Goal: Task Accomplishment & Management: Manage account settings

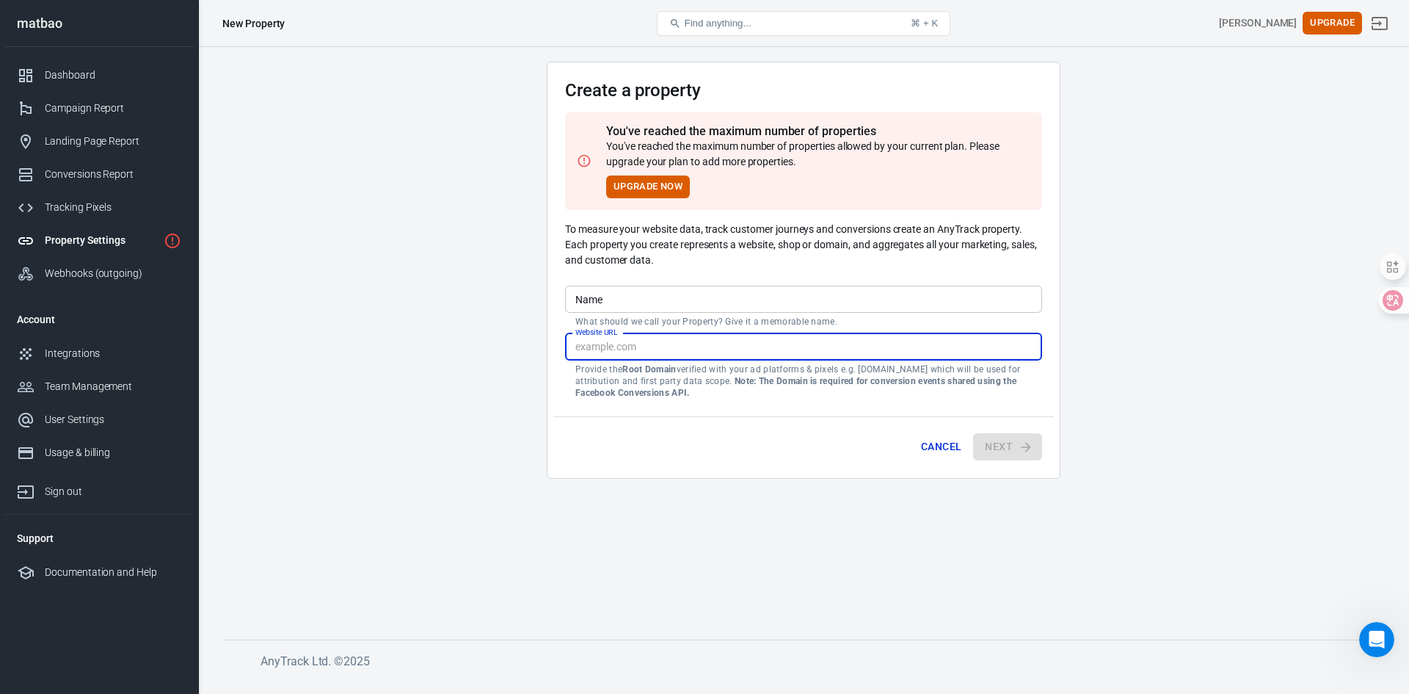
click at [671, 348] on input "Website URL" at bounding box center [803, 346] width 477 height 27
type input "[URL][DOMAIN_NAME]"
click at [856, 308] on input "Name" at bounding box center [803, 299] width 477 height 27
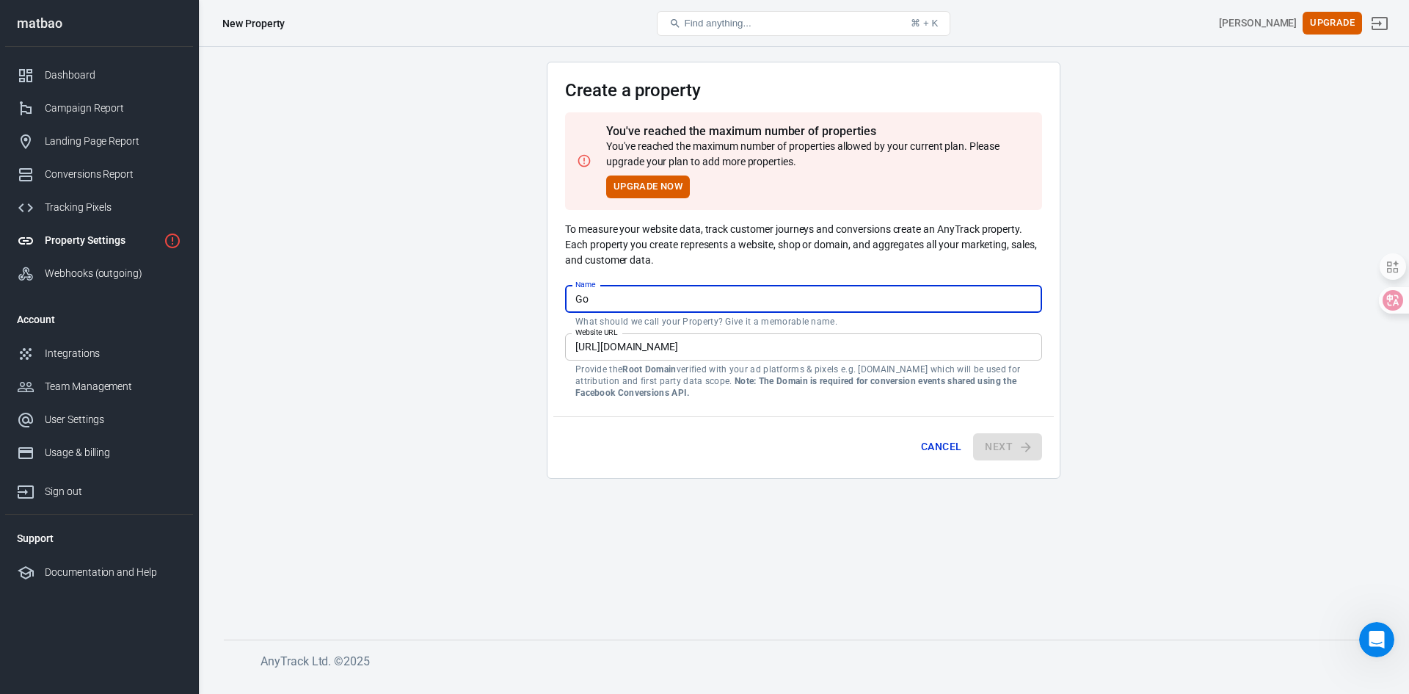
type input "G"
click at [661, 307] on input "Name" at bounding box center [803, 299] width 477 height 27
type input "matbao"
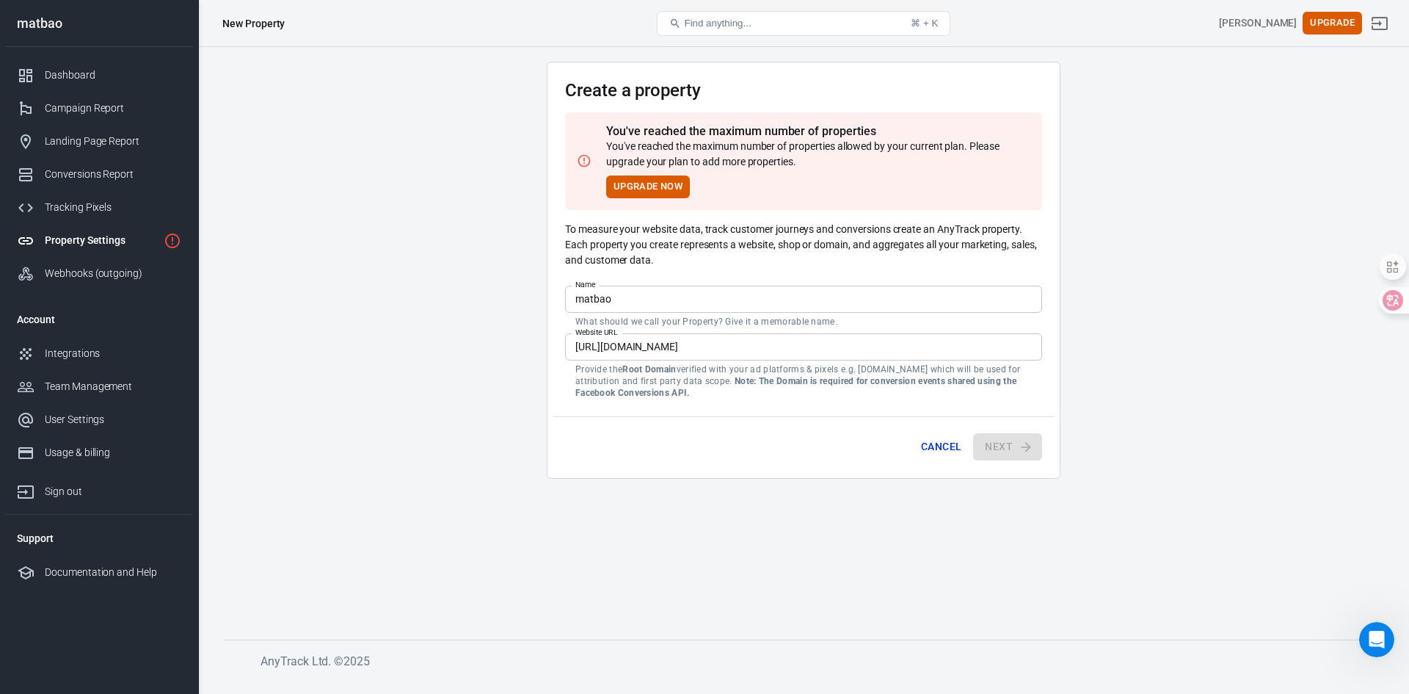
click at [751, 438] on div "Cancel Next" at bounding box center [804, 444] width 501 height 56
click at [87, 111] on div "Campaign Report" at bounding box center [113, 108] width 137 height 15
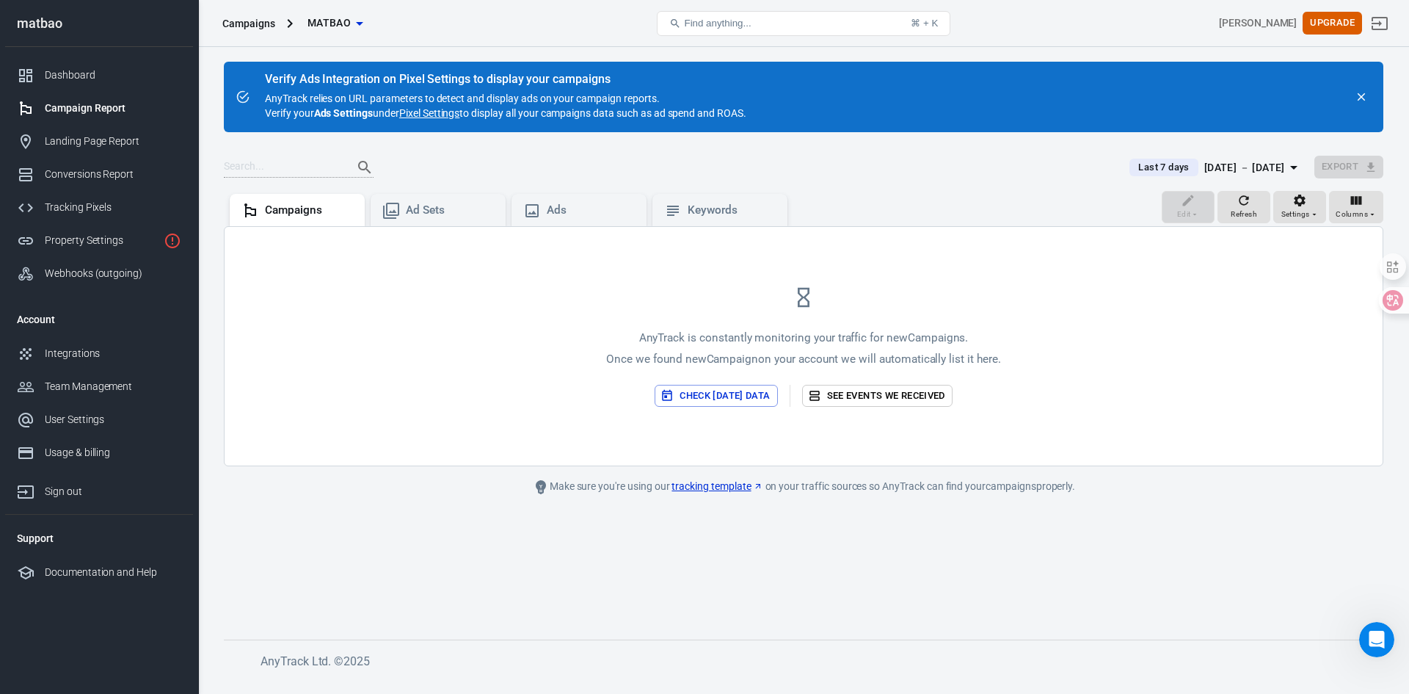
click at [76, 110] on div "Campaign Report" at bounding box center [113, 108] width 137 height 15
click at [56, 68] on div "Dashboard" at bounding box center [113, 75] width 137 height 15
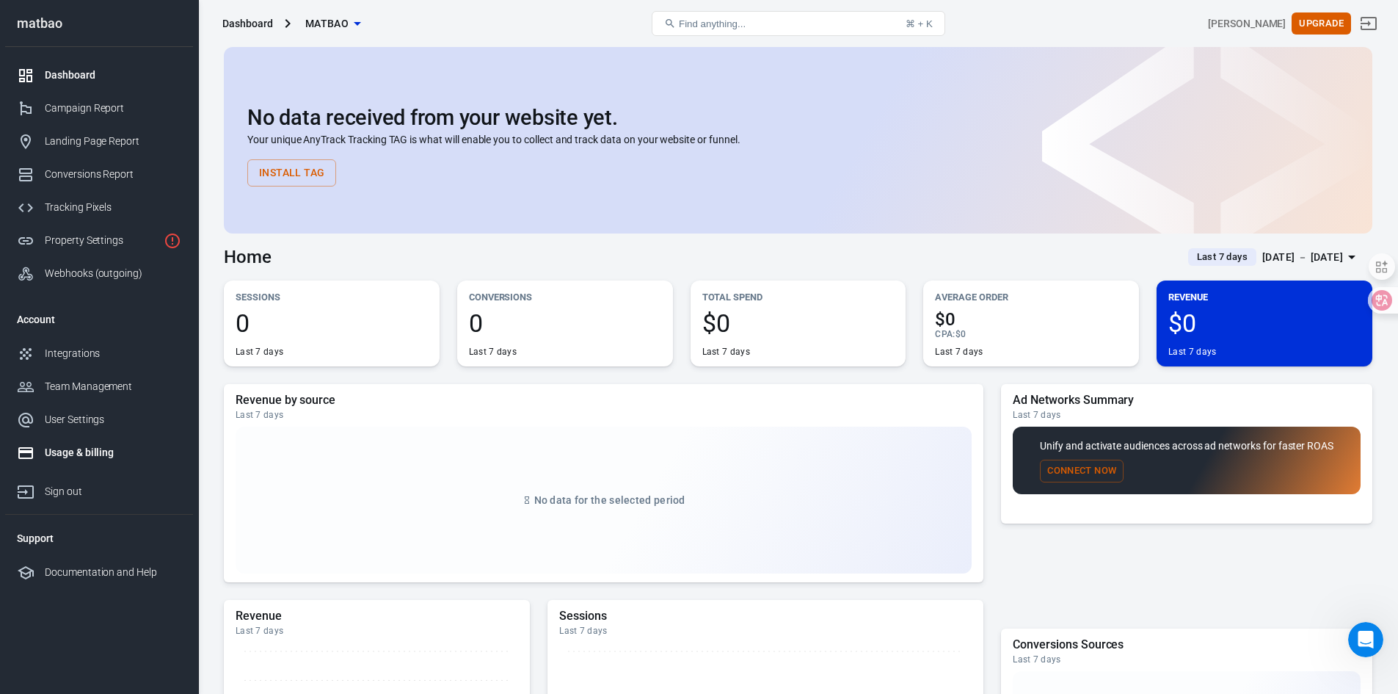
click at [65, 453] on div "Usage & billing" at bounding box center [113, 452] width 137 height 15
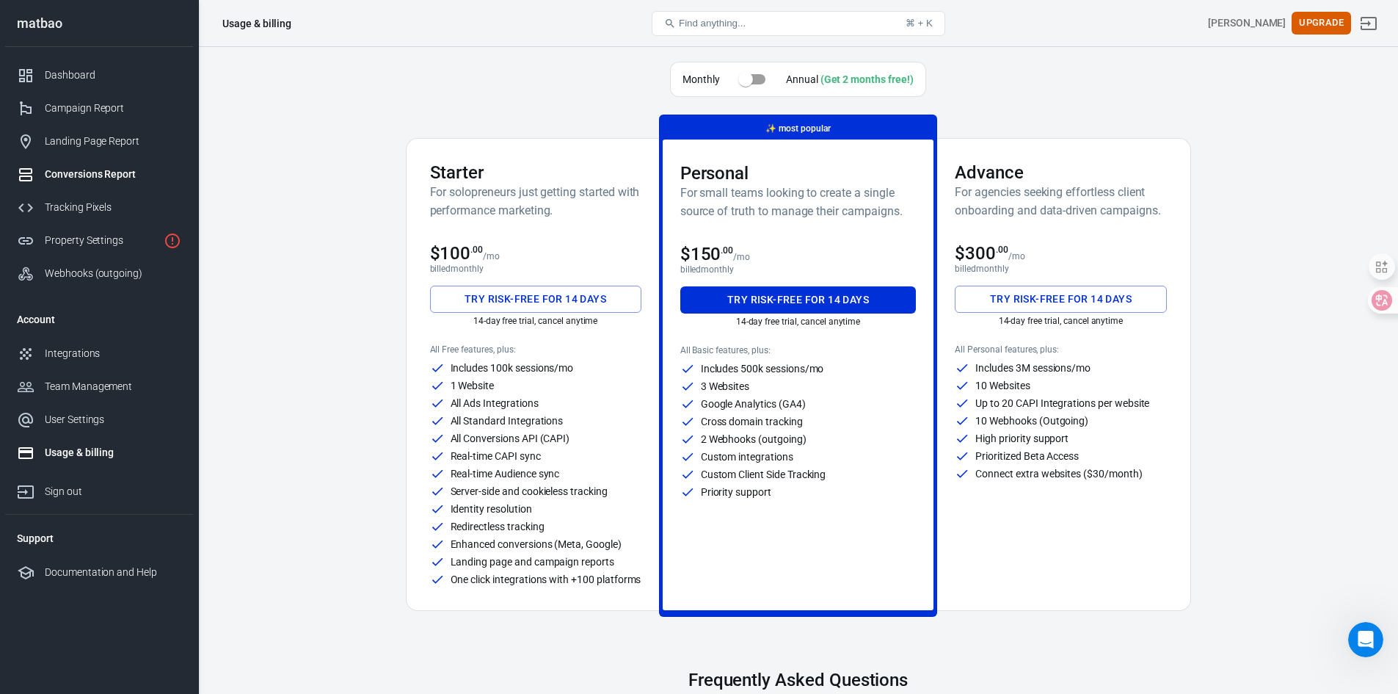
click at [80, 162] on link "Conversions Report" at bounding box center [99, 174] width 188 height 33
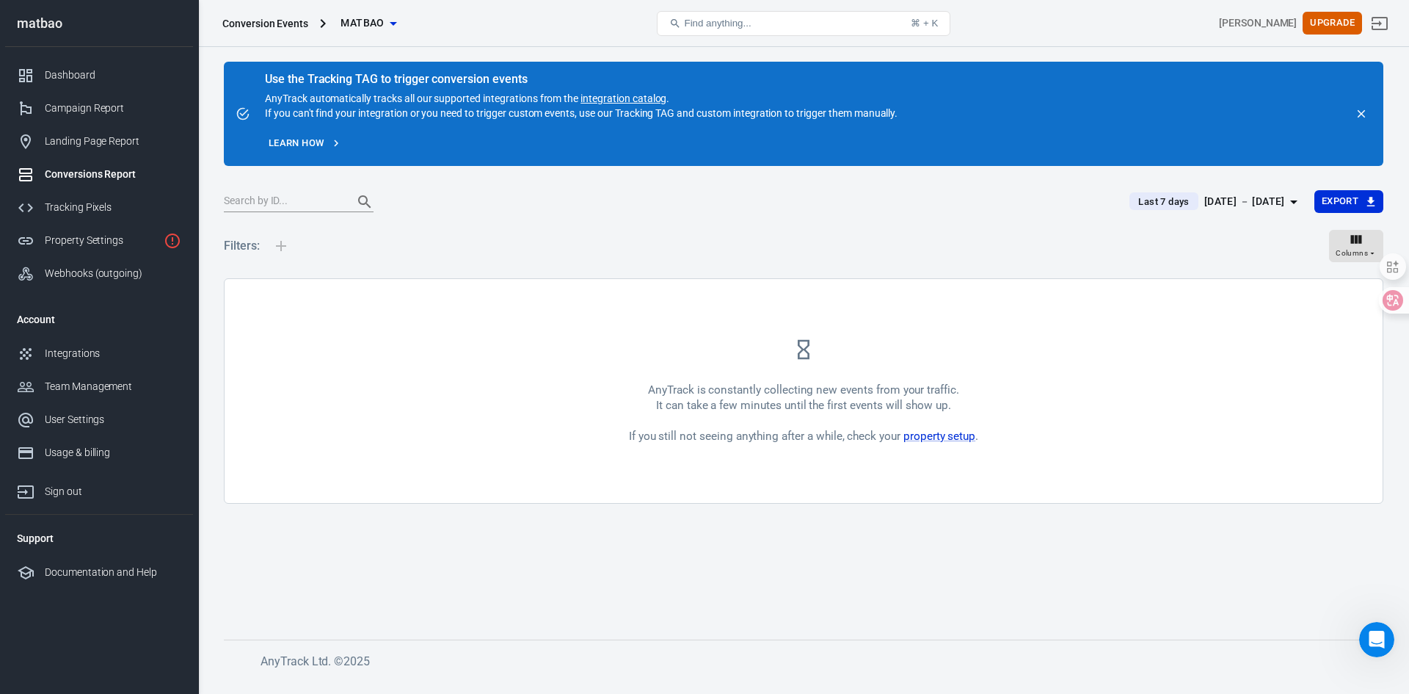
click at [802, 346] on icon at bounding box center [803, 349] width 23 height 23
click at [968, 429] on div "AnyTrack is constantly collecting new events from your traffic. It can take a f…" at bounding box center [803, 413] width 349 height 62
click at [965, 435] on link "property setup" at bounding box center [940, 435] width 72 height 13
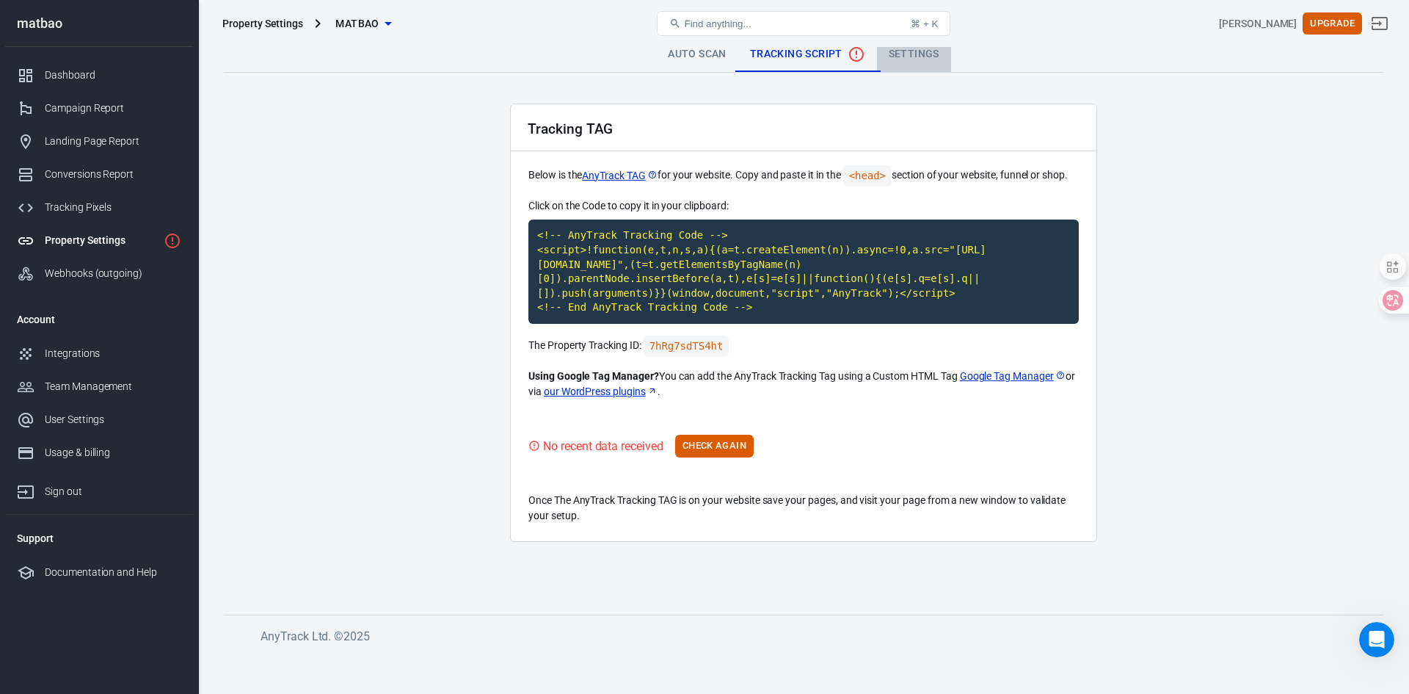
click at [897, 67] on link "Settings" at bounding box center [914, 54] width 74 height 35
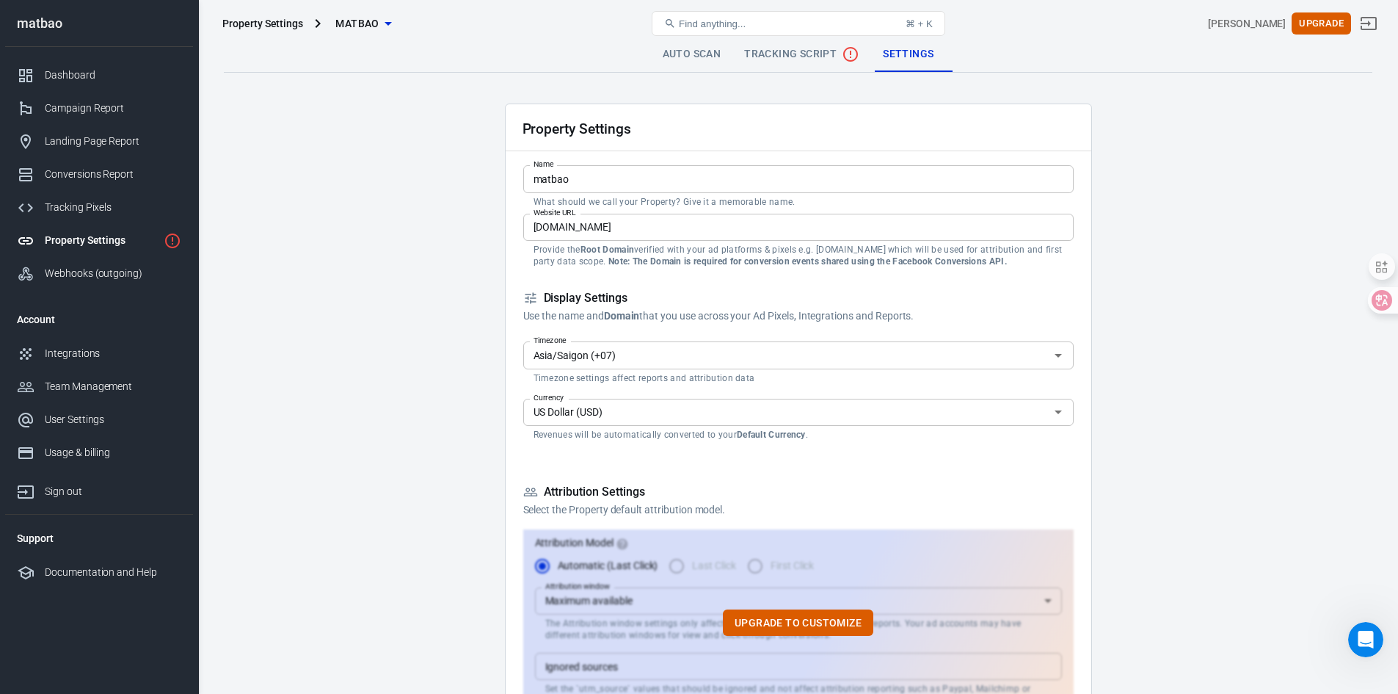
click at [620, 416] on input "US Dollar (USD)" at bounding box center [787, 412] width 518 height 18
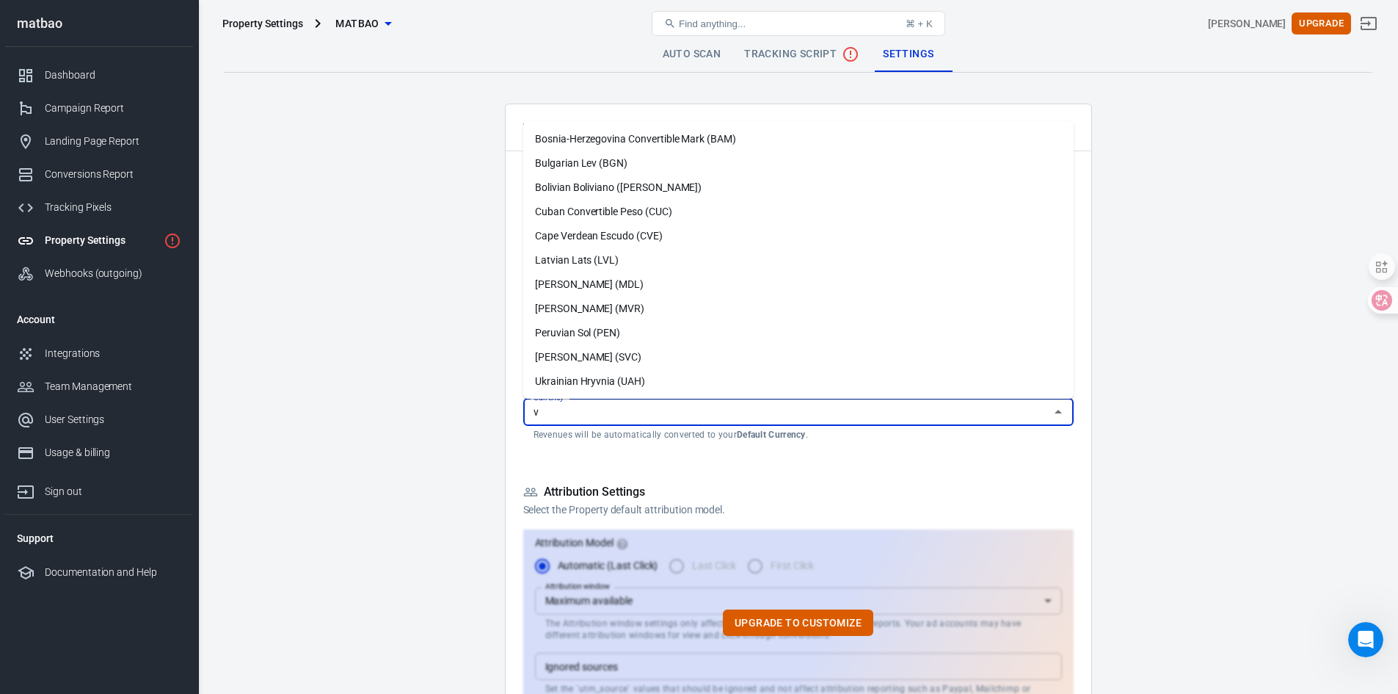
scroll to position [122, 0]
click at [616, 330] on li "Vietnamese Dong (VND)" at bounding box center [798, 332] width 551 height 24
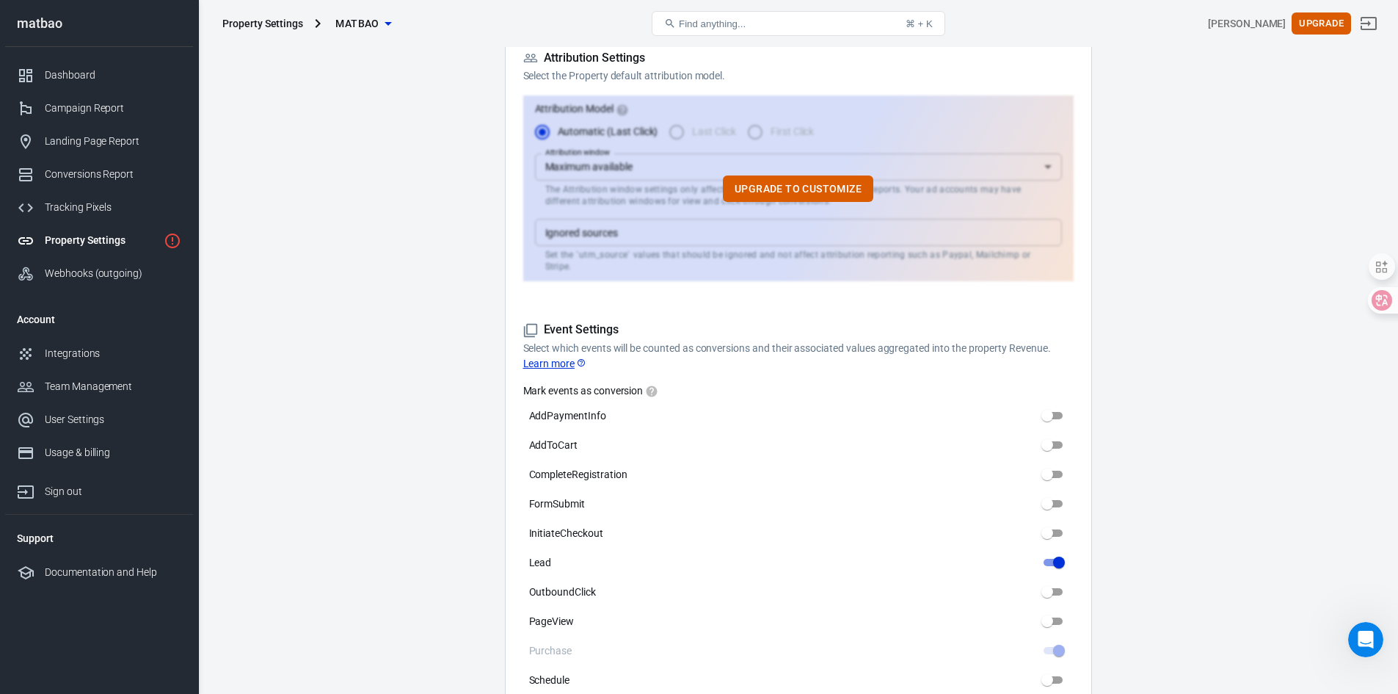
scroll to position [440, 0]
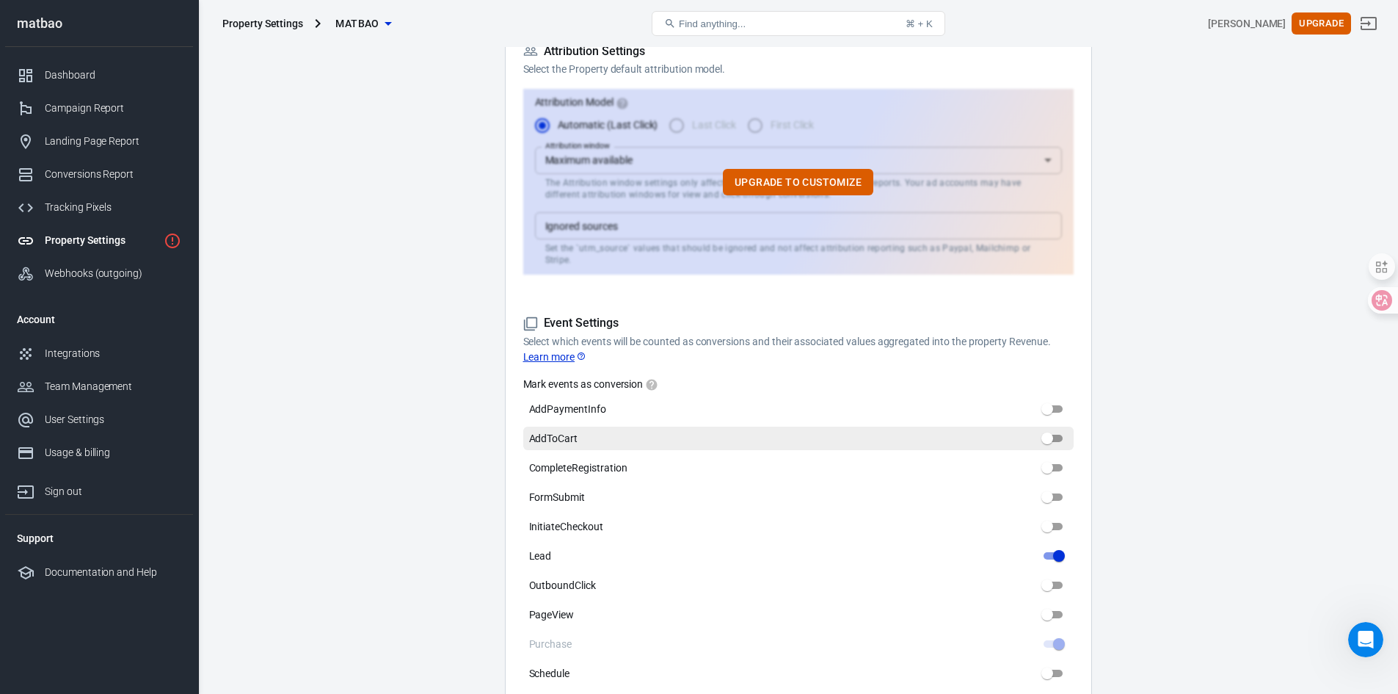
type input "Vietnamese Dong (VND)"
click at [1045, 429] on input "AddToCart" at bounding box center [1047, 438] width 53 height 18
checkbox input "true"
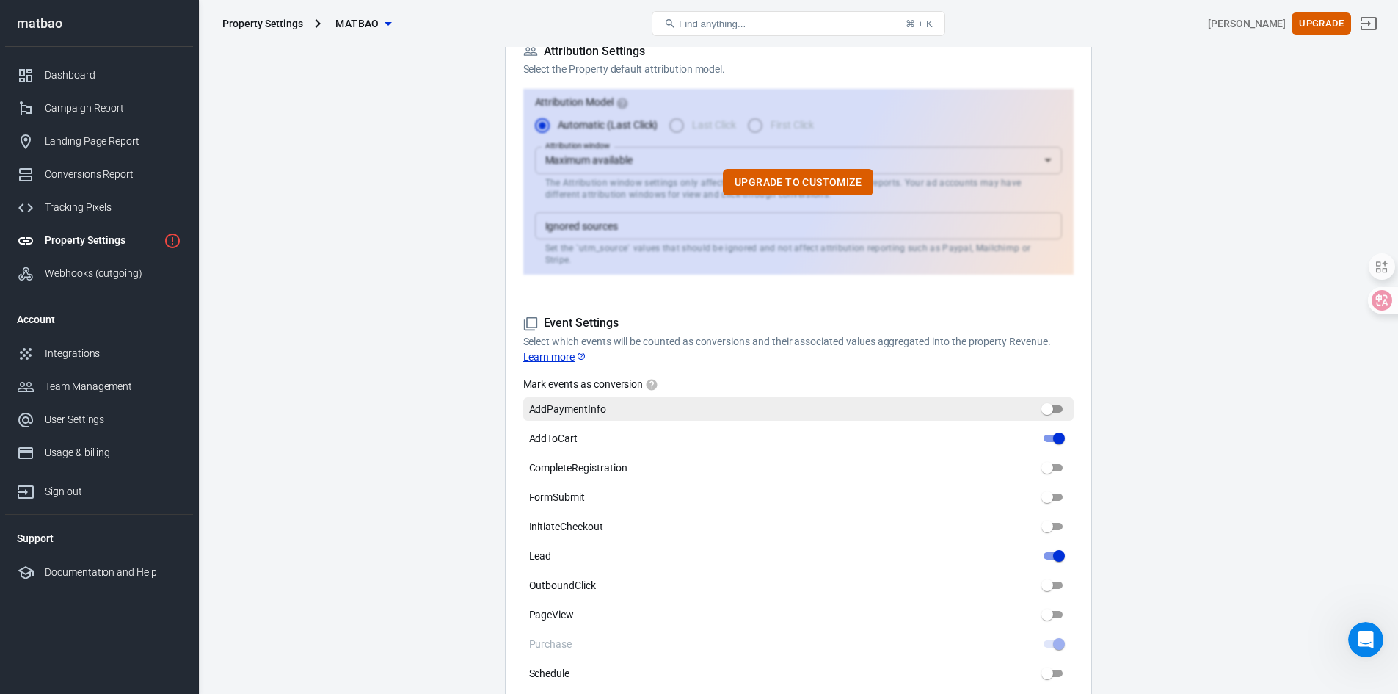
click at [1047, 400] on input "AddPaymentInfo" at bounding box center [1047, 409] width 53 height 18
checkbox input "true"
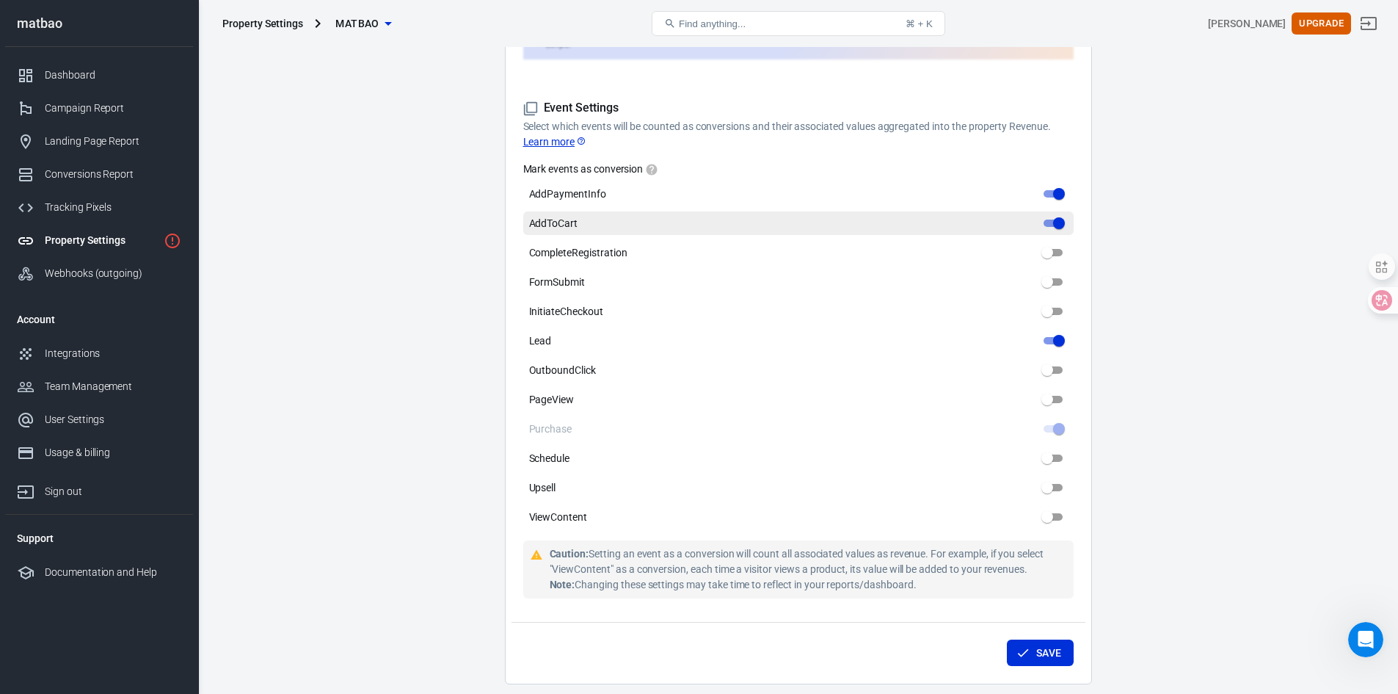
scroll to position [661, 0]
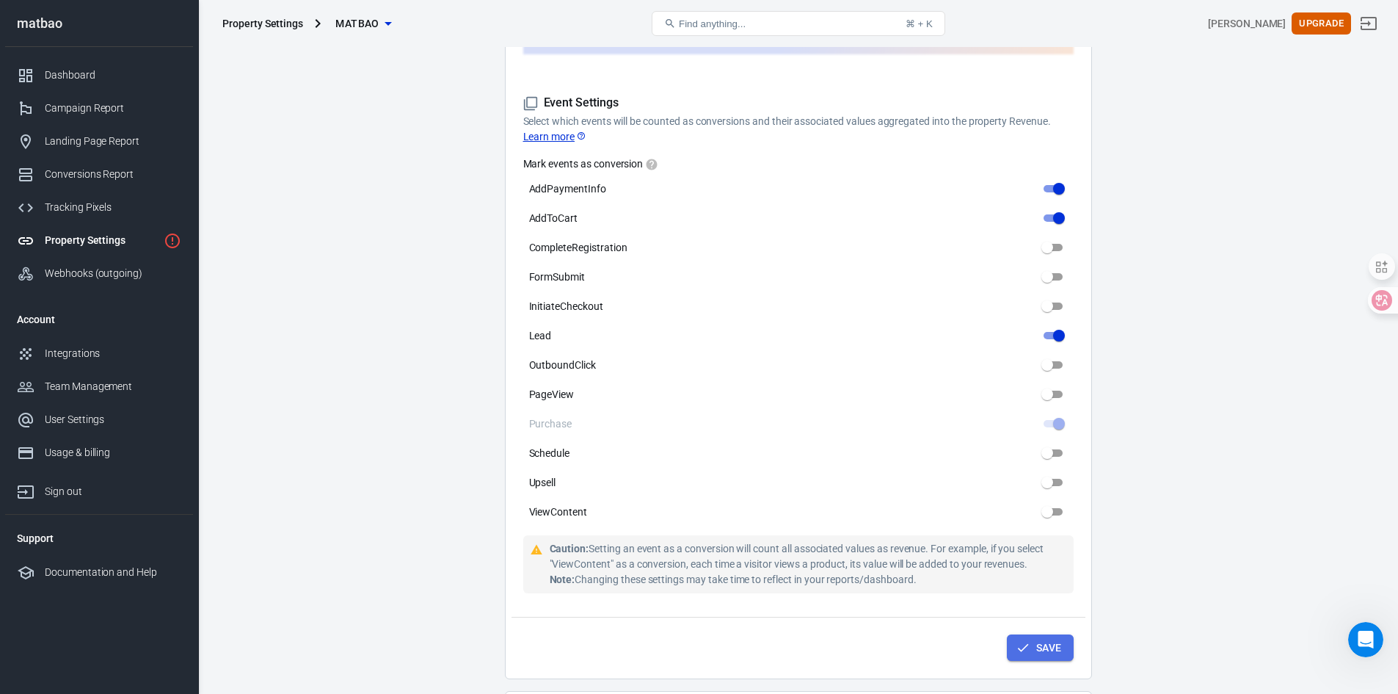
click at [1039, 634] on button "Save" at bounding box center [1040, 647] width 67 height 27
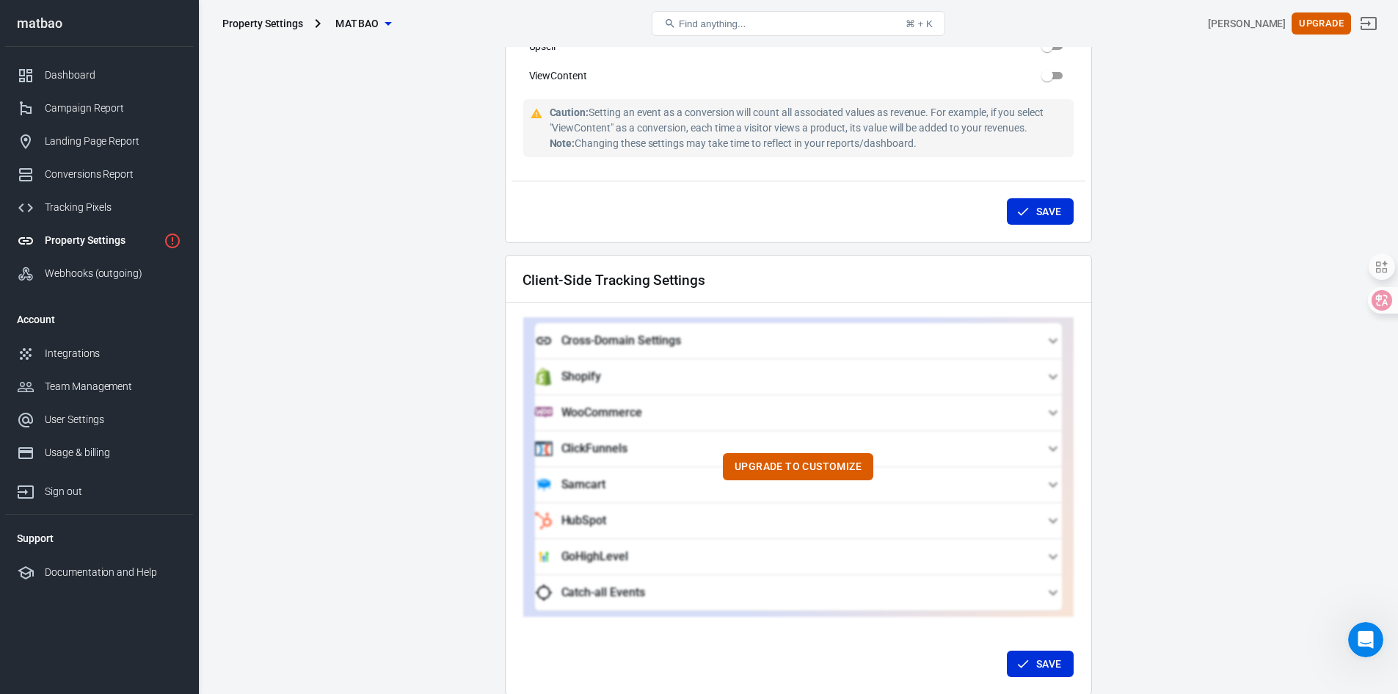
scroll to position [1101, 0]
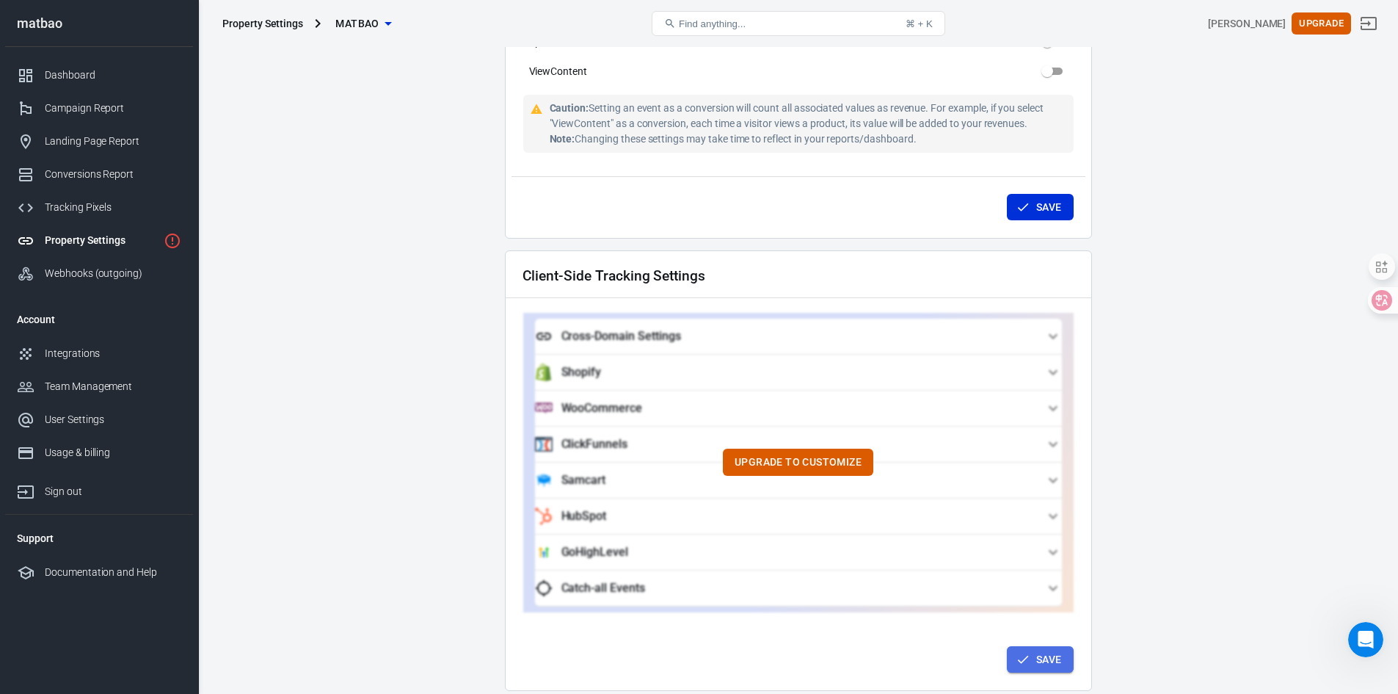
click at [1030, 646] on button "Save" at bounding box center [1040, 659] width 67 height 27
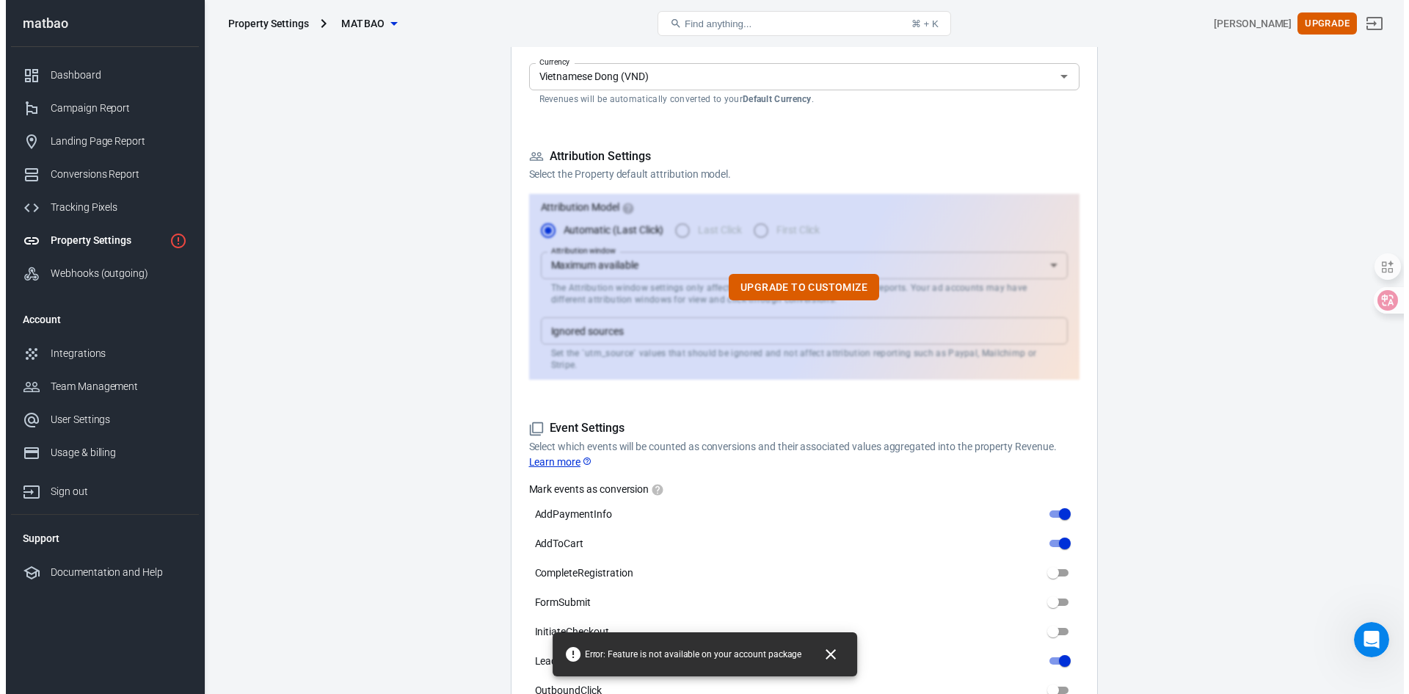
scroll to position [367, 0]
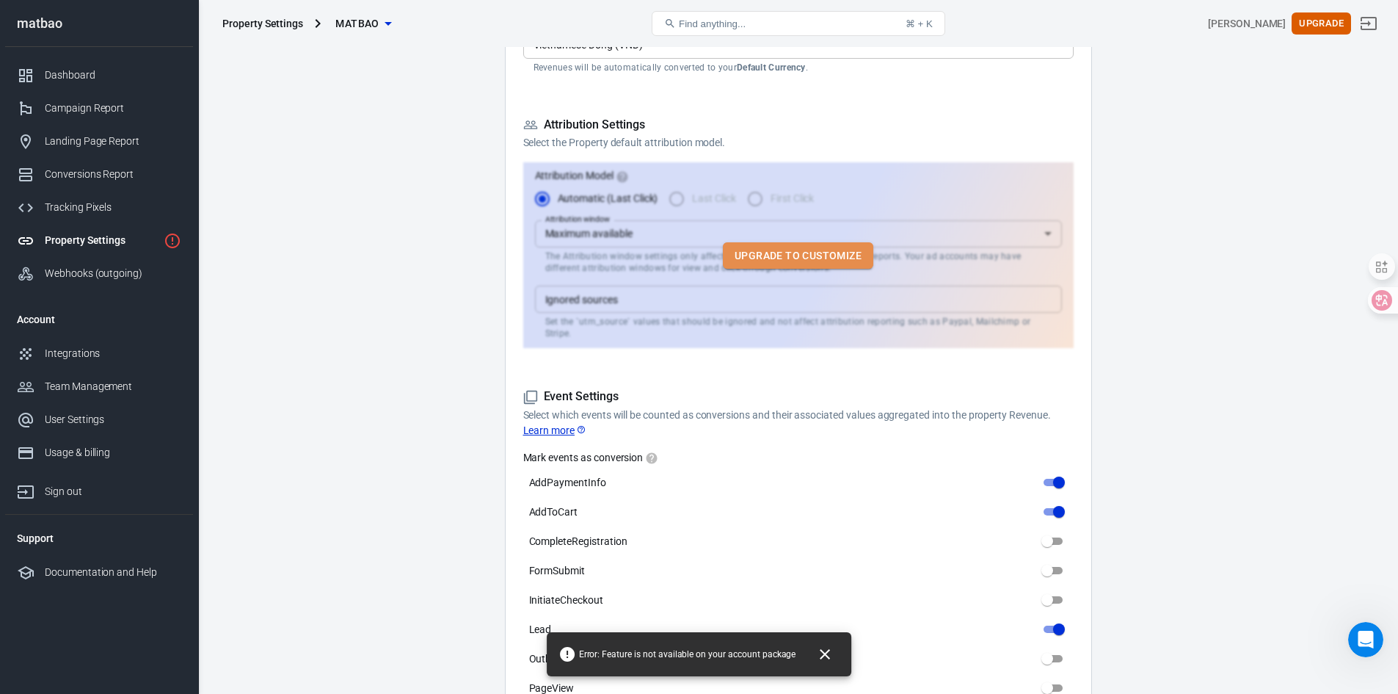
click at [850, 250] on button "Upgrade to customize" at bounding box center [798, 255] width 150 height 27
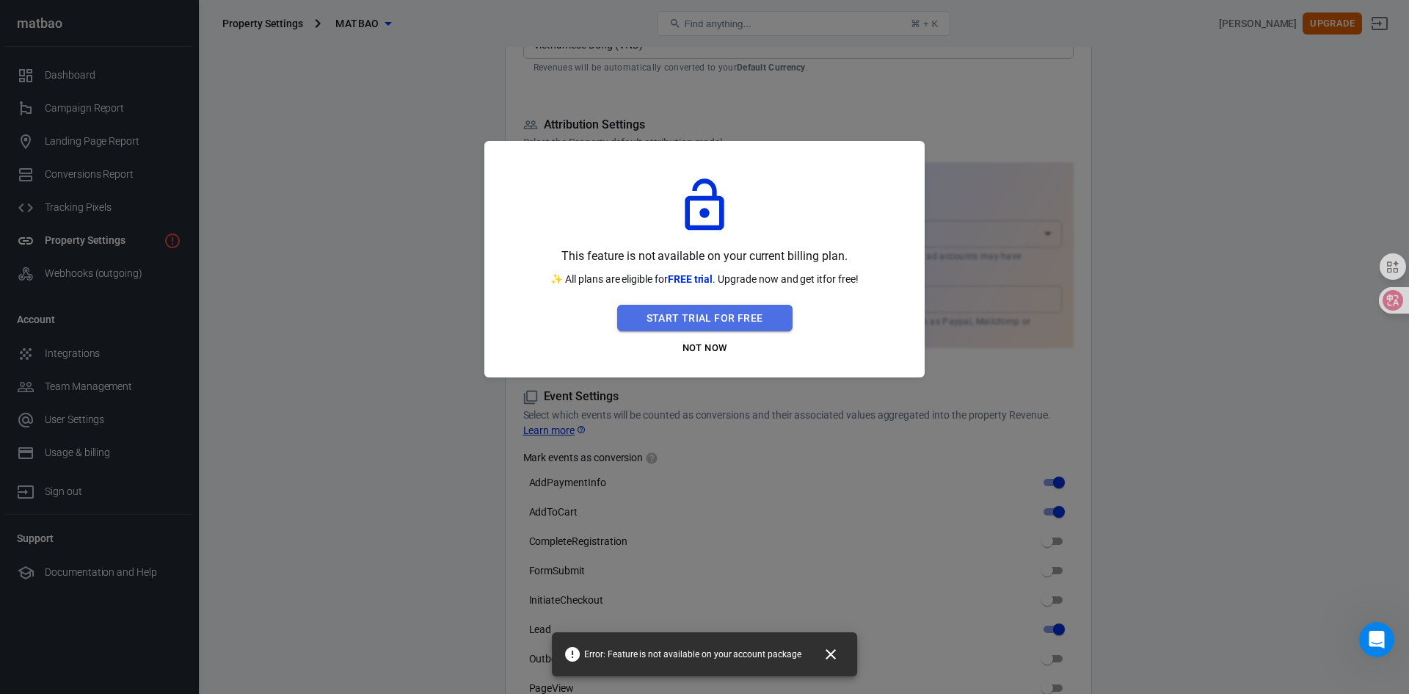
click at [726, 309] on button "Start Trial For Free" at bounding box center [704, 318] width 175 height 27
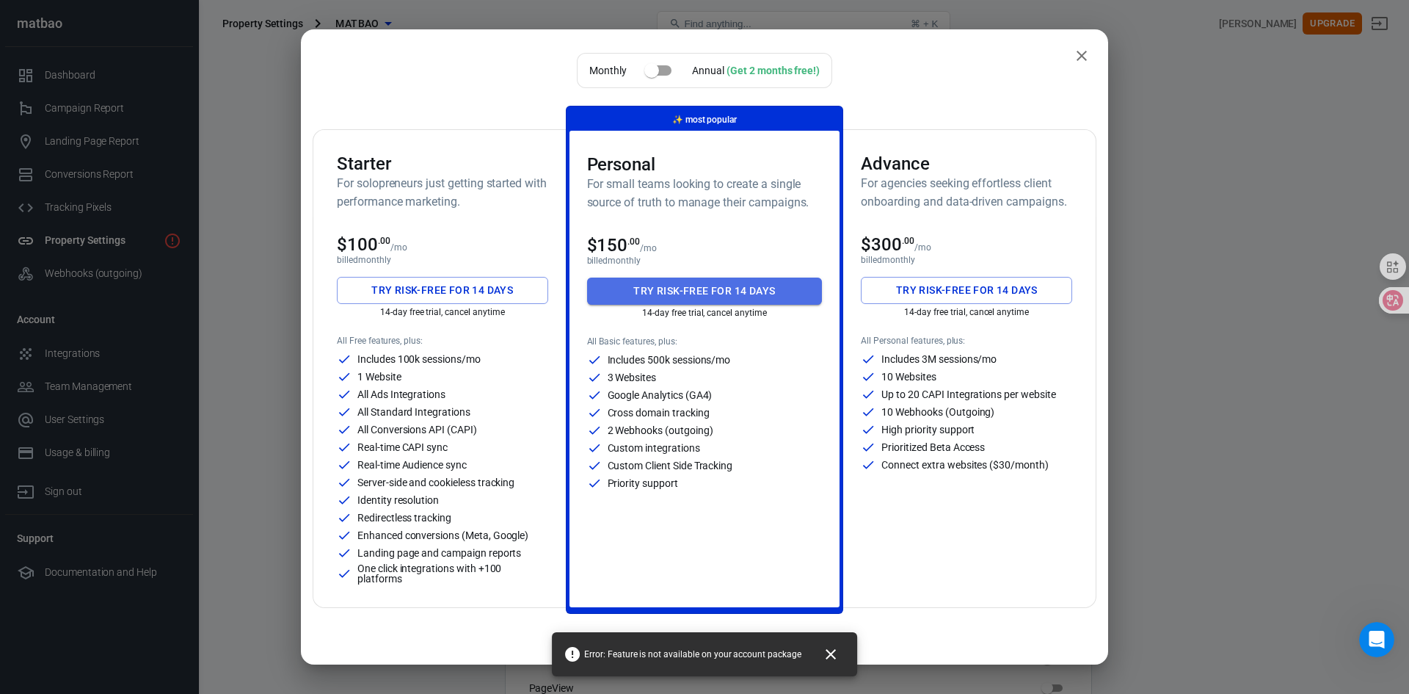
click at [775, 291] on button "Try risk-free for 14 days" at bounding box center [705, 290] width 236 height 27
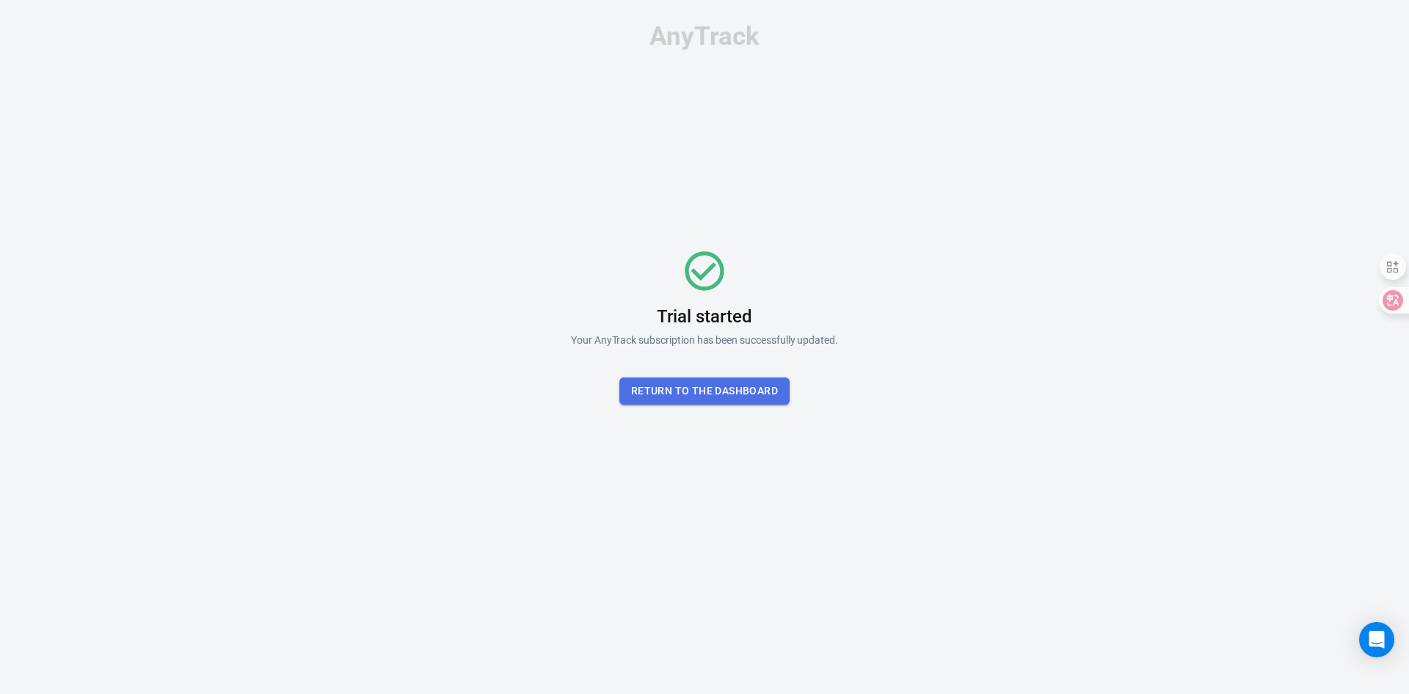
click at [727, 381] on button "Return To the dashboard" at bounding box center [705, 390] width 170 height 27
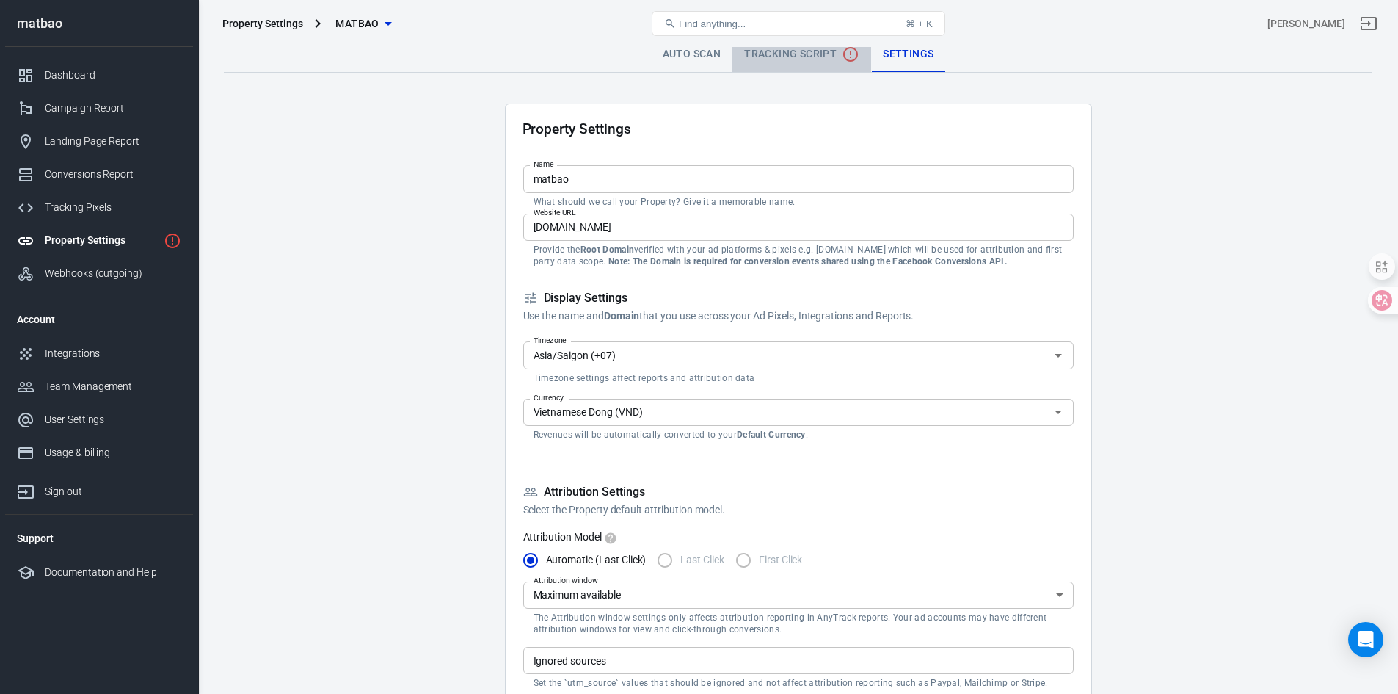
click at [814, 54] on span "Tracking Script" at bounding box center [801, 55] width 115 height 18
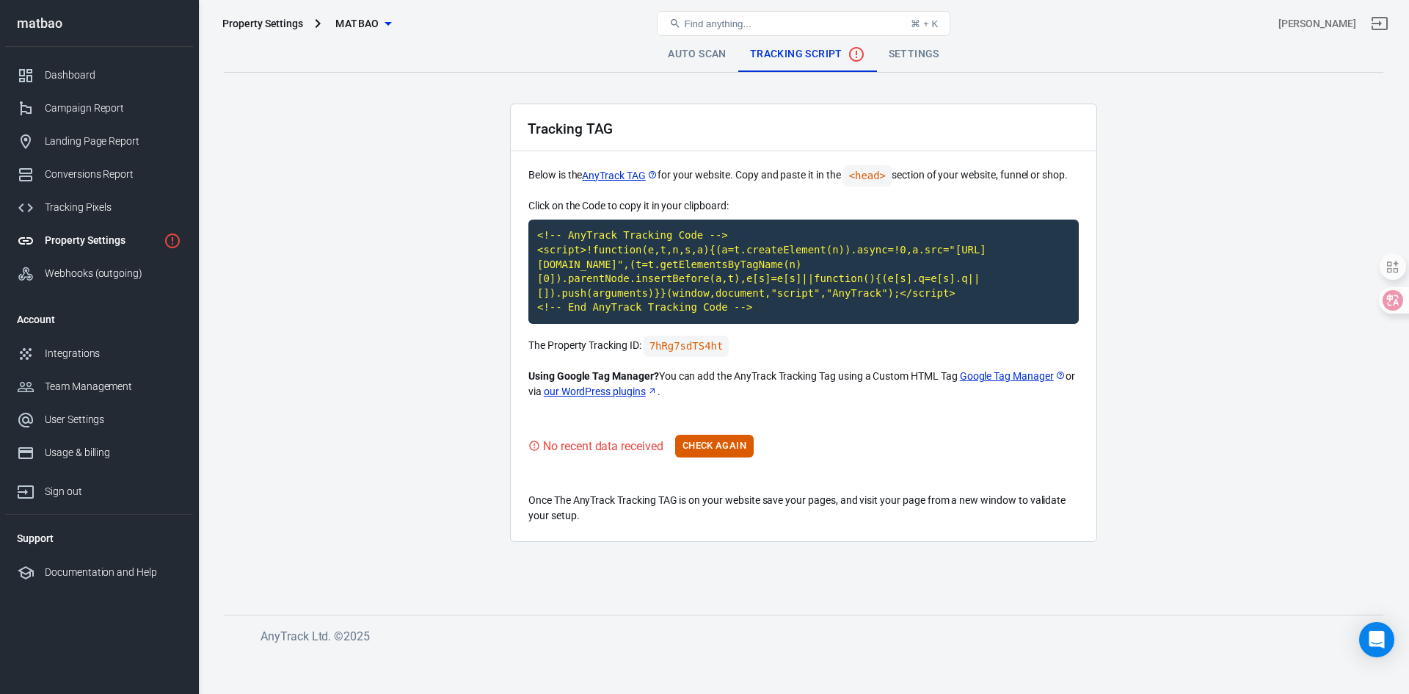
click at [701, 57] on link "Auto Scan" at bounding box center [697, 54] width 82 height 35
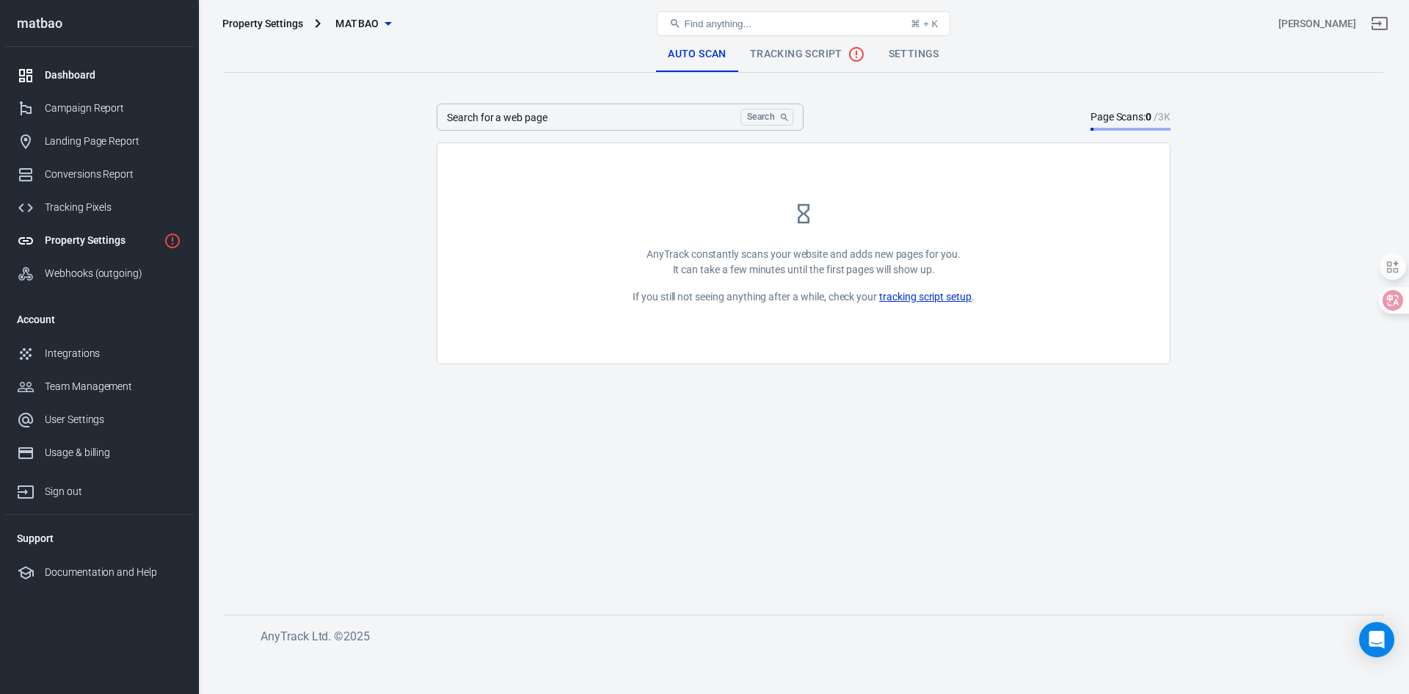
click at [82, 79] on div "Dashboard" at bounding box center [113, 75] width 137 height 15
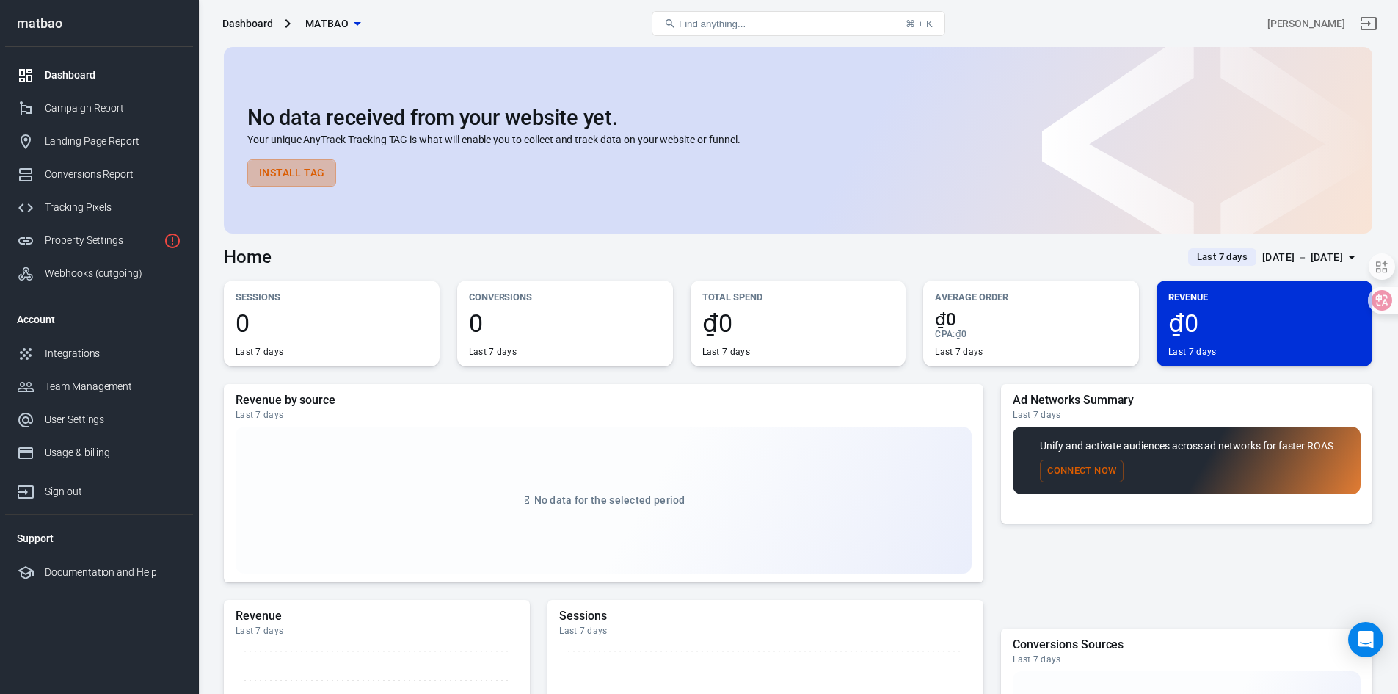
click at [278, 171] on button "Install Tag" at bounding box center [291, 172] width 89 height 27
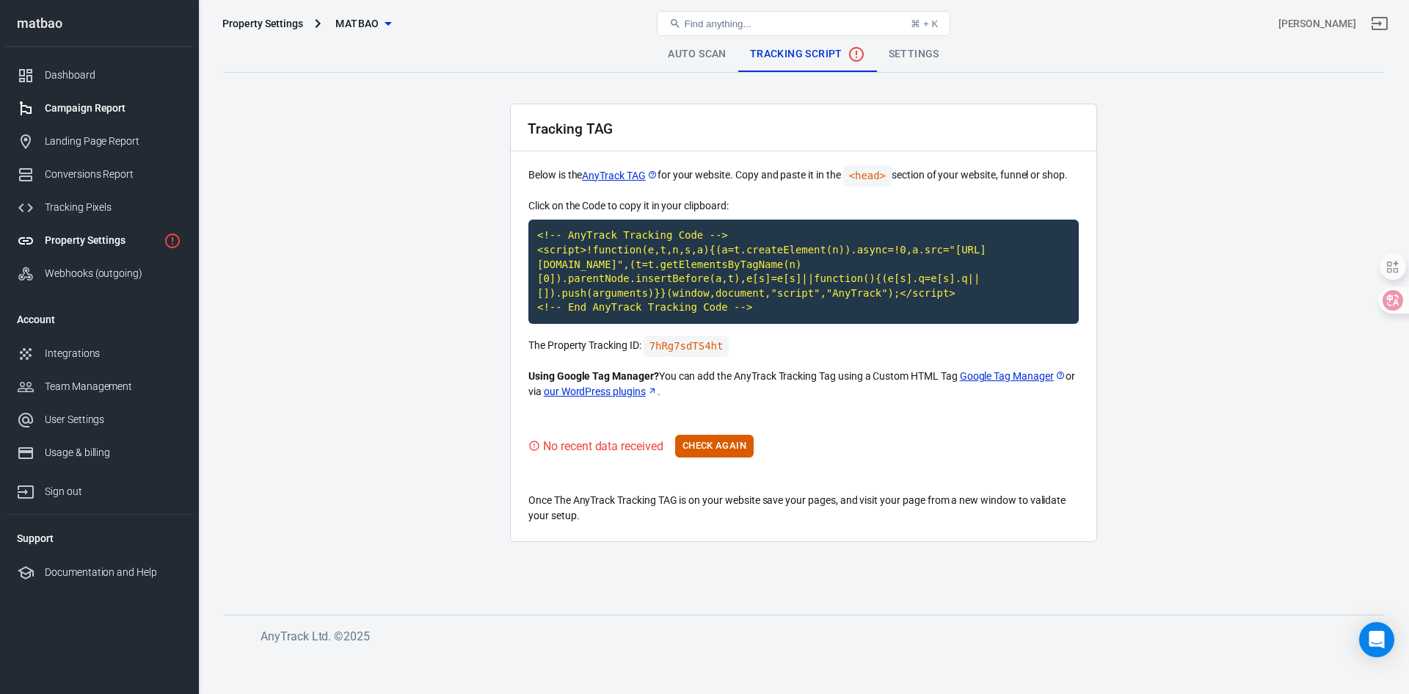
click at [116, 105] on div "Campaign Report" at bounding box center [113, 108] width 137 height 15
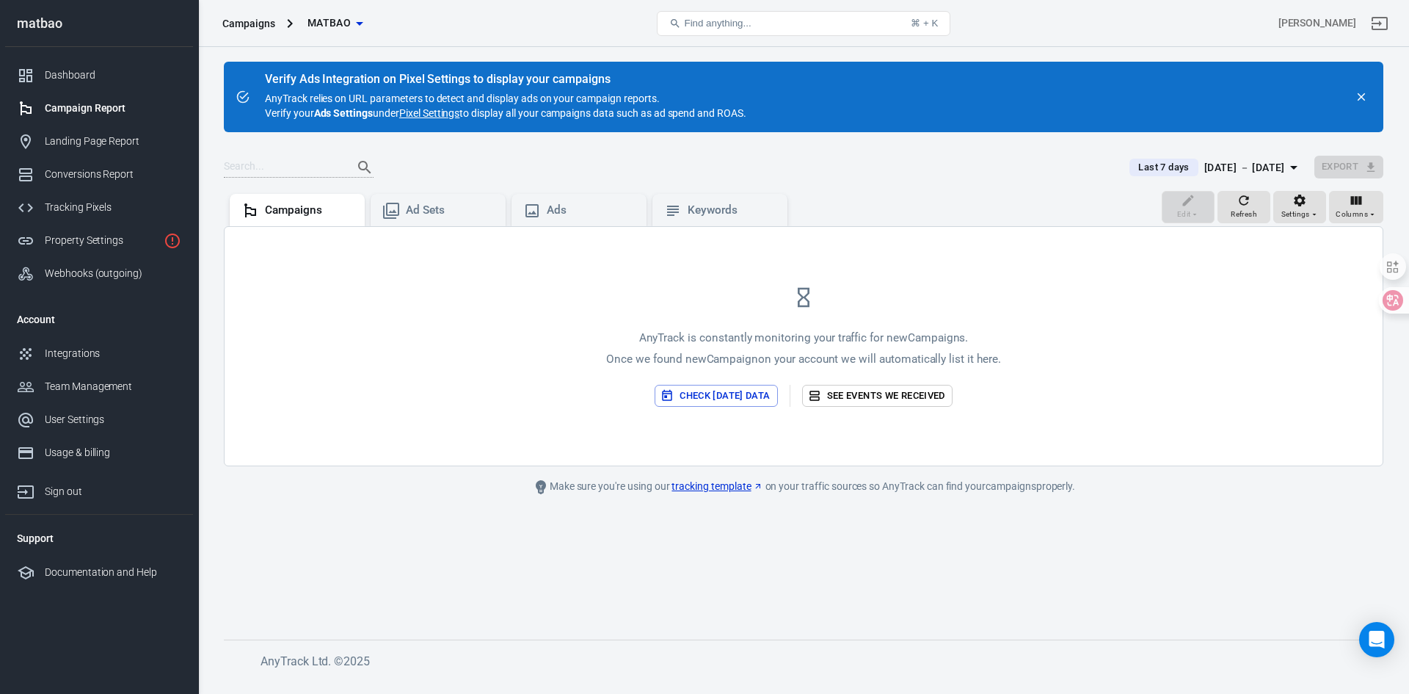
click at [433, 104] on div "Verify Ads Integration on Pixel Settings to display your campaigns AnyTrack rel…" at bounding box center [506, 96] width 482 height 47
click at [435, 110] on link "Pixel Settings" at bounding box center [429, 113] width 60 height 15
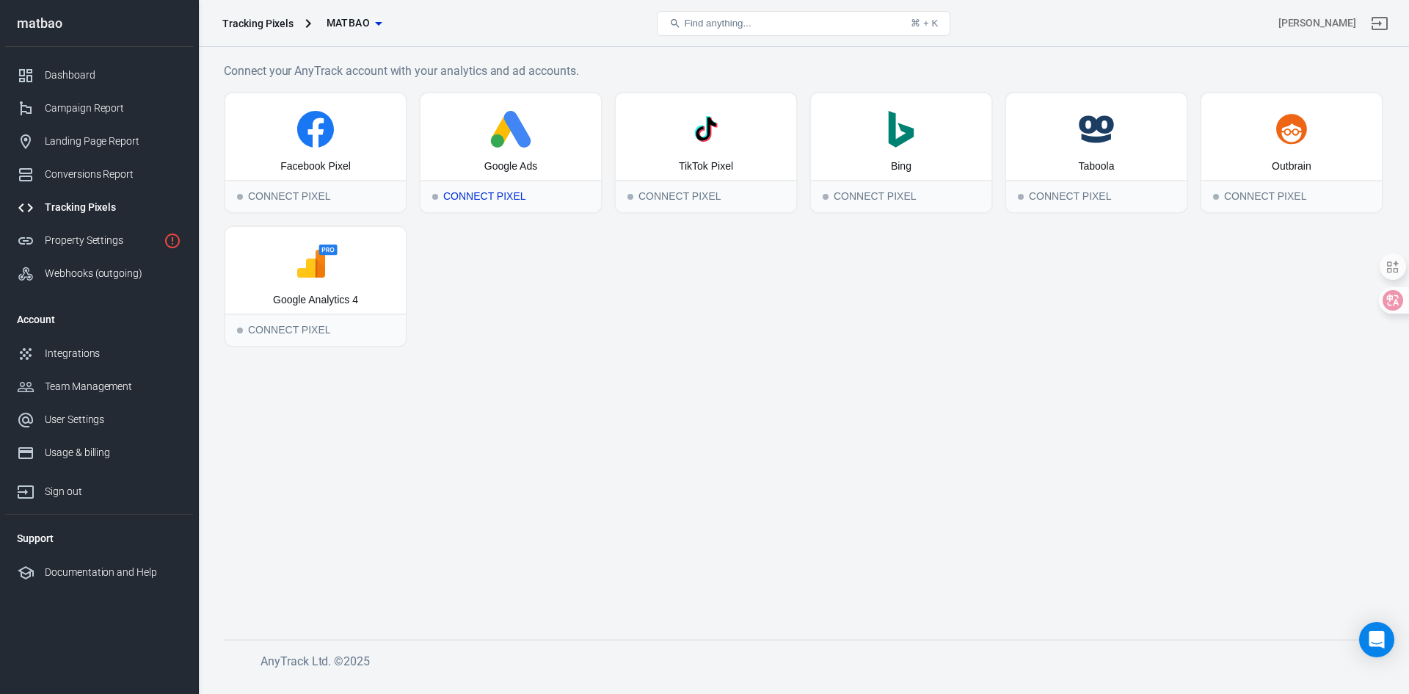
click at [488, 150] on div "Google Ads" at bounding box center [511, 136] width 181 height 87
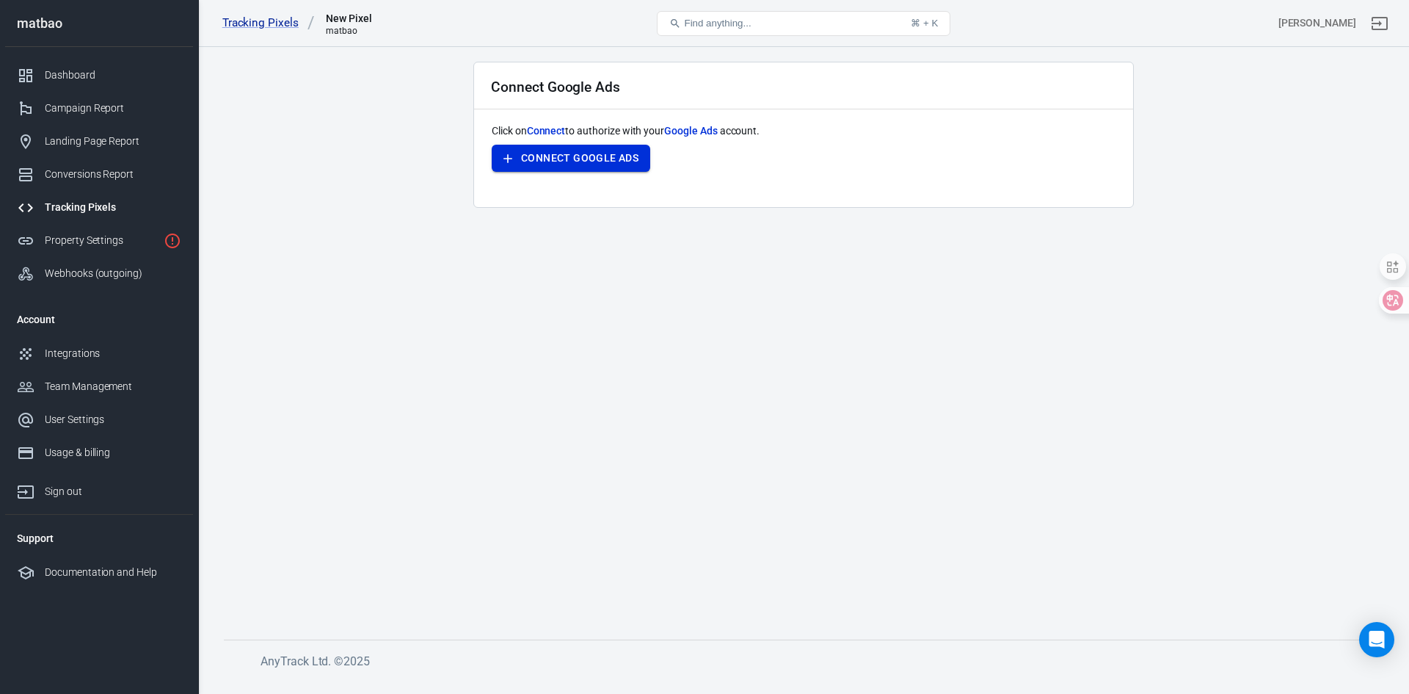
click at [509, 158] on icon "button" at bounding box center [508, 158] width 15 height 15
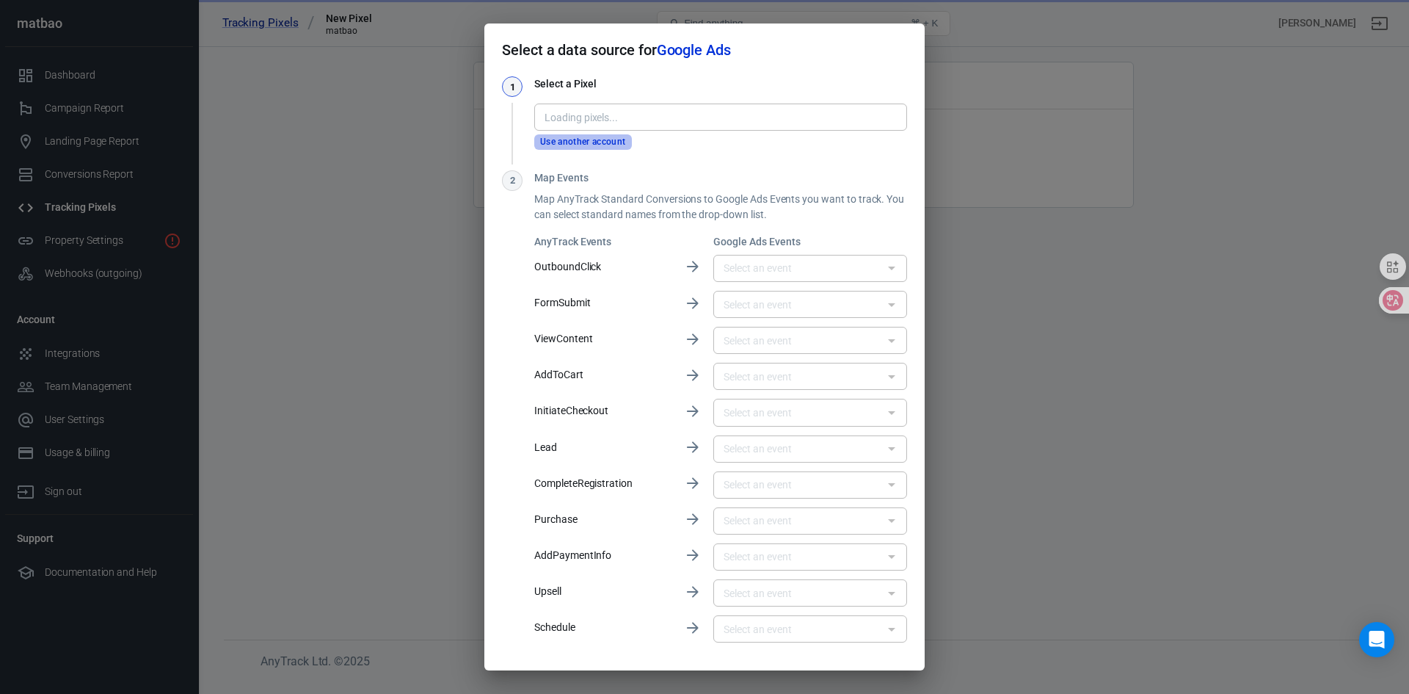
click at [609, 140] on button "Use another account" at bounding box center [583, 141] width 98 height 15
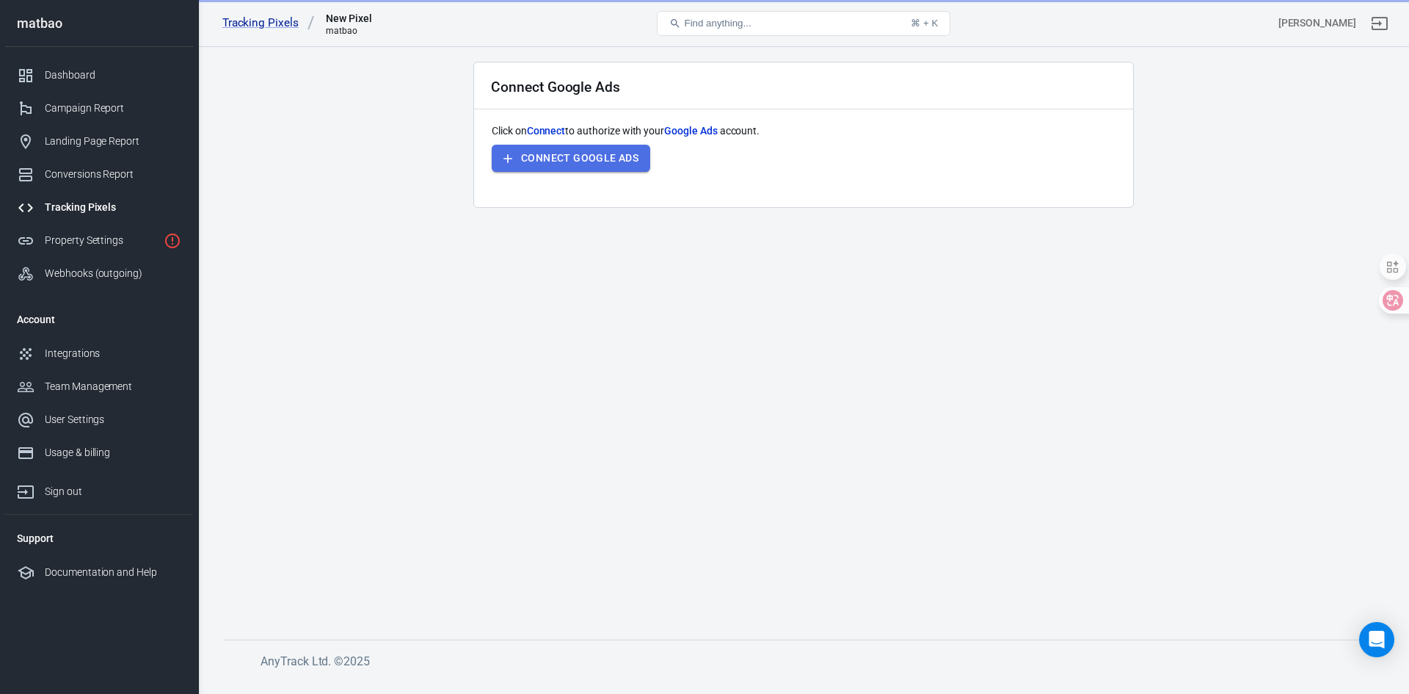
click at [599, 153] on button "Connect Google Ads" at bounding box center [571, 158] width 159 height 27
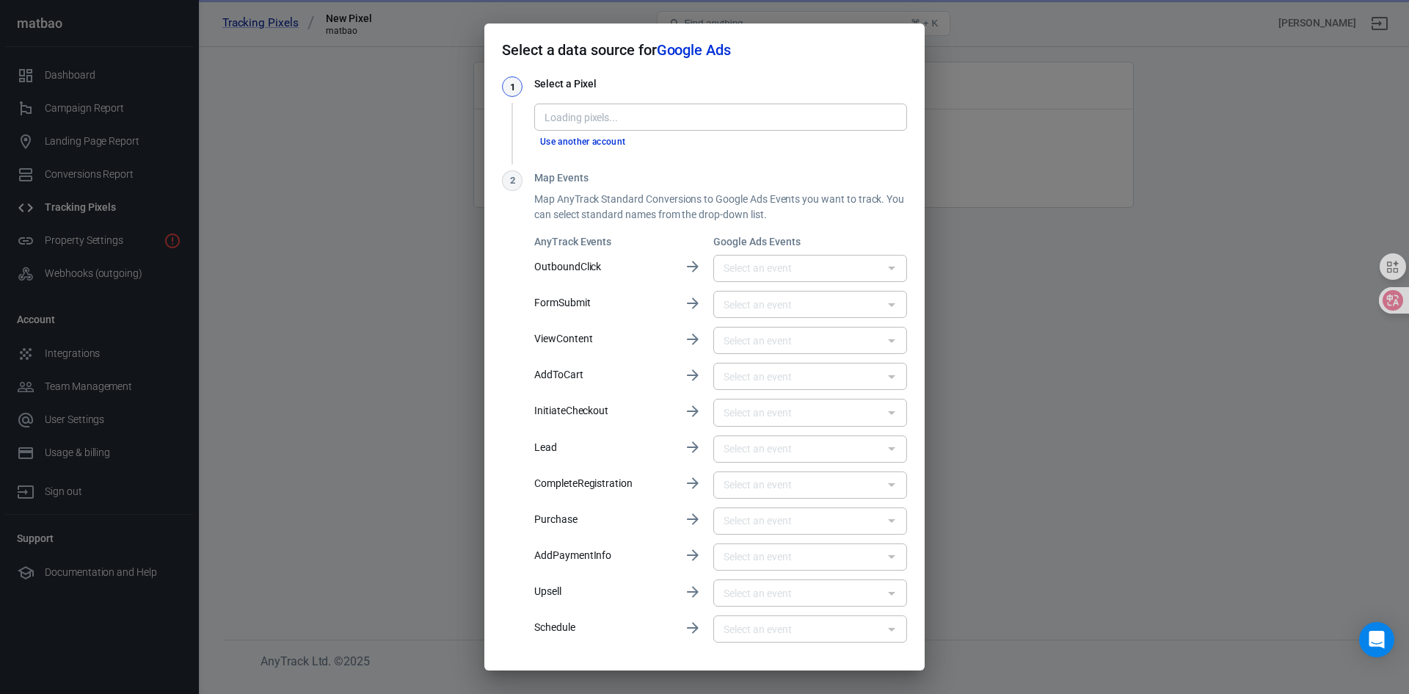
click at [656, 123] on div "Select a Pixel Loading pixels... Loading pixels... Use another account" at bounding box center [720, 112] width 373 height 73
click at [612, 141] on button "Use another account" at bounding box center [583, 141] width 98 height 15
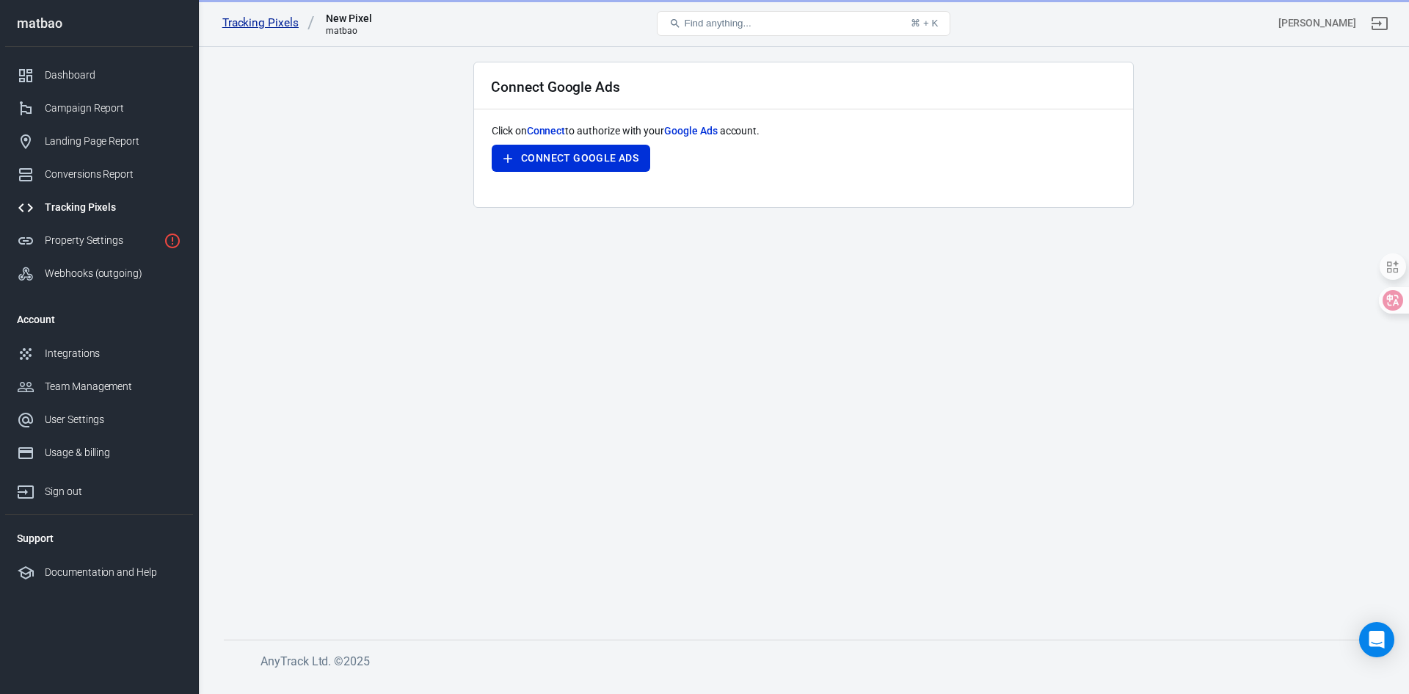
click at [297, 22] on link "Tracking Pixels" at bounding box center [268, 22] width 92 height 15
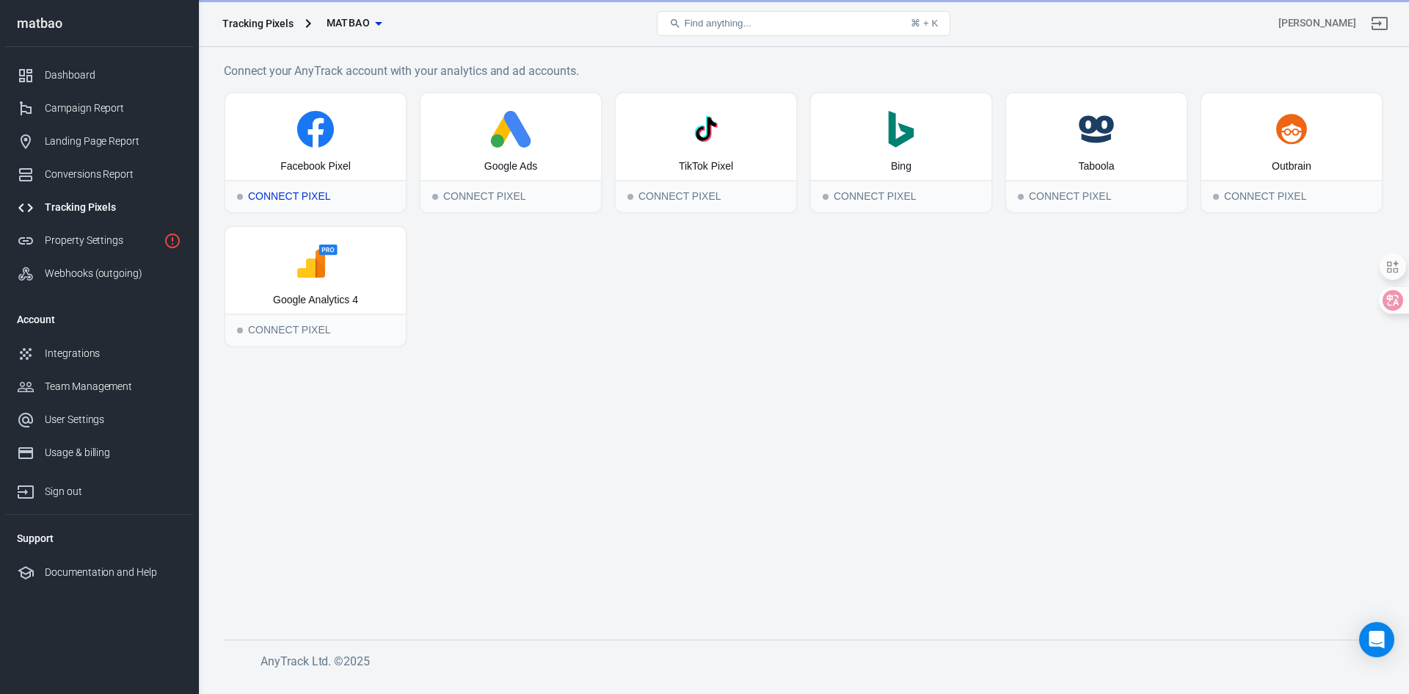
click at [346, 134] on icon at bounding box center [315, 129] width 169 height 37
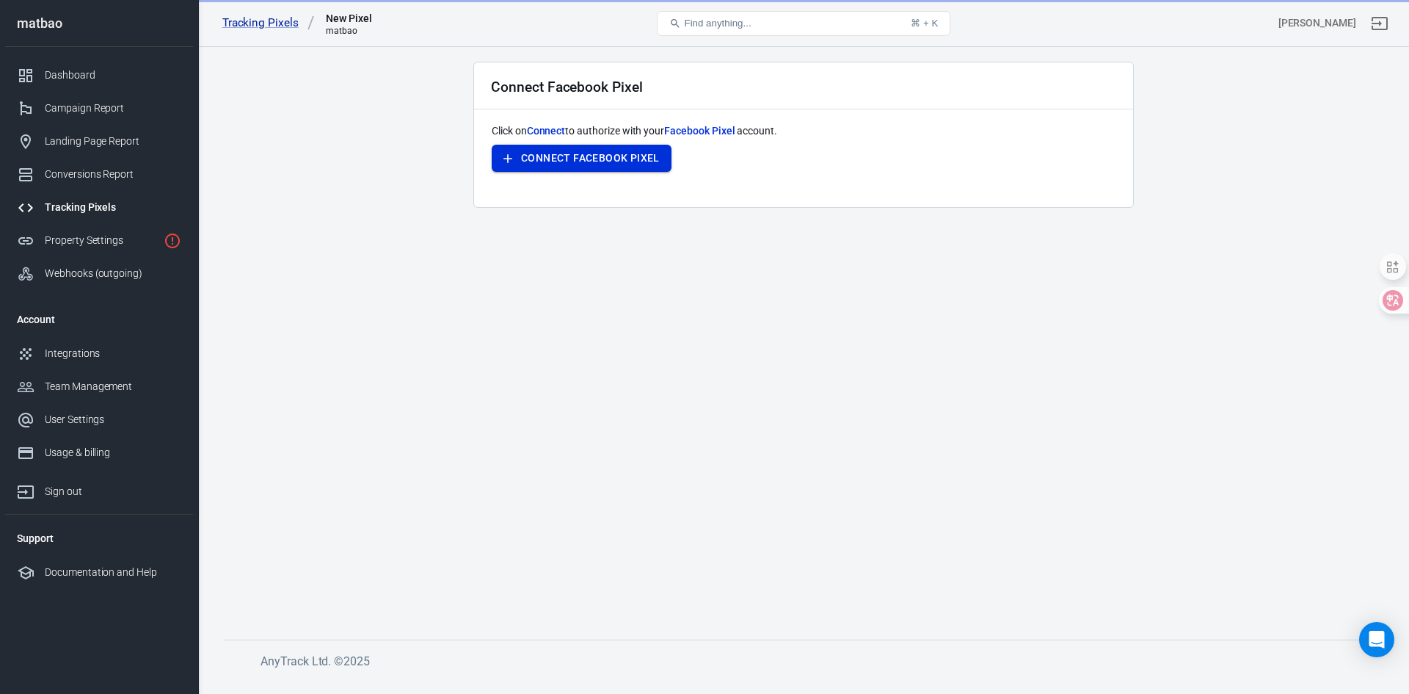
click at [548, 150] on button "Connect Facebook Pixel" at bounding box center [582, 158] width 180 height 27
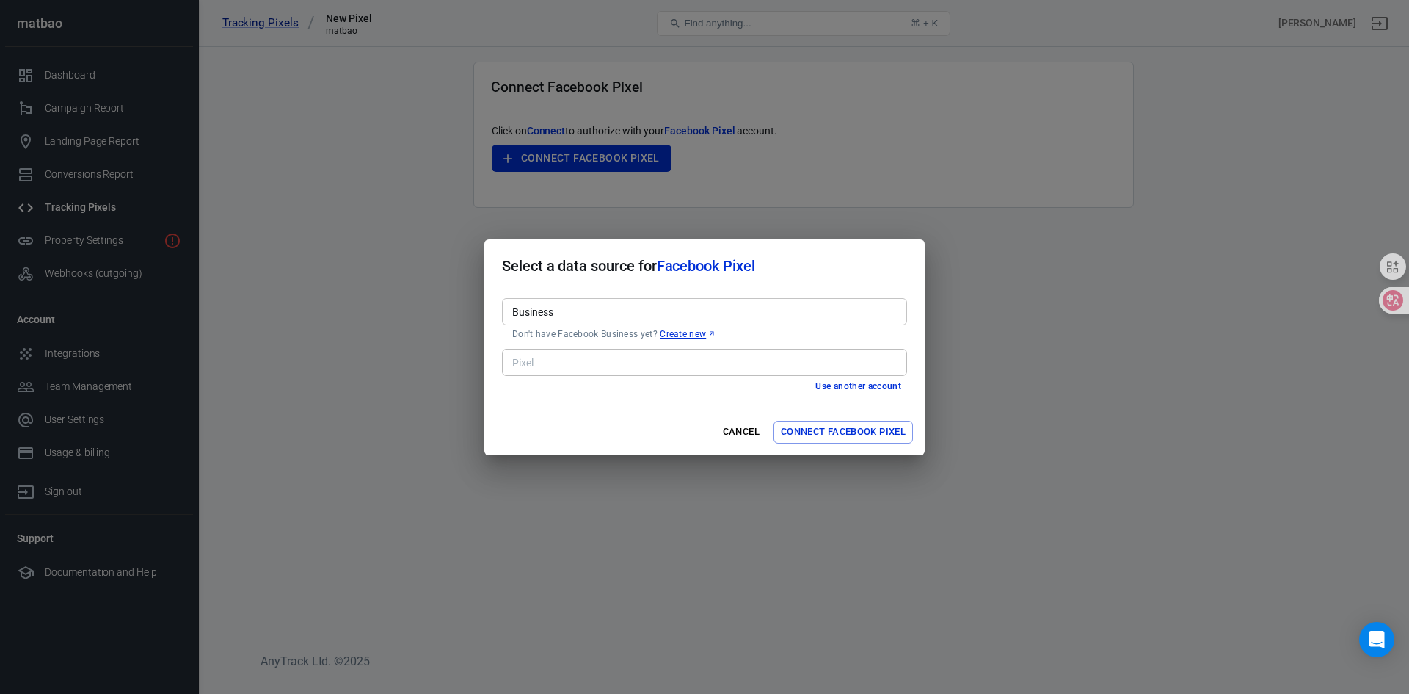
click at [599, 313] on input "Business" at bounding box center [704, 311] width 394 height 18
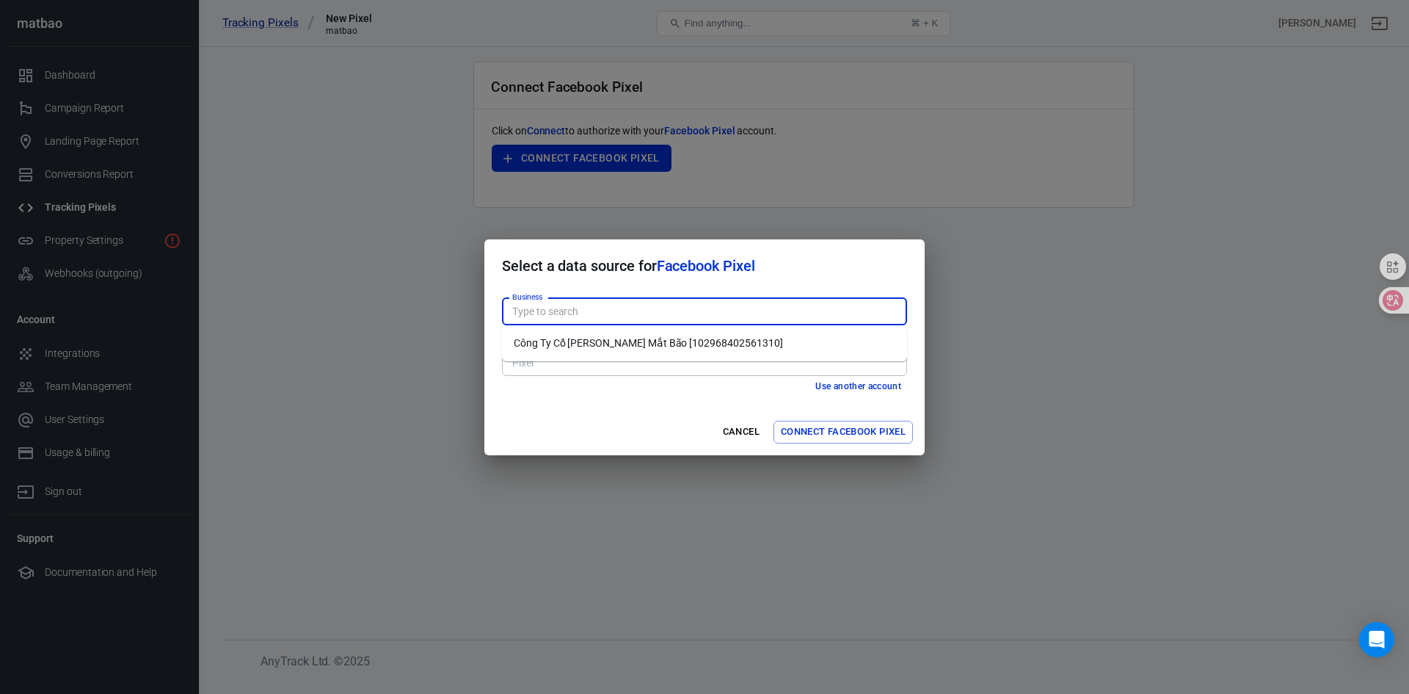
click at [572, 339] on li "Công Ty Cổ Phần Mắt Bão [102968402561310]" at bounding box center [704, 343] width 405 height 24
type input "Công Ty Cổ Phần Mắt Bão [102968402561310]"
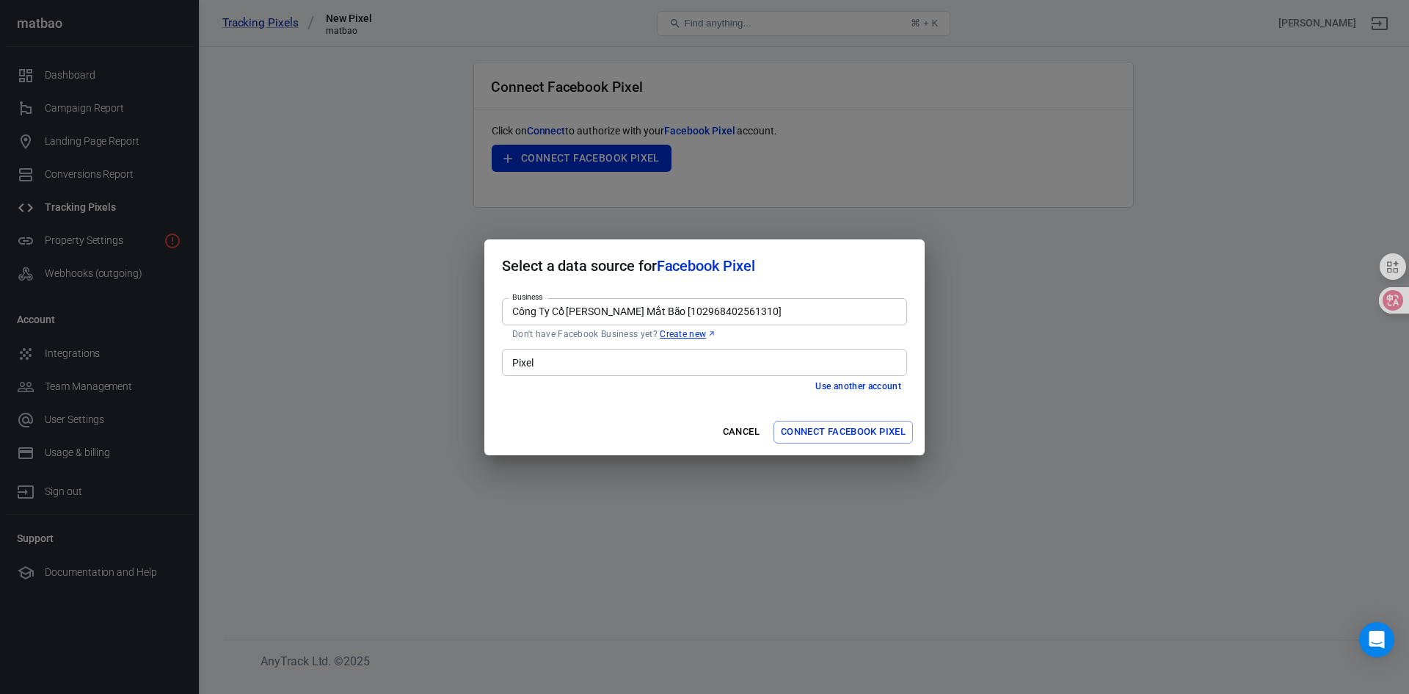
click at [561, 363] on input "Pixel" at bounding box center [704, 362] width 394 height 18
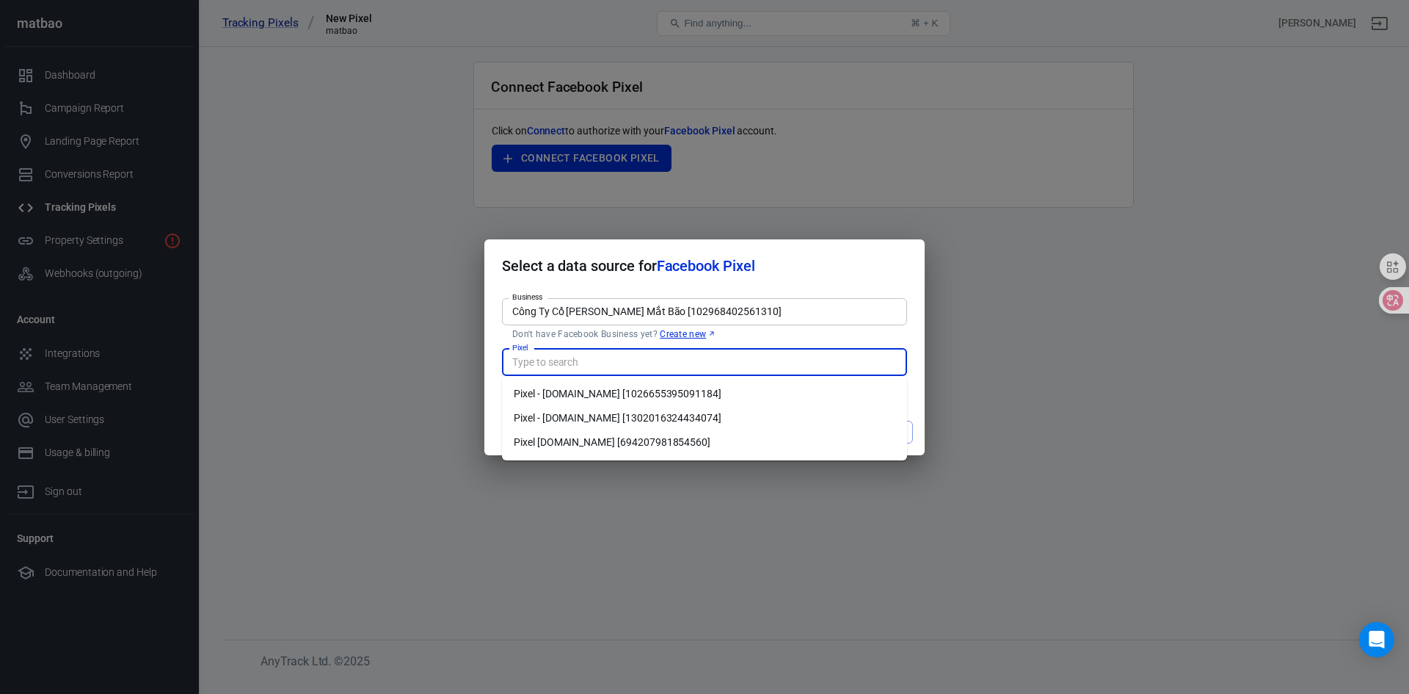
click at [582, 444] on li "Pixel matbao.net [694207981854560]" at bounding box center [704, 442] width 405 height 24
type input "Pixel matbao.net [694207981854560]"
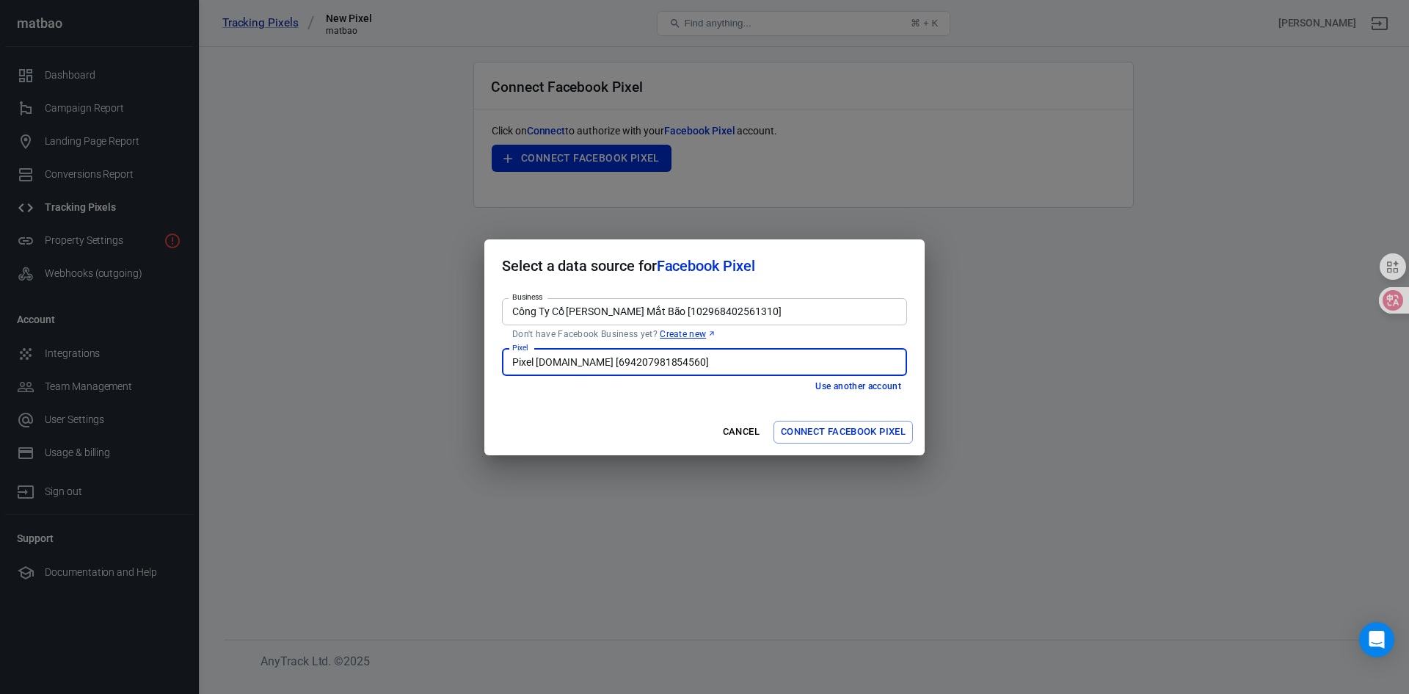
click at [816, 433] on button "Connect Facebook Pixel" at bounding box center [843, 432] width 139 height 23
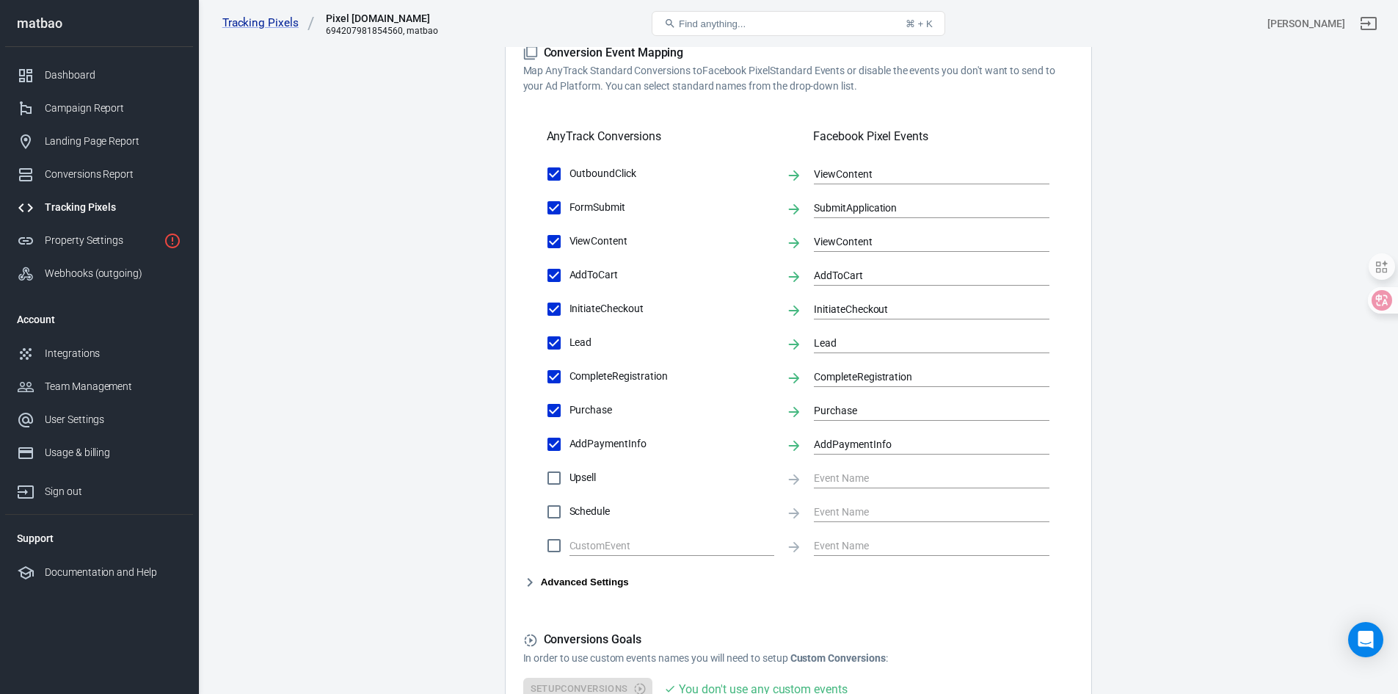
scroll to position [600, 0]
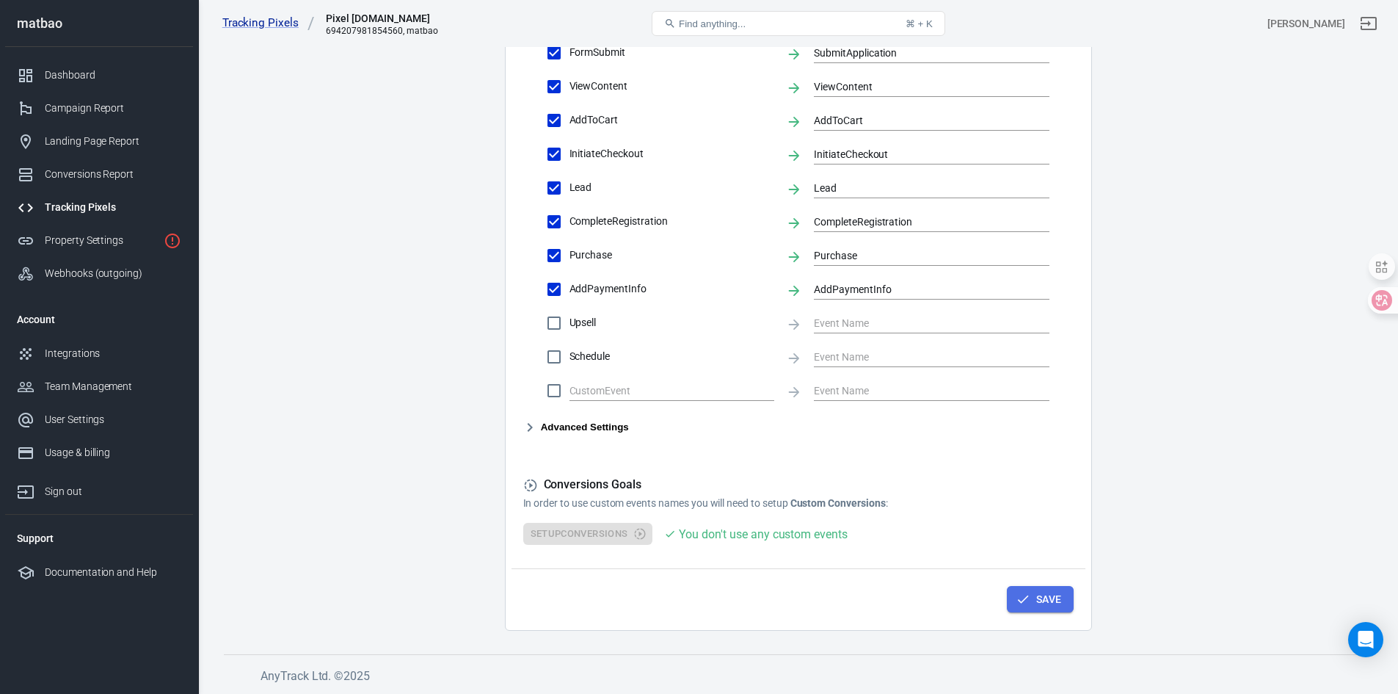
click at [1023, 592] on icon "button" at bounding box center [1023, 599] width 15 height 15
click at [1043, 599] on button "Save" at bounding box center [1040, 599] width 67 height 27
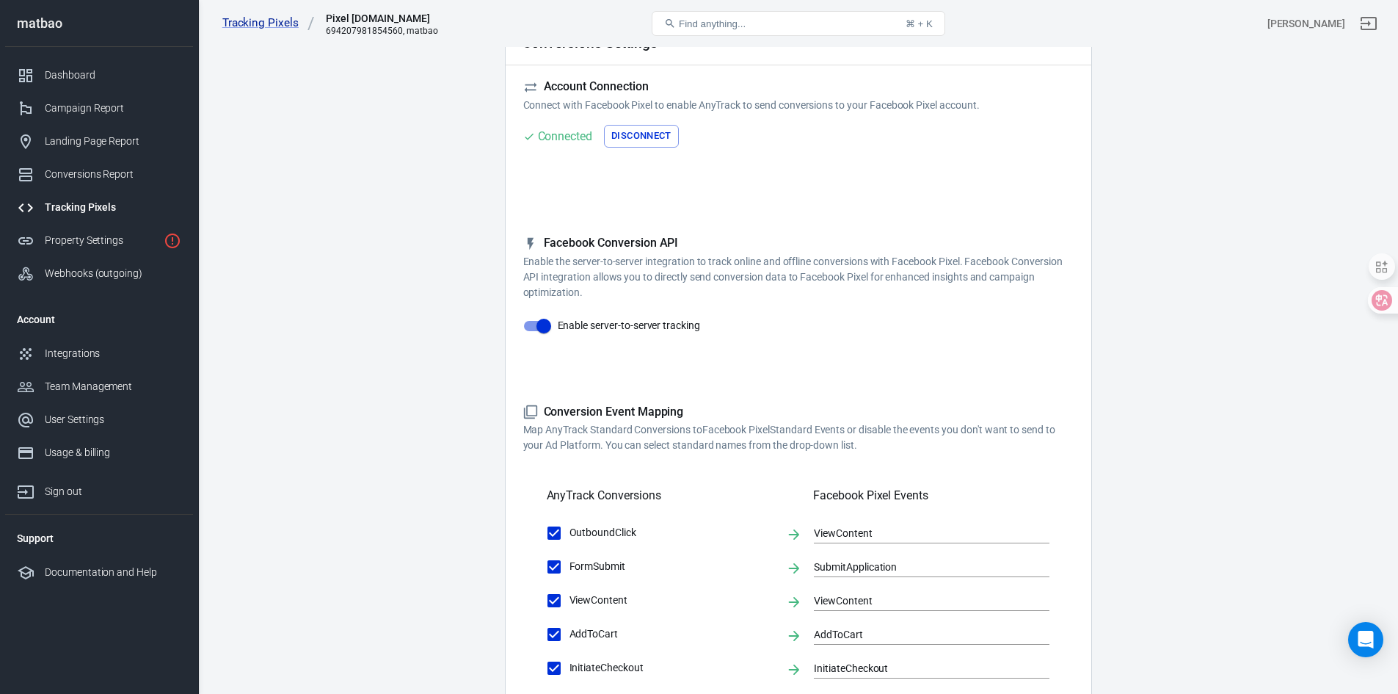
scroll to position [0, 0]
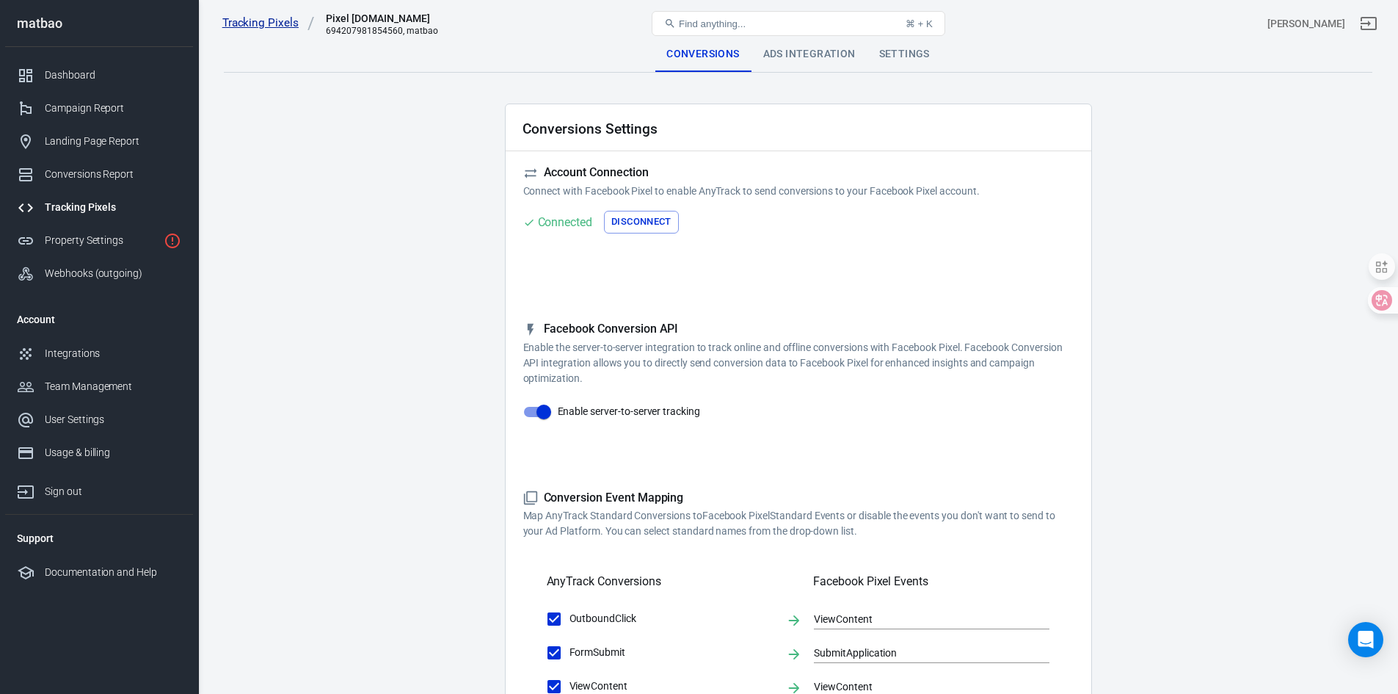
click at [242, 21] on link "Tracking Pixels" at bounding box center [268, 22] width 92 height 15
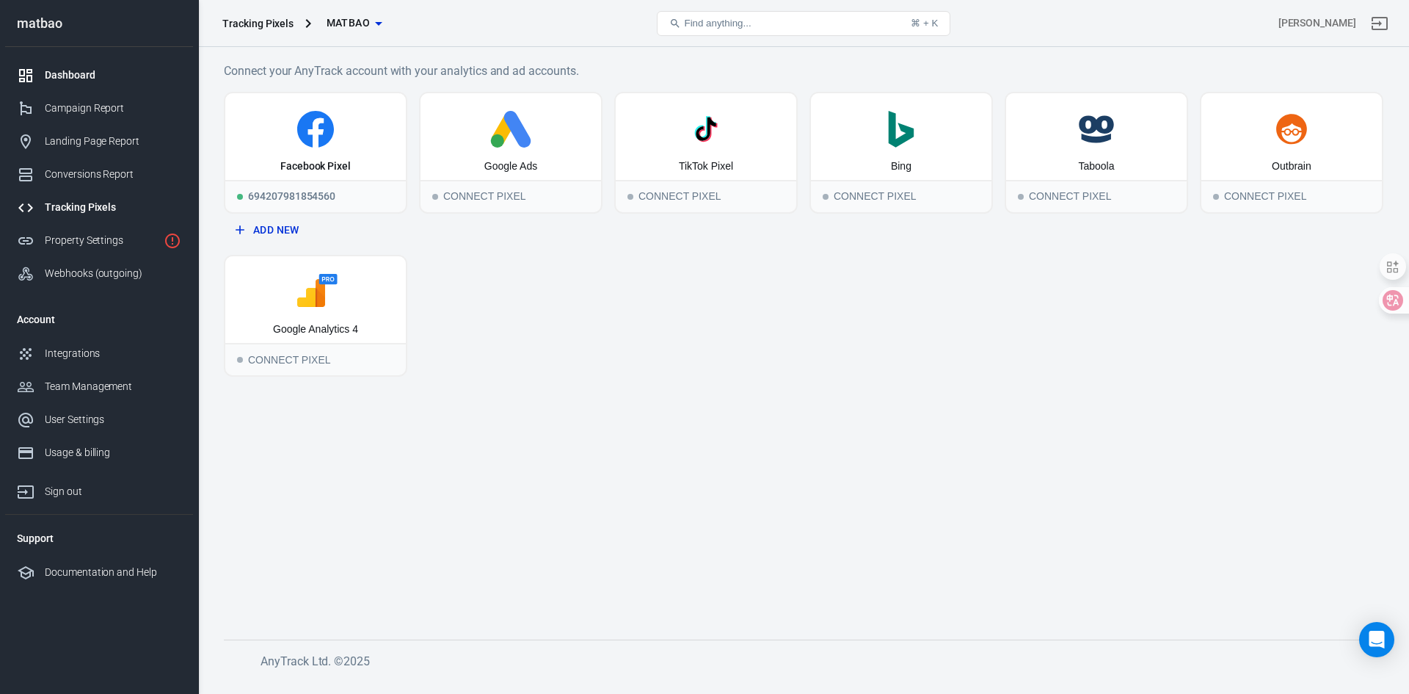
click at [74, 70] on div "Dashboard" at bounding box center [113, 75] width 137 height 15
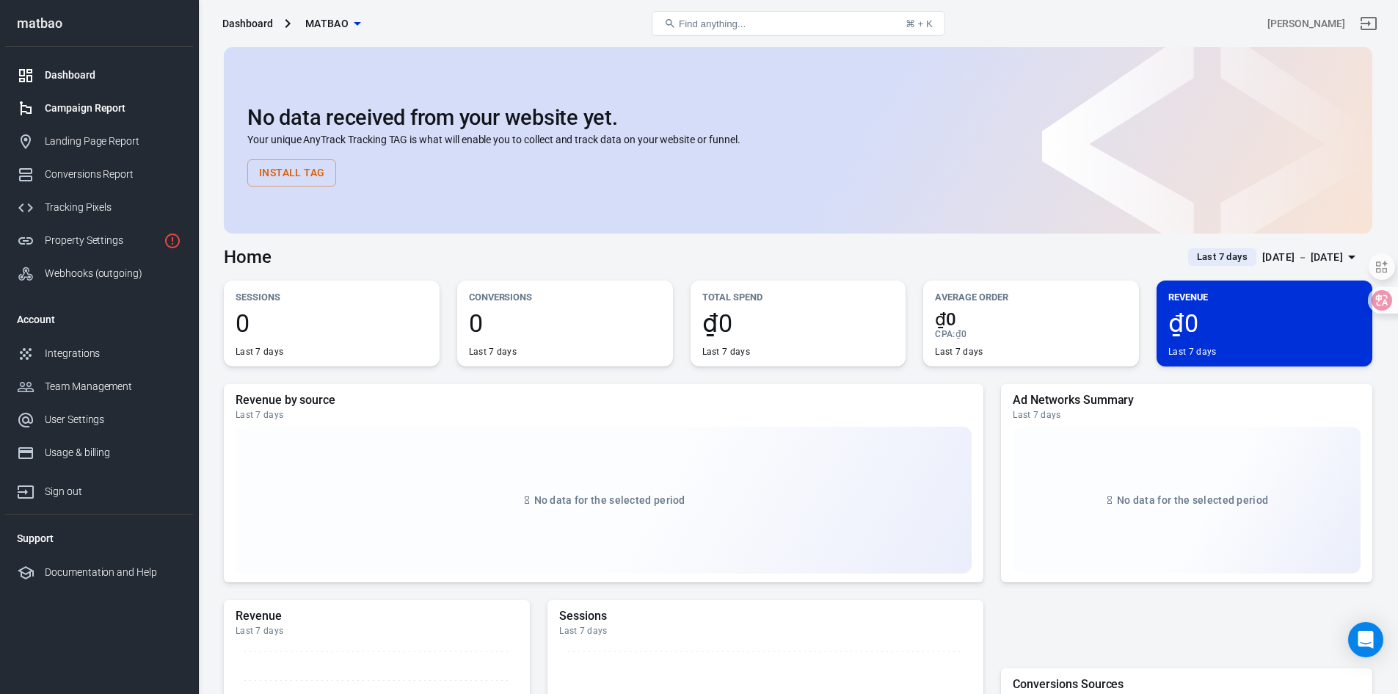
click at [68, 109] on div "Campaign Report" at bounding box center [113, 108] width 137 height 15
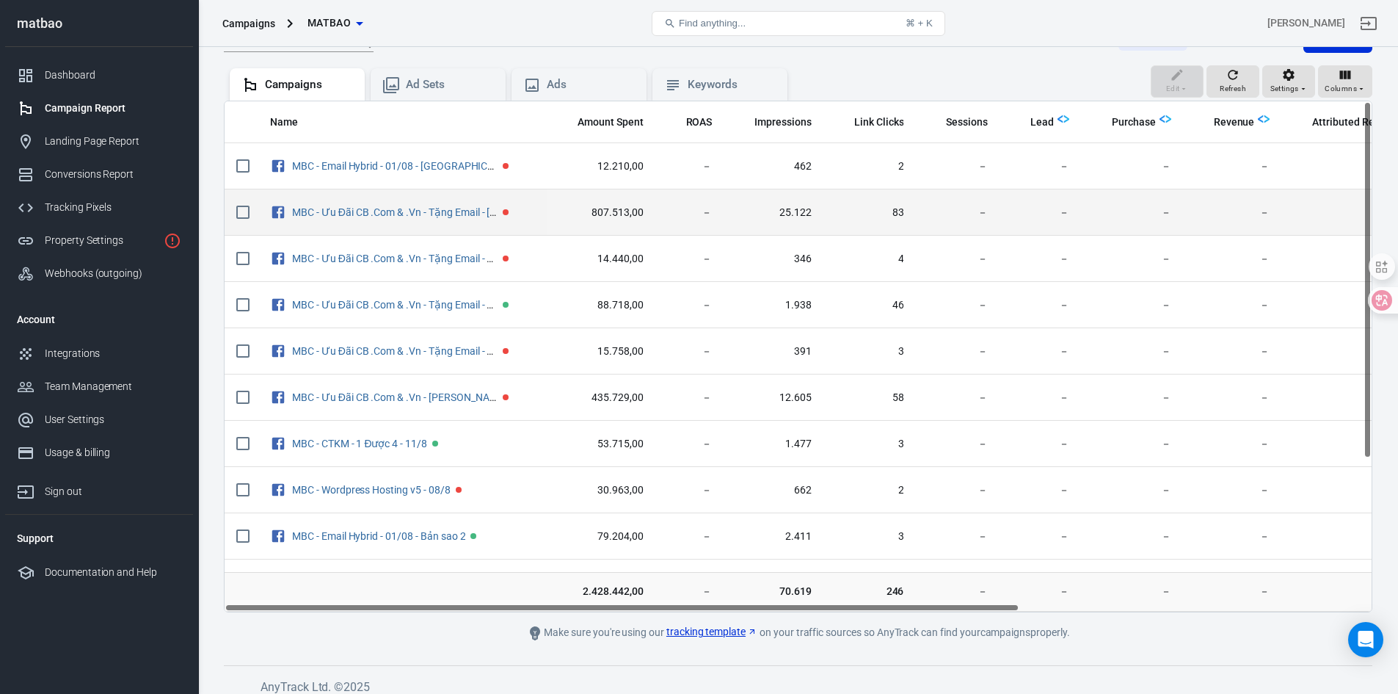
scroll to position [137, 0]
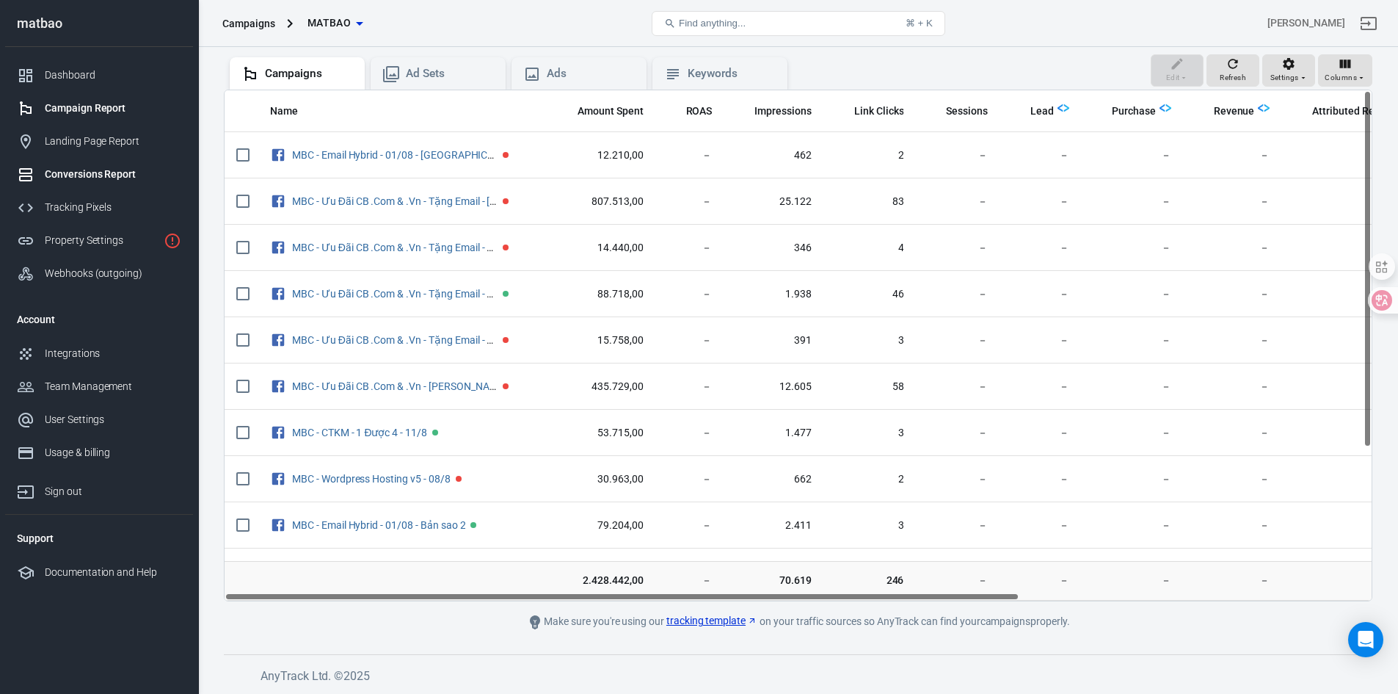
click at [43, 178] on div at bounding box center [31, 175] width 28 height 18
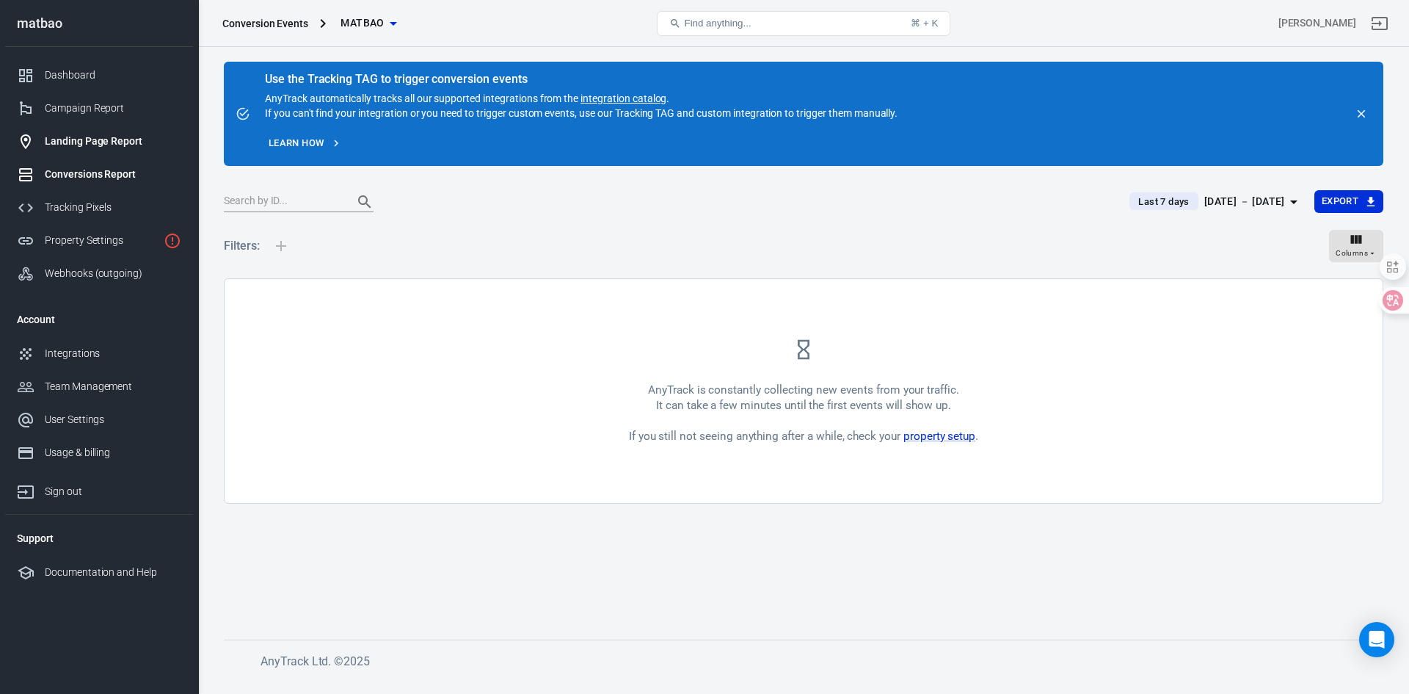
click at [102, 142] on div "Landing Page Report" at bounding box center [113, 141] width 137 height 15
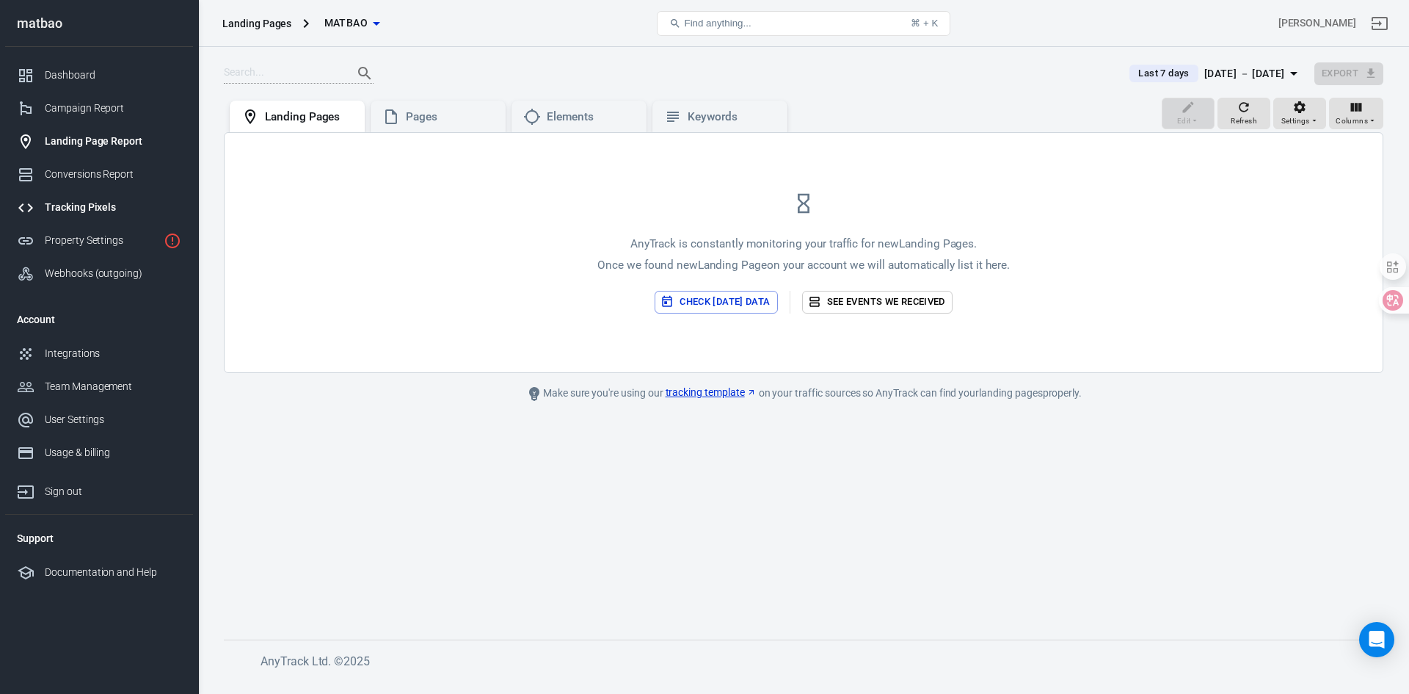
click at [106, 206] on div "Tracking Pixels" at bounding box center [113, 207] width 137 height 15
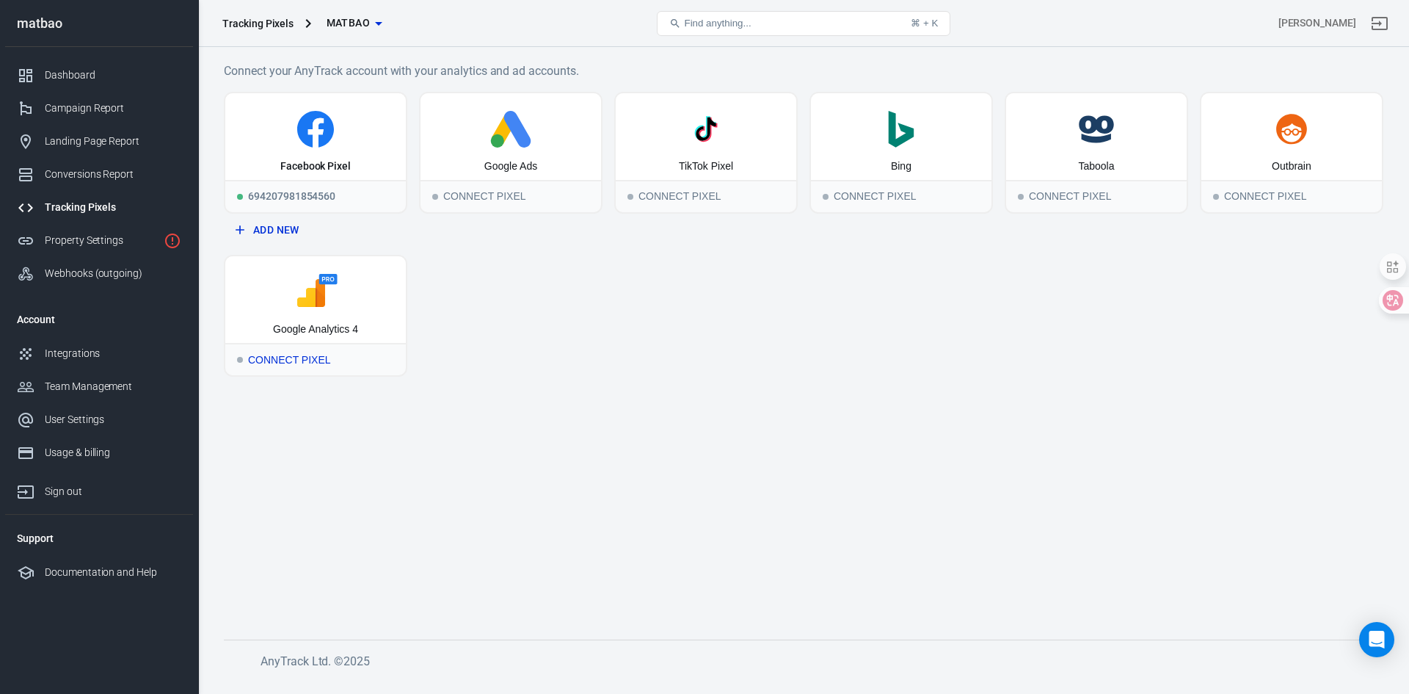
click at [261, 295] on icon at bounding box center [315, 292] width 169 height 37
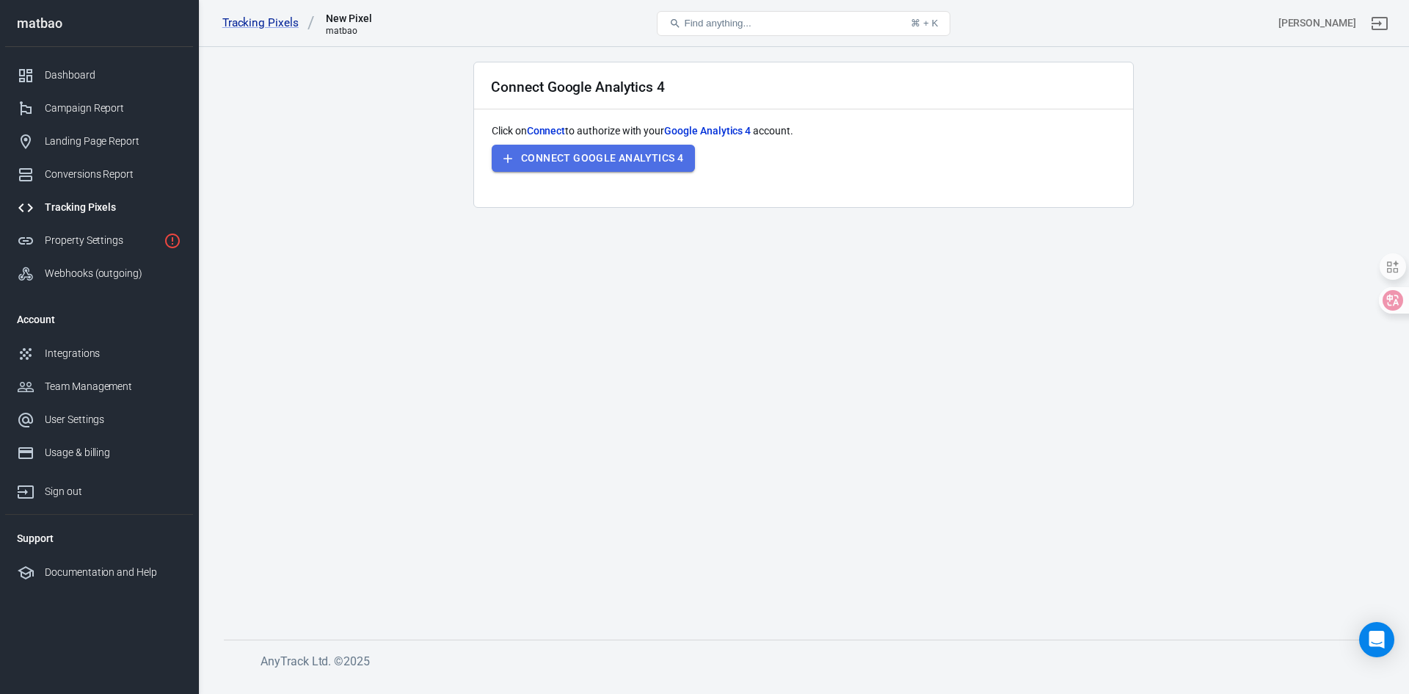
click at [557, 159] on button "Connect Google Analytics 4" at bounding box center [593, 158] width 203 height 27
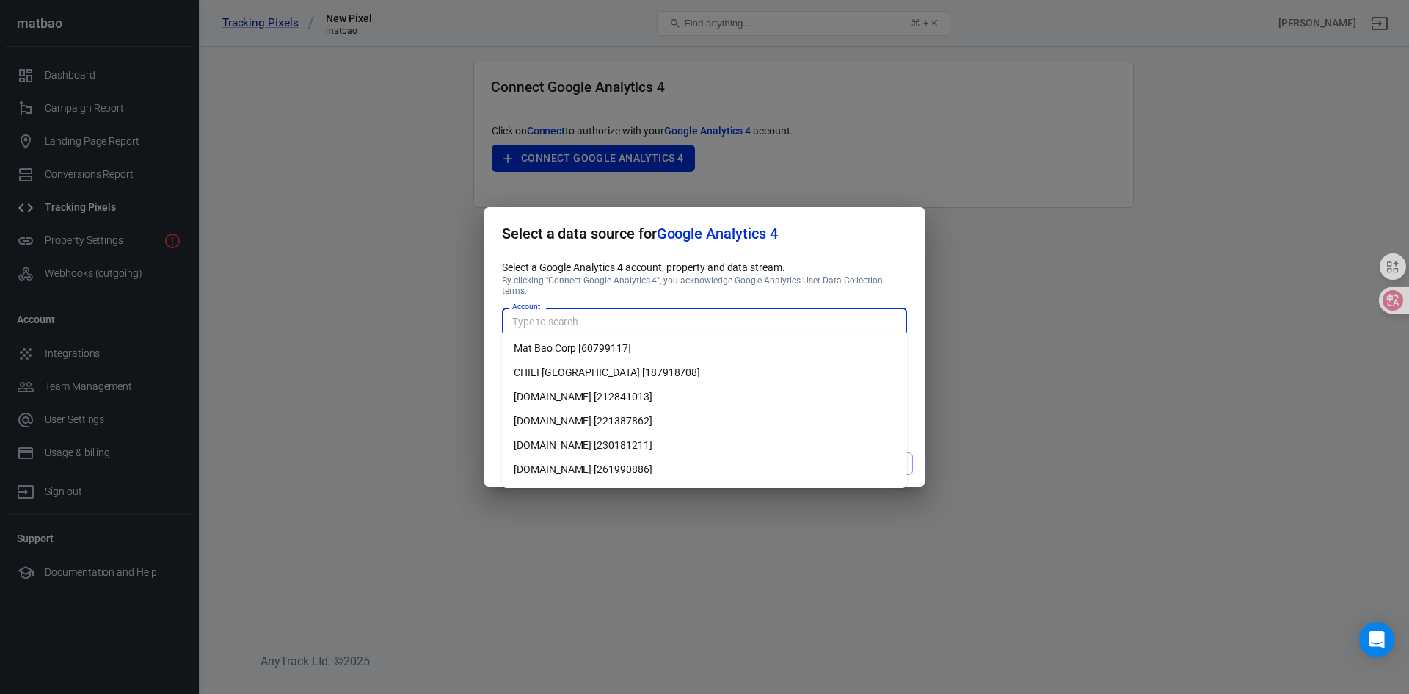
click at [683, 317] on input "Account" at bounding box center [704, 321] width 394 height 18
click at [638, 347] on li "Mat Bao Corp [60799117]" at bounding box center [704, 348] width 405 height 24
type input "Mat Bao Corp [60799117]"
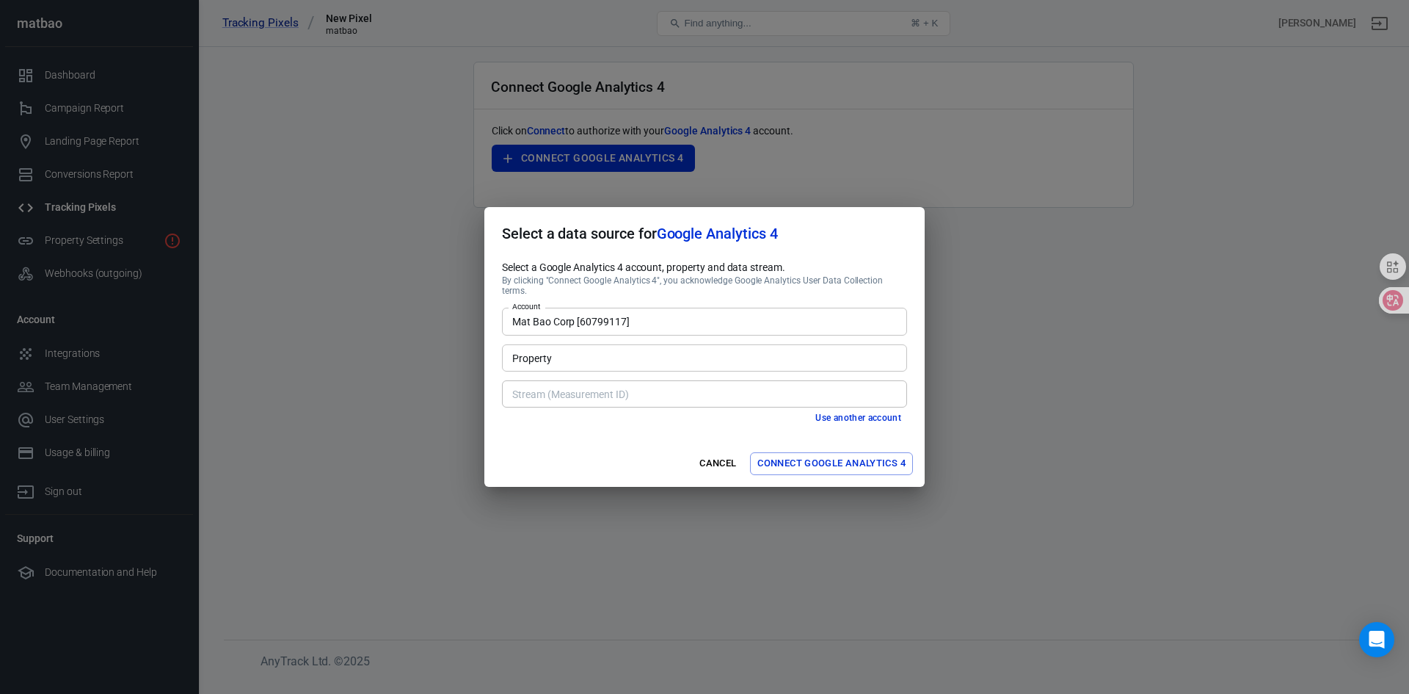
click at [639, 359] on input "Property" at bounding box center [704, 358] width 394 height 18
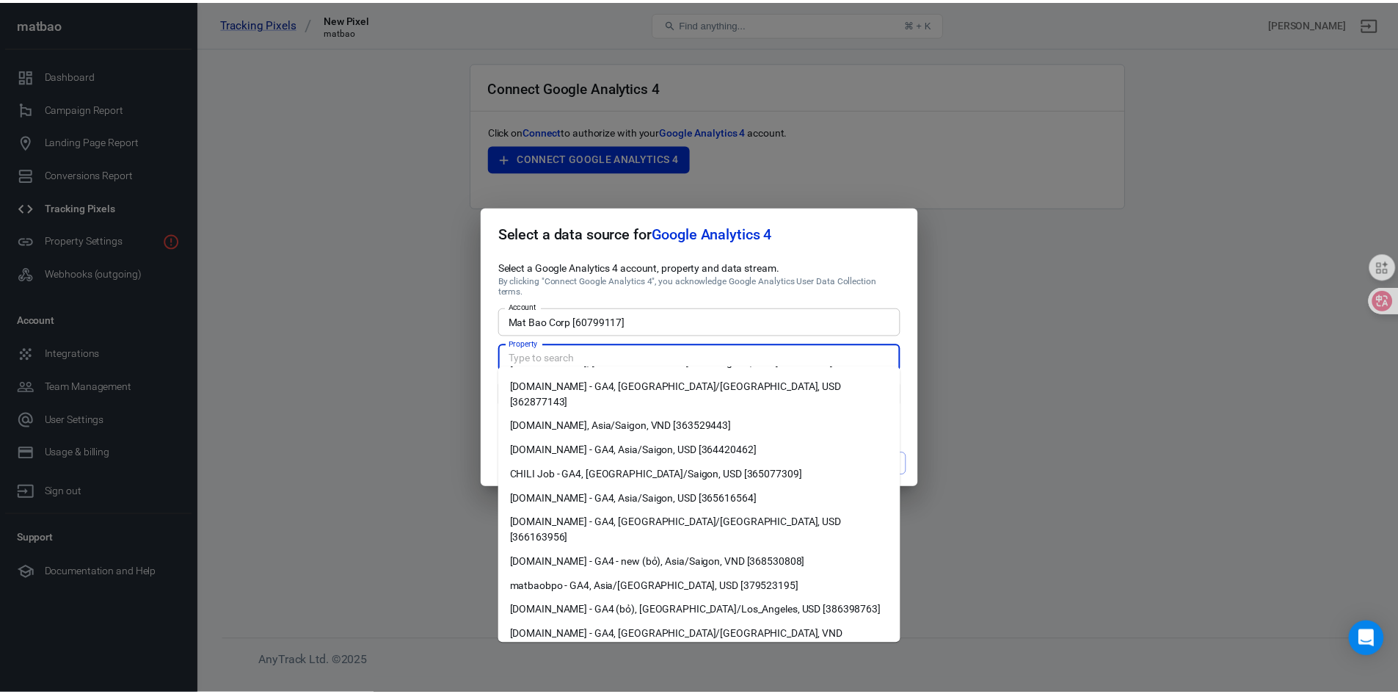
scroll to position [679, 0]
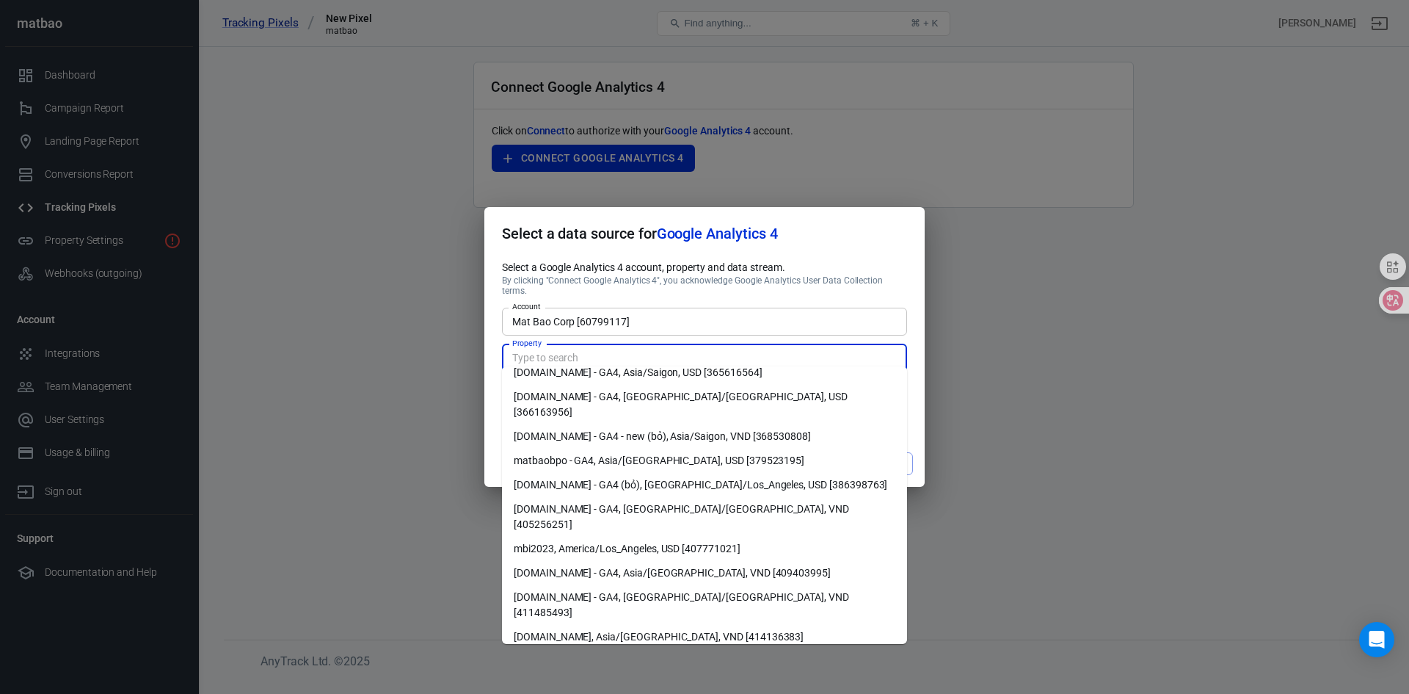
click at [601, 673] on li "matbao.net - official, Asia/Saigon, VND [416089034]" at bounding box center [704, 685] width 405 height 24
type input "matbao.net - official, Asia/Saigon, VND [416089034]"
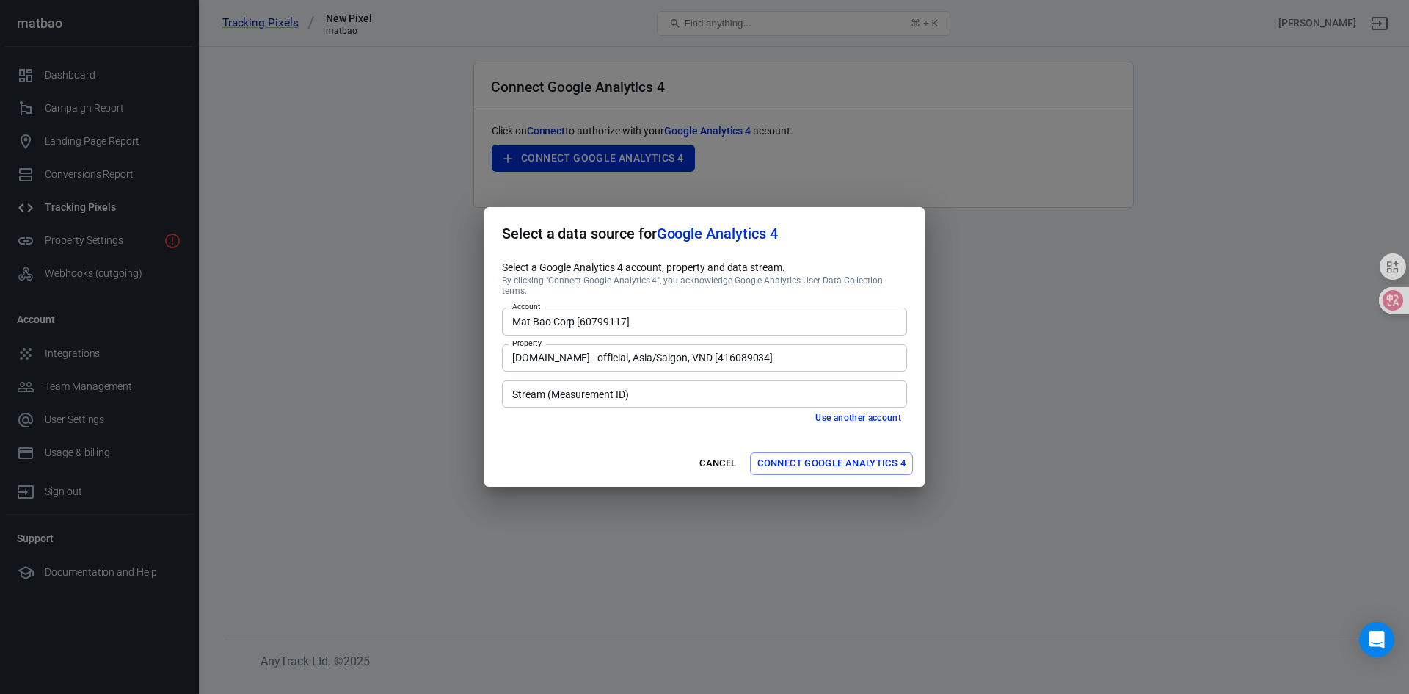
click at [649, 391] on input "Stream (Measurement ID)" at bounding box center [704, 394] width 394 height 18
click at [654, 424] on li "https://www.matbao.net/ [G-WRW5TJKTQW]" at bounding box center [704, 420] width 405 height 24
type input "https://www.matbao.net/ [G-WRW5TJKTQW]"
click at [843, 462] on button "Connect Google Analytics 4" at bounding box center [831, 463] width 163 height 23
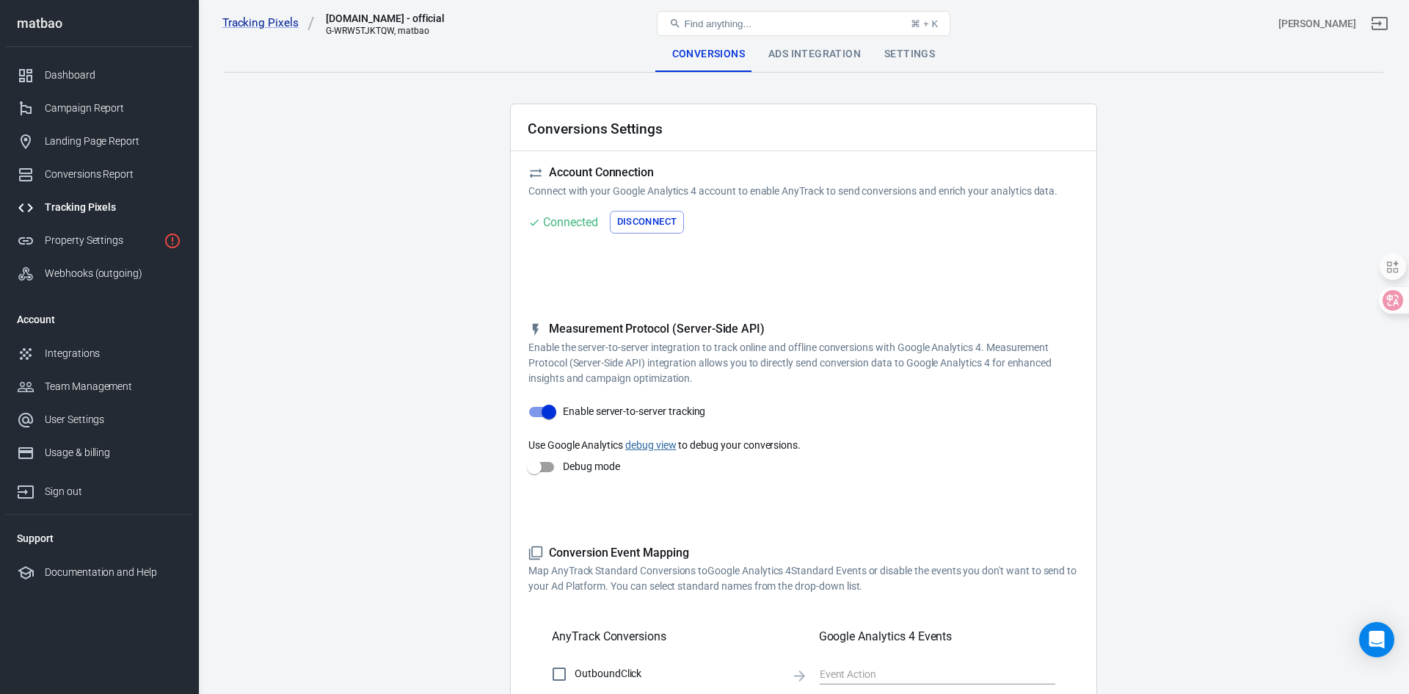
checkbox input "true"
type input "select_content"
checkbox input "true"
type input "generate_lead"
checkbox input "true"
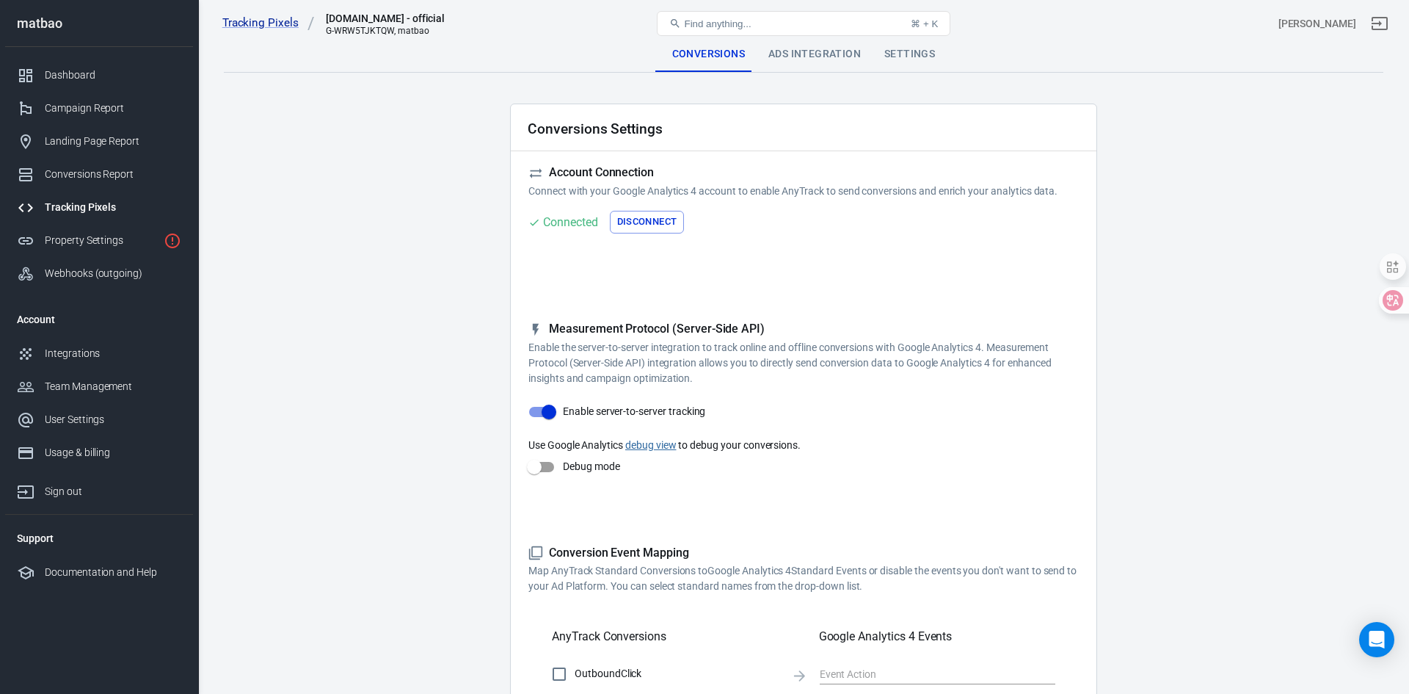
type input "view_item"
checkbox input "true"
type input "add_to_cart"
checkbox input "true"
type input "begin_checkout"
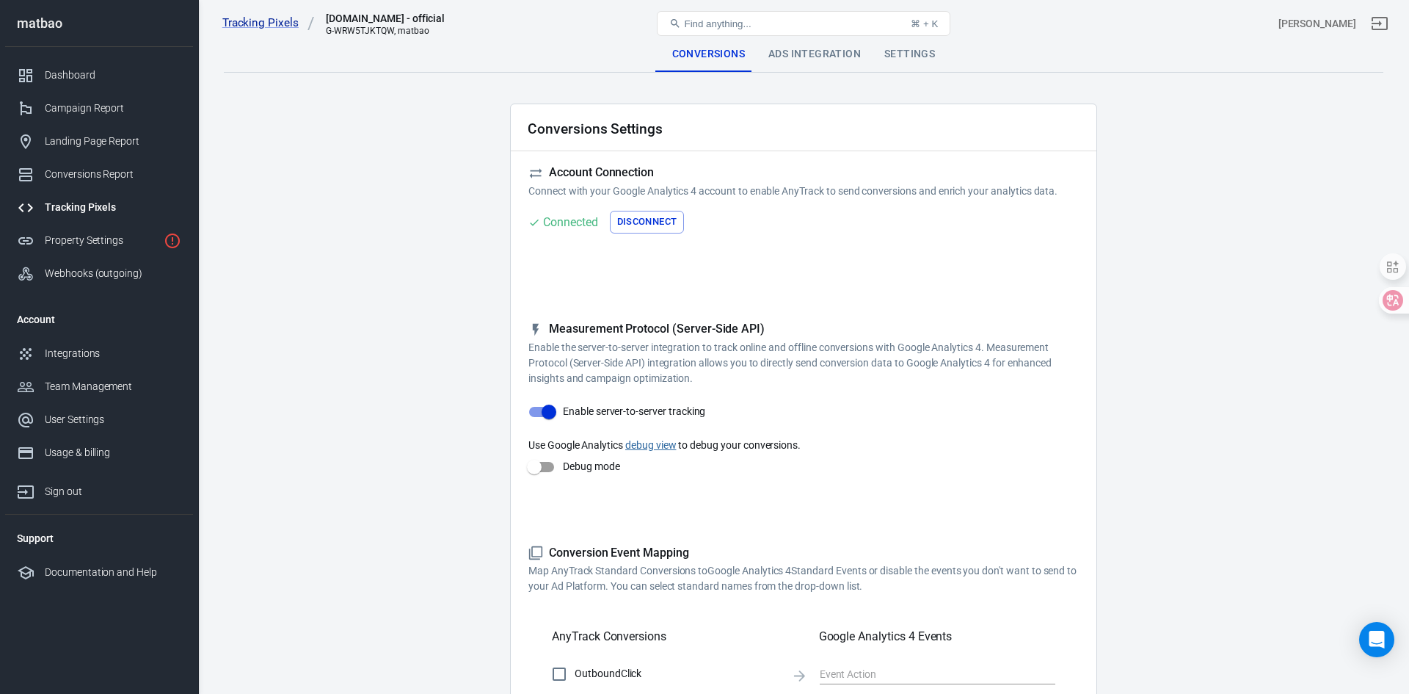
checkbox input "true"
type input "generate_lead"
checkbox input "true"
type input "sign_up"
checkbox input "true"
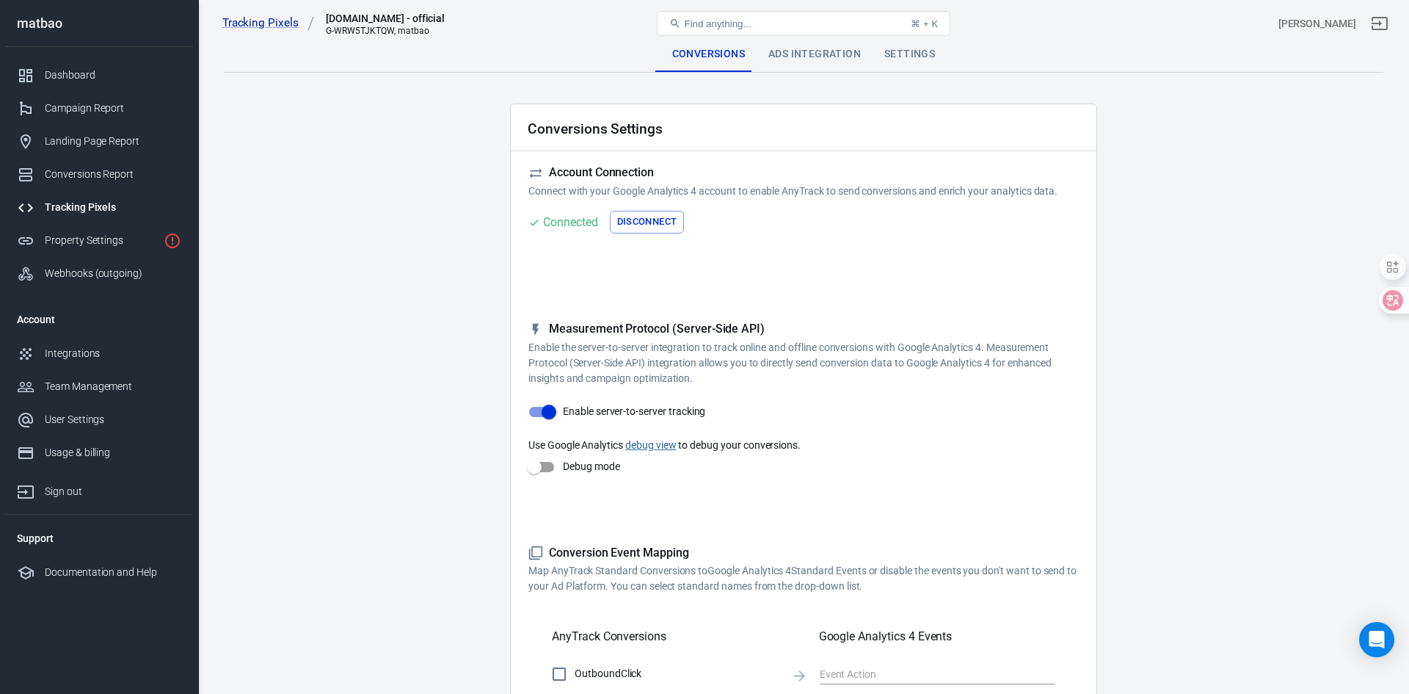
type input "purchase"
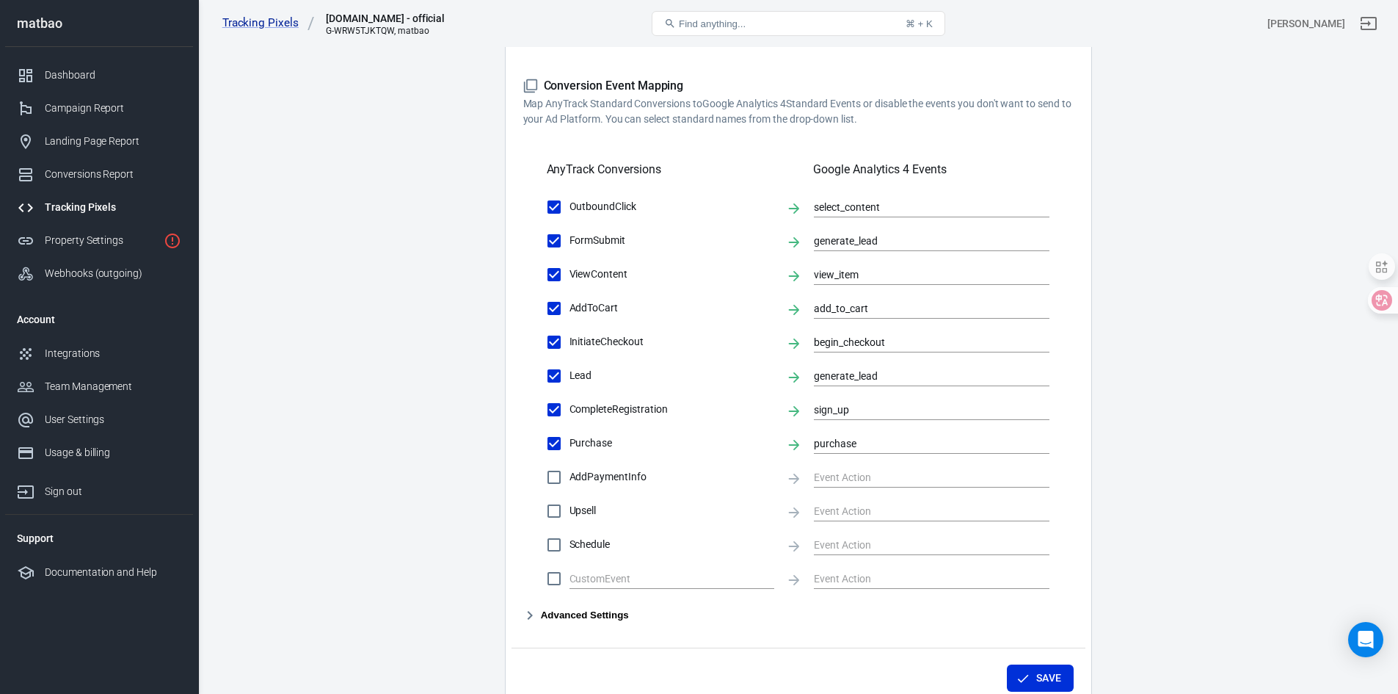
scroll to position [514, 0]
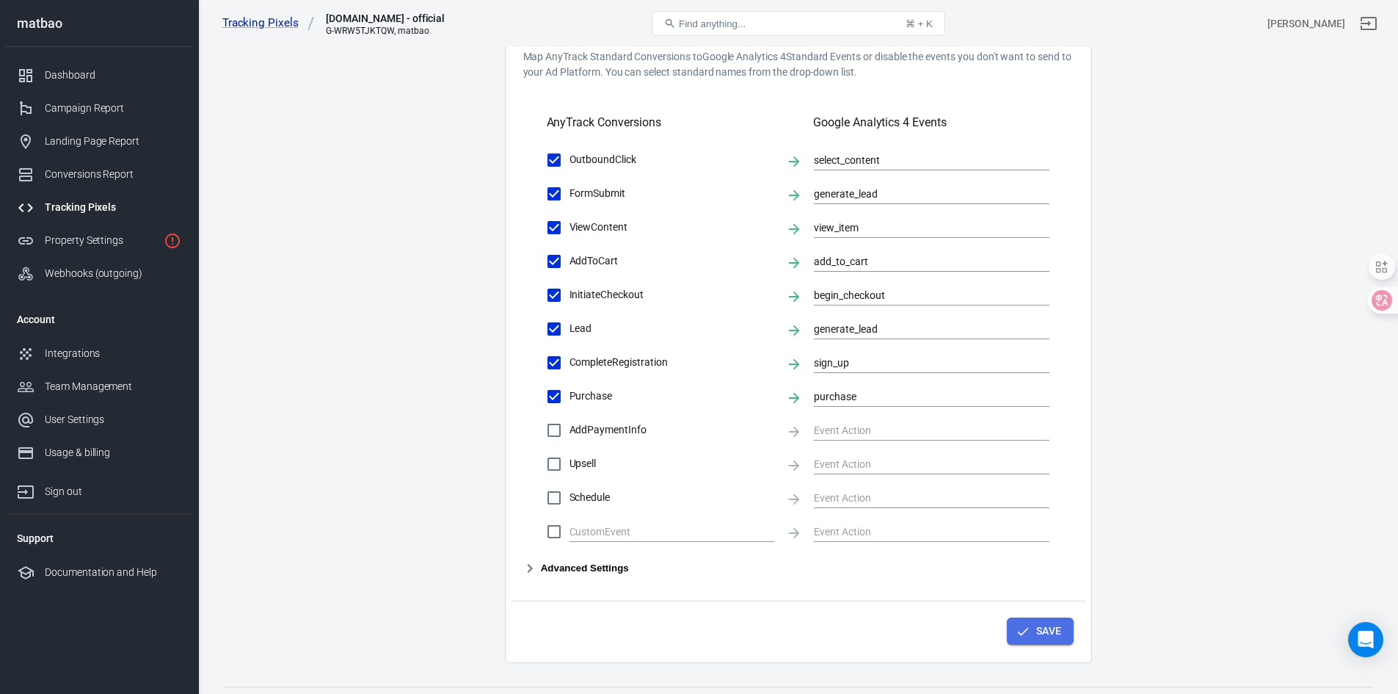
click at [1031, 631] on button "Save" at bounding box center [1040, 630] width 67 height 27
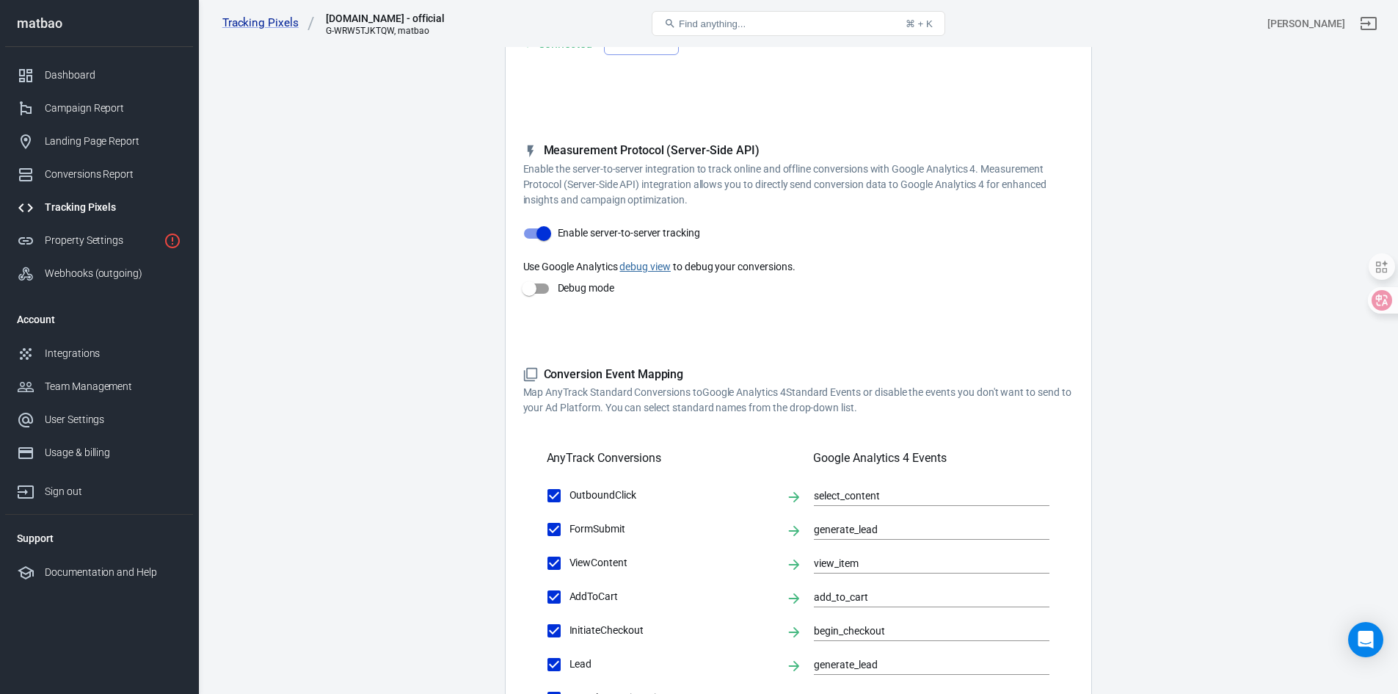
scroll to position [147, 0]
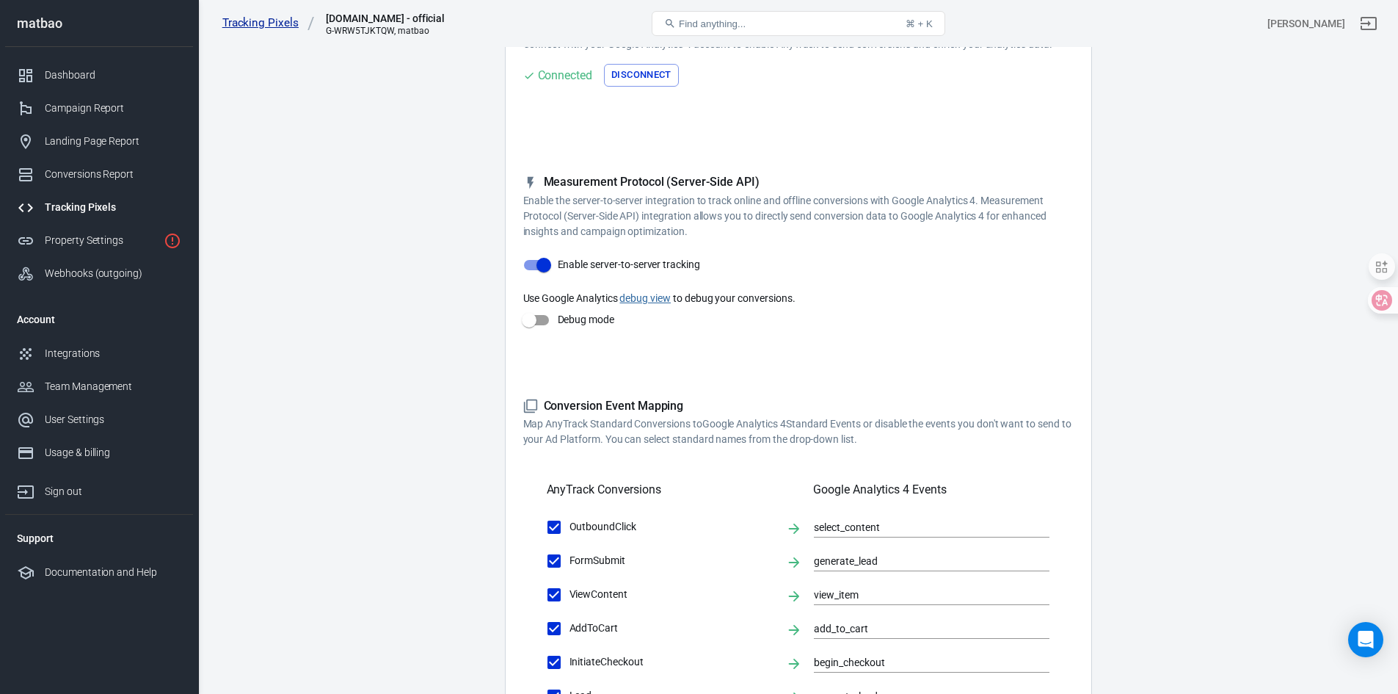
click at [244, 22] on link "Tracking Pixels" at bounding box center [268, 22] width 92 height 15
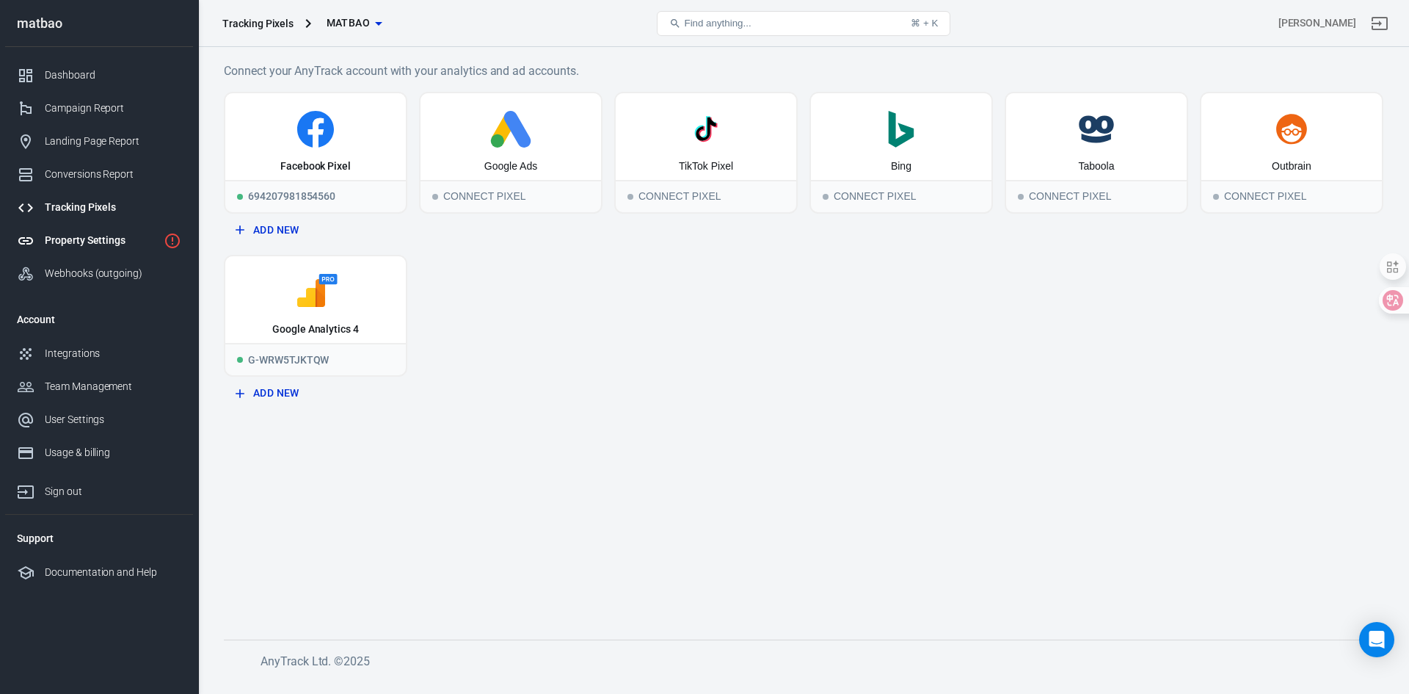
click at [102, 237] on div "Property Settings" at bounding box center [101, 240] width 113 height 15
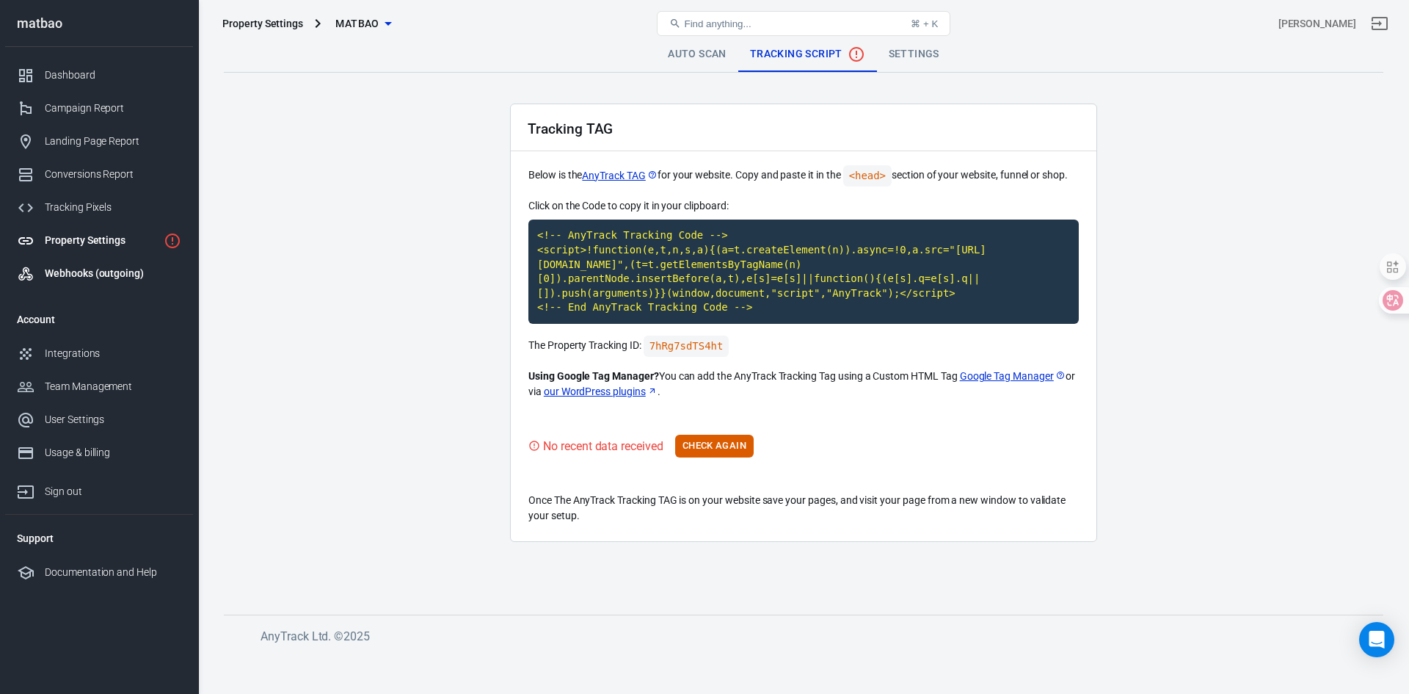
click at [113, 266] on div "Webhooks (outgoing)" at bounding box center [113, 273] width 137 height 15
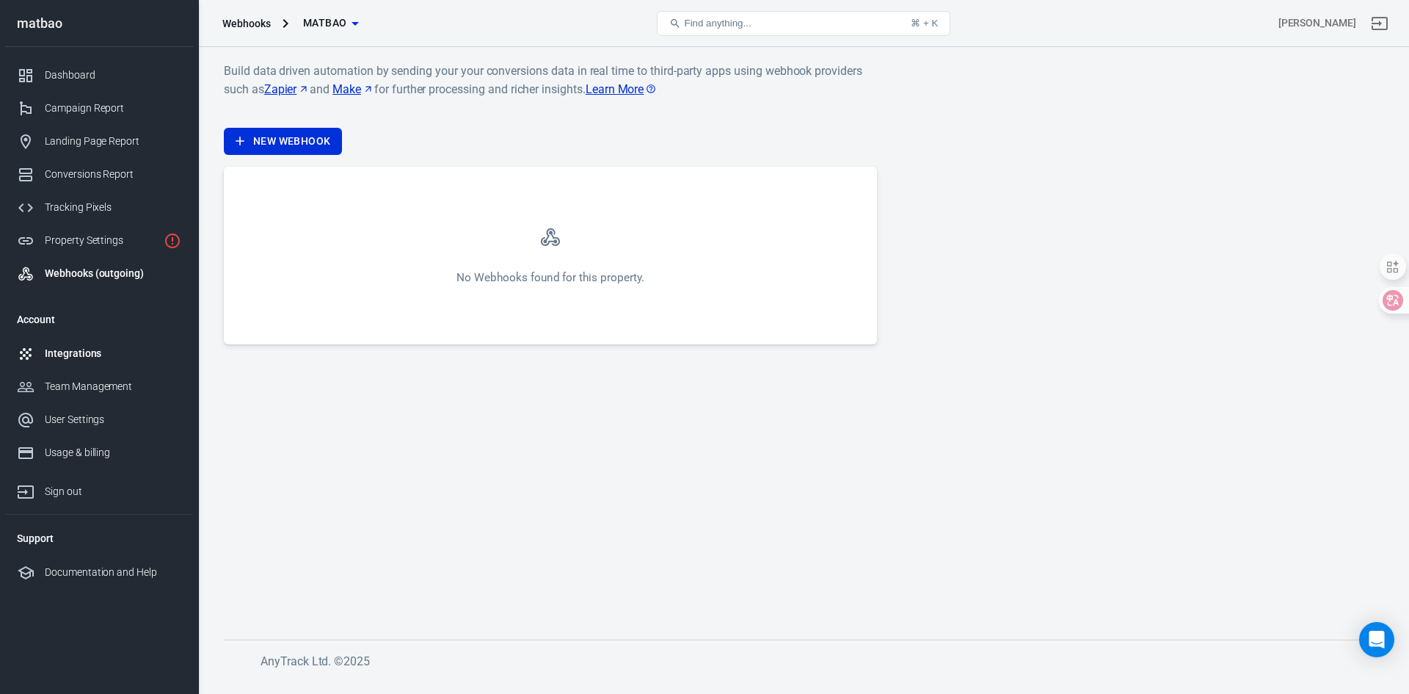
click at [70, 344] on link "Integrations" at bounding box center [99, 353] width 188 height 33
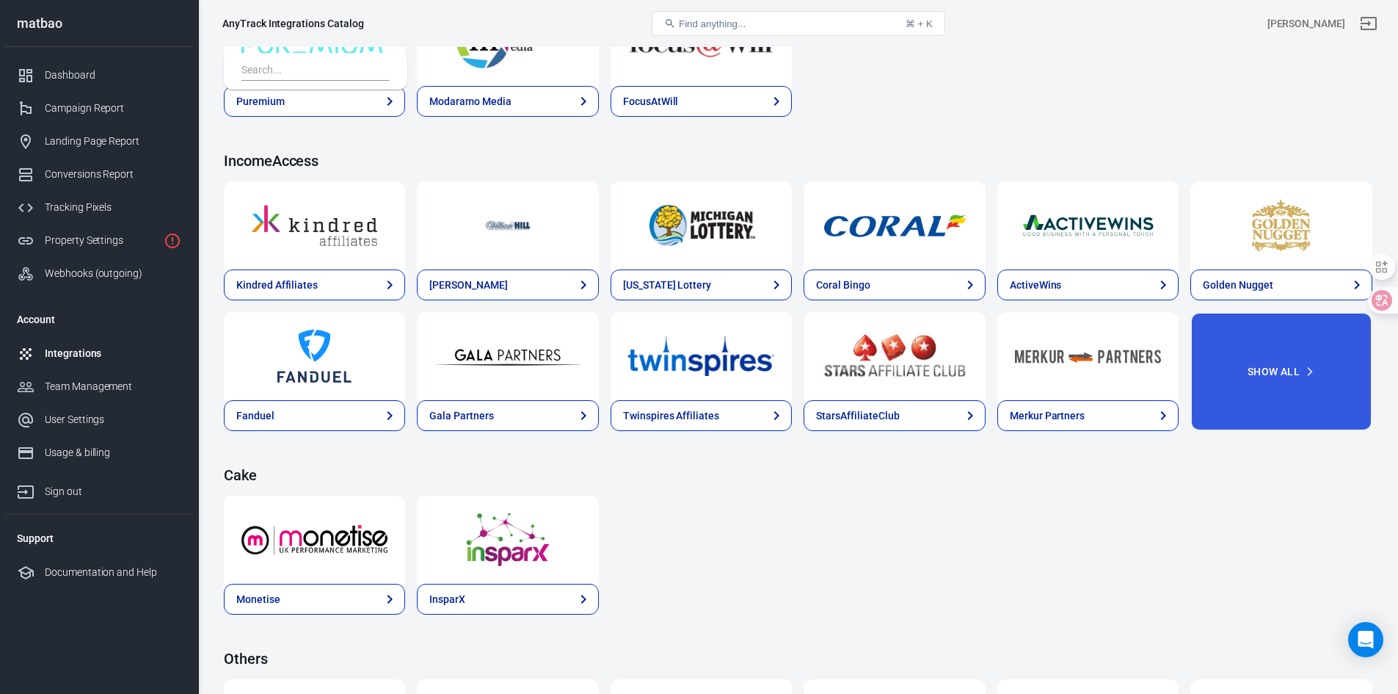
scroll to position [1762, 0]
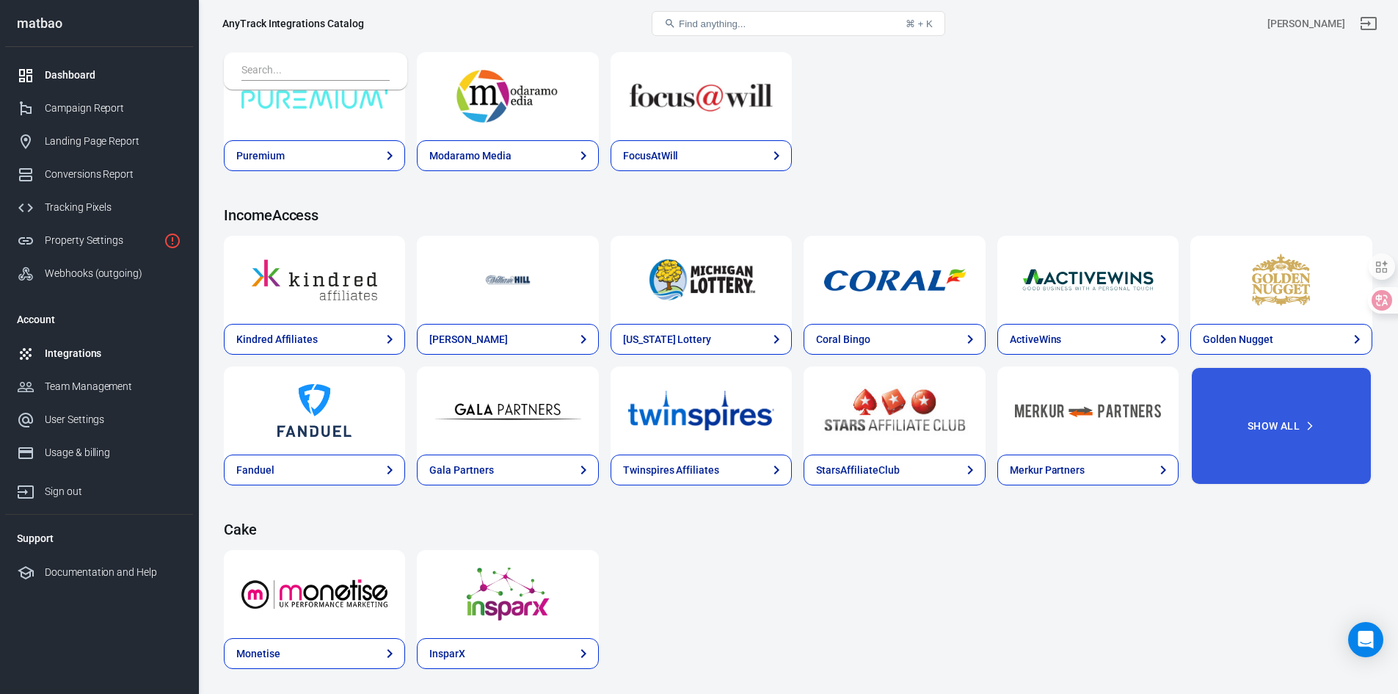
click at [64, 76] on div "Dashboard" at bounding box center [113, 75] width 137 height 15
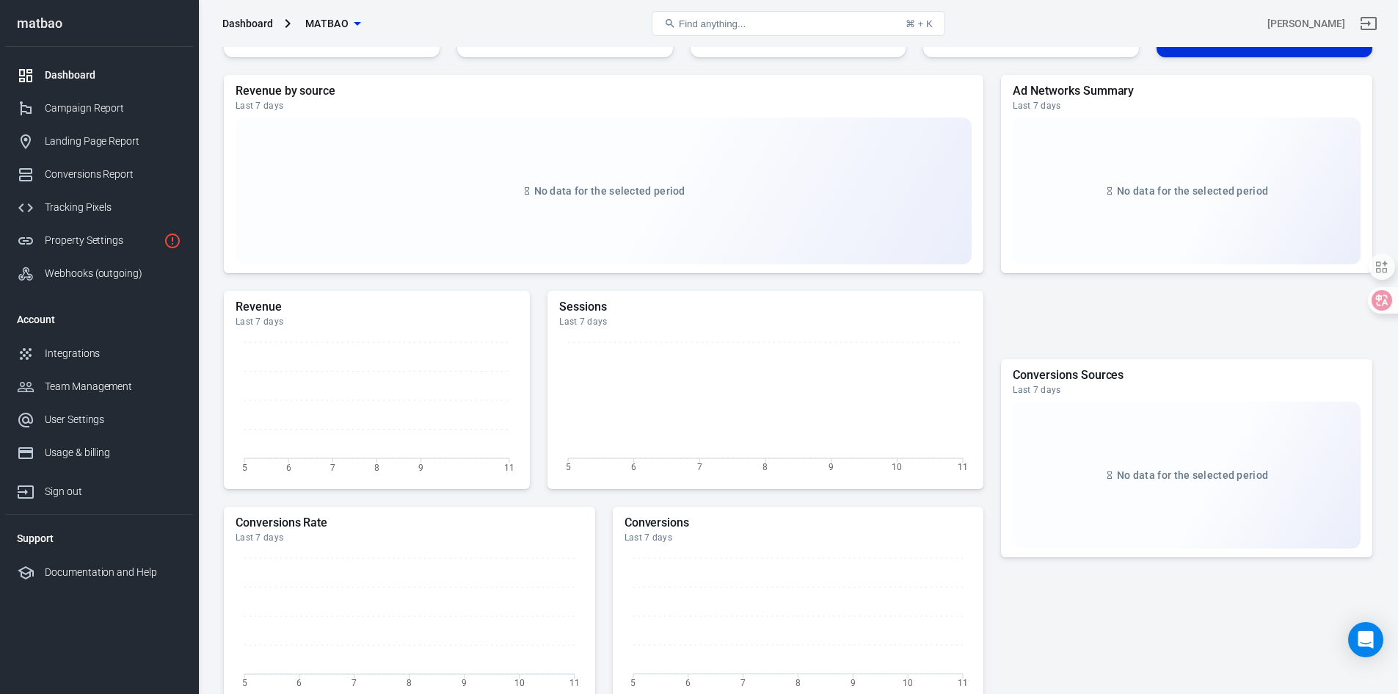
scroll to position [495, 0]
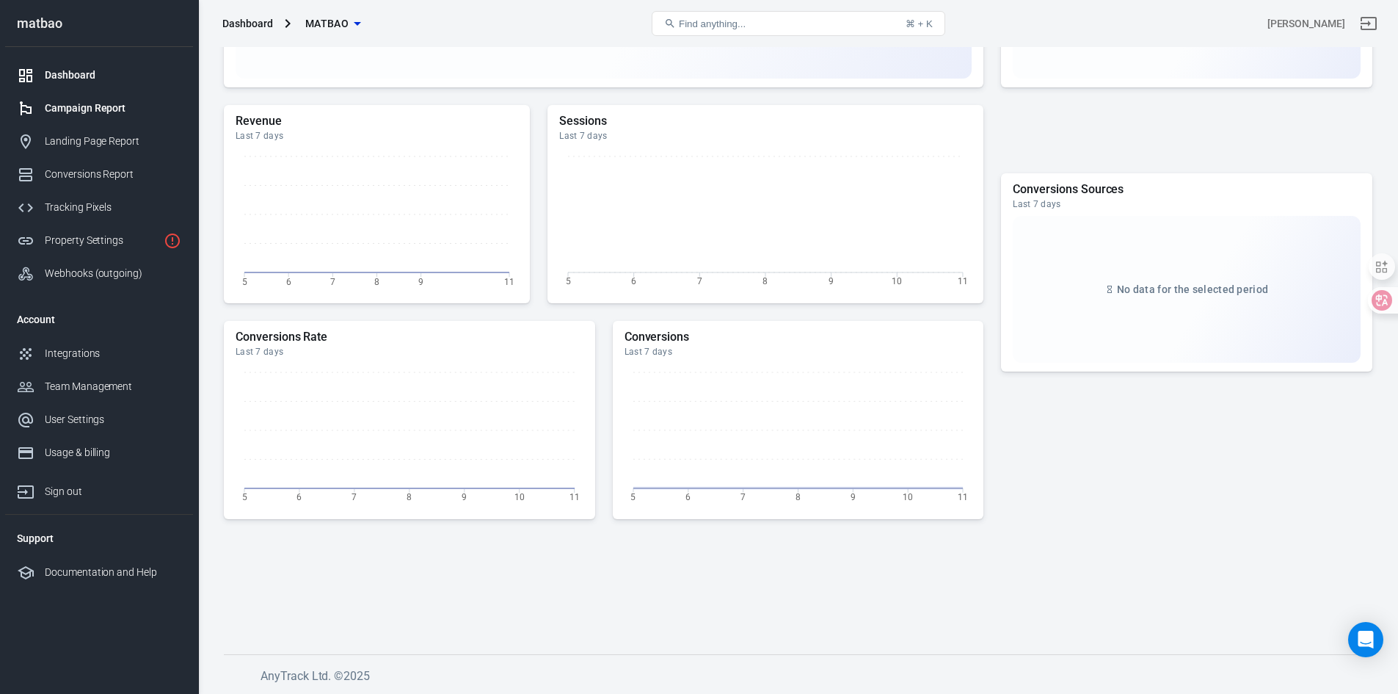
click at [86, 122] on link "Campaign Report" at bounding box center [99, 108] width 188 height 33
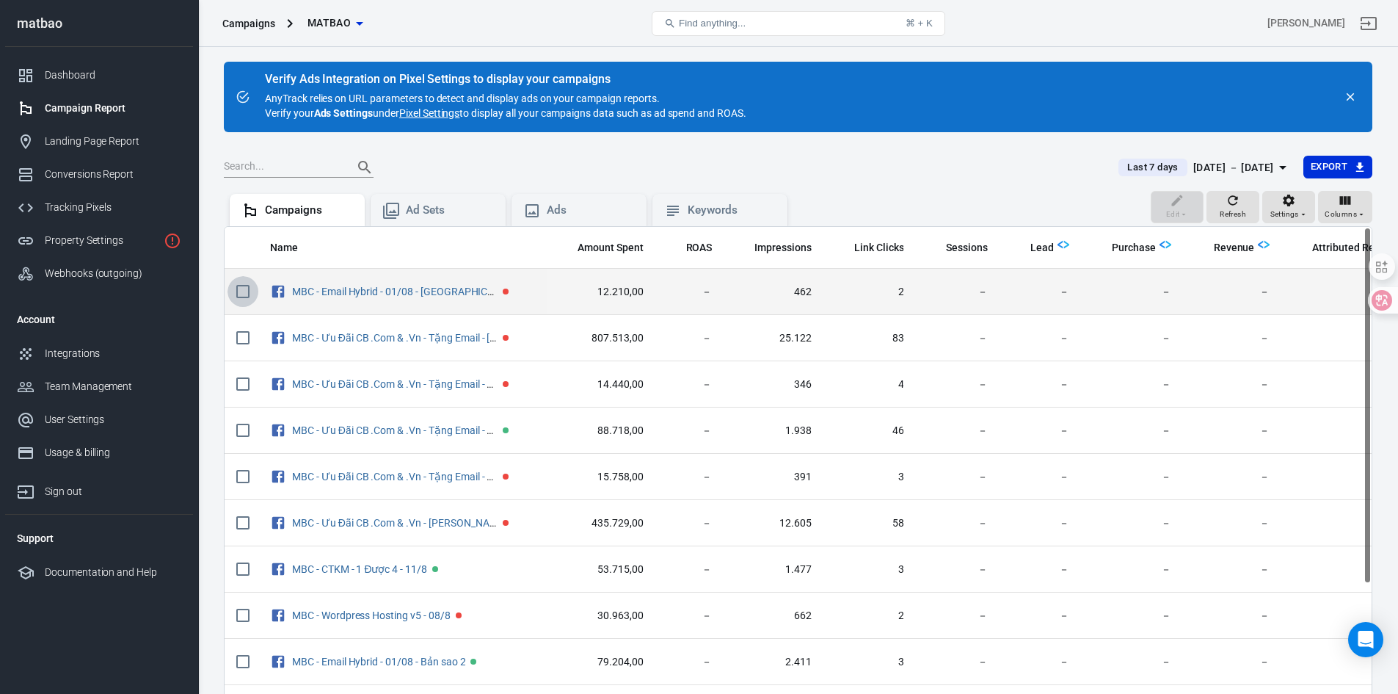
click at [236, 290] on input "scrollable content" at bounding box center [243, 291] width 31 height 31
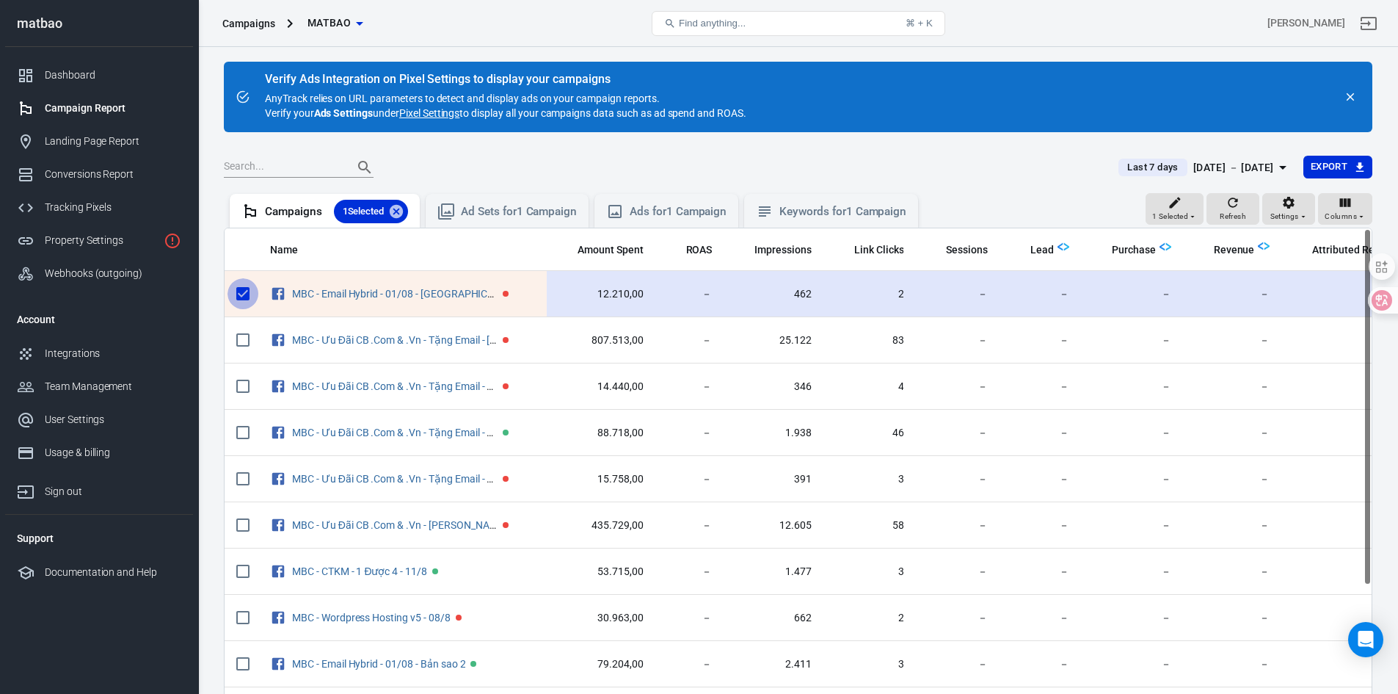
click at [245, 294] on input "scrollable content" at bounding box center [243, 293] width 31 height 31
checkbox input "false"
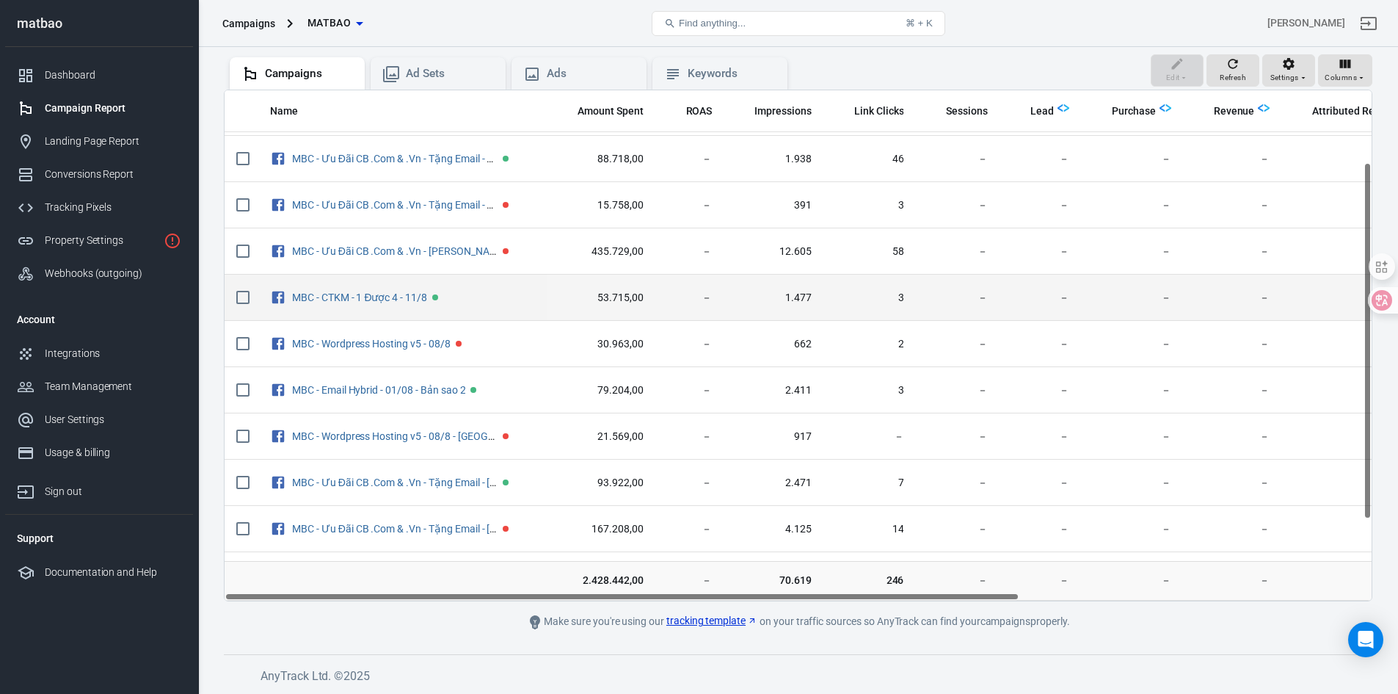
scroll to position [219, 0]
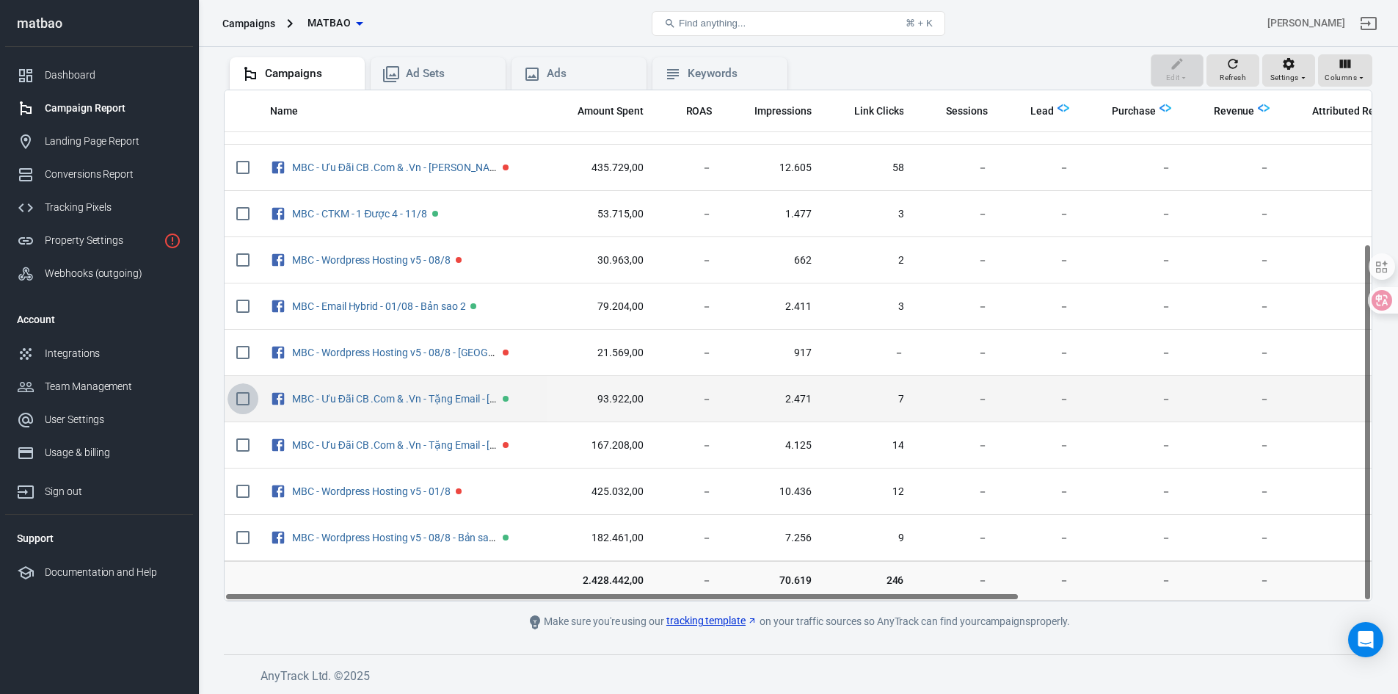
click at [237, 397] on input "scrollable content" at bounding box center [243, 398] width 31 height 31
checkbox input "true"
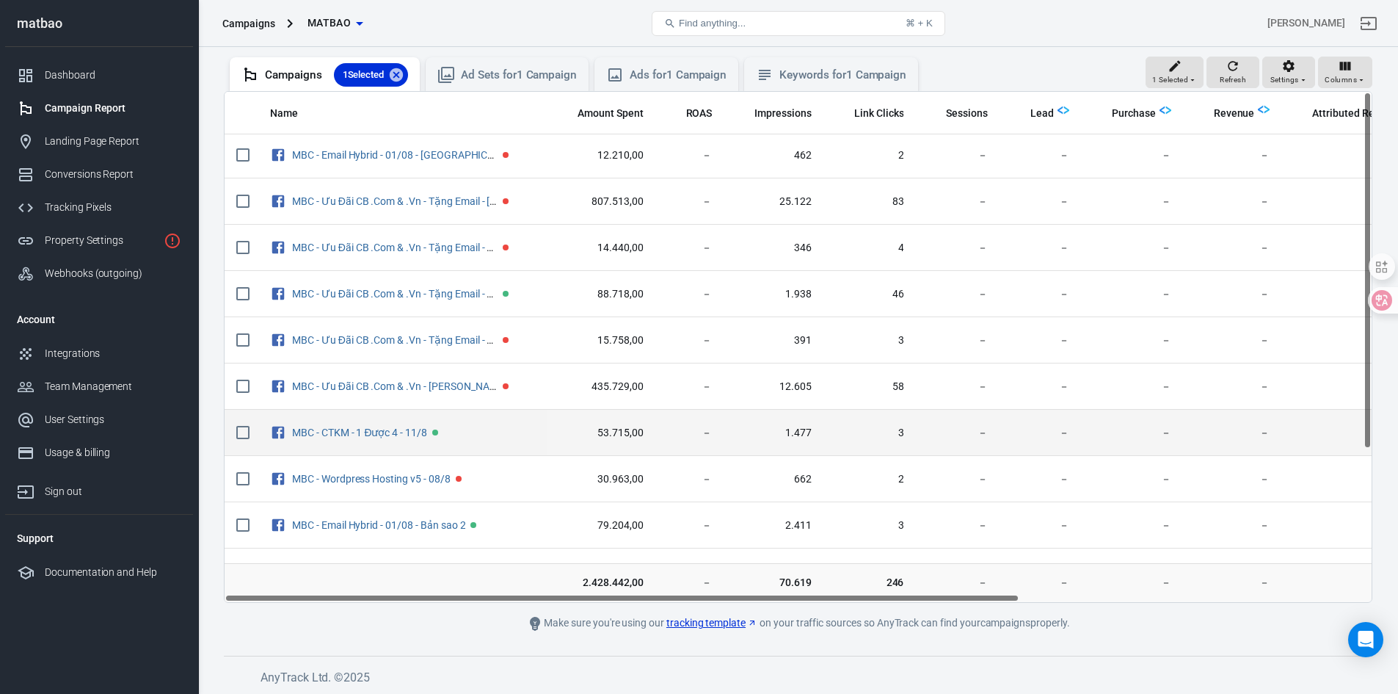
scroll to position [0, 0]
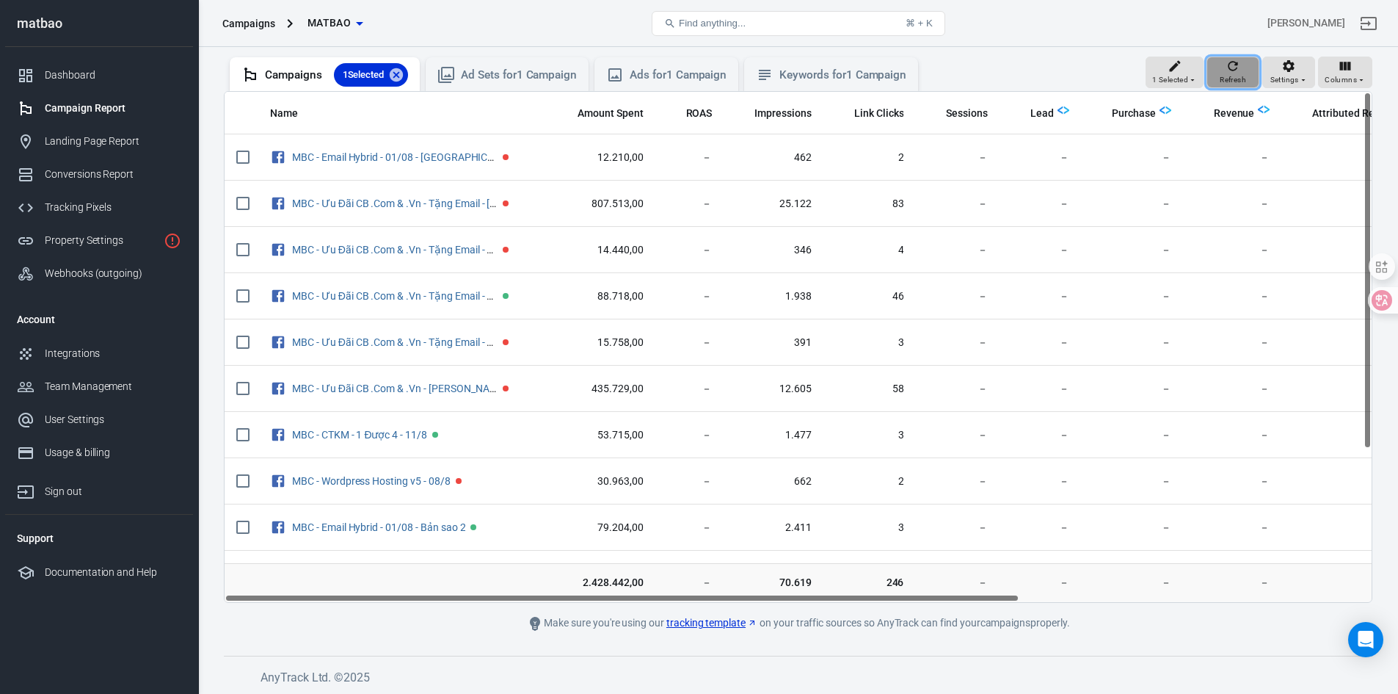
click at [1222, 79] on span "Refresh" at bounding box center [1233, 79] width 26 height 13
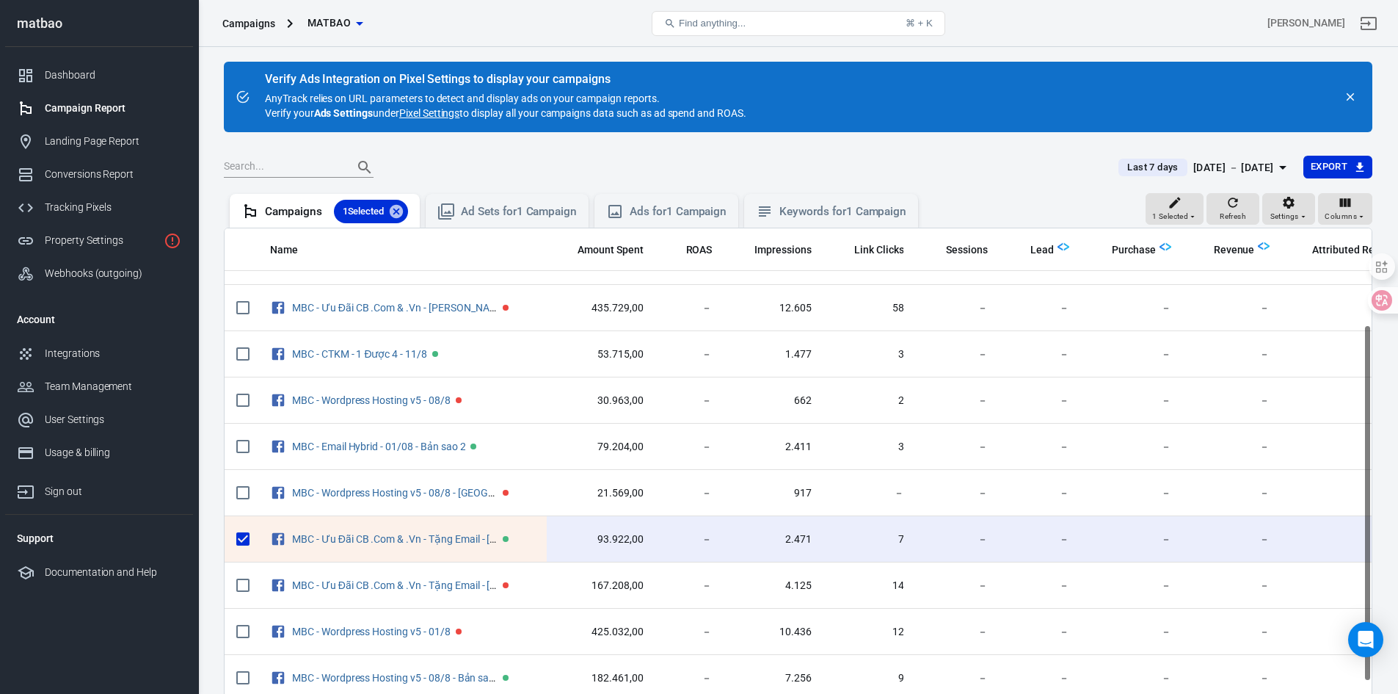
scroll to position [219, 0]
click at [404, 208] on icon at bounding box center [396, 211] width 16 height 16
checkbox input "false"
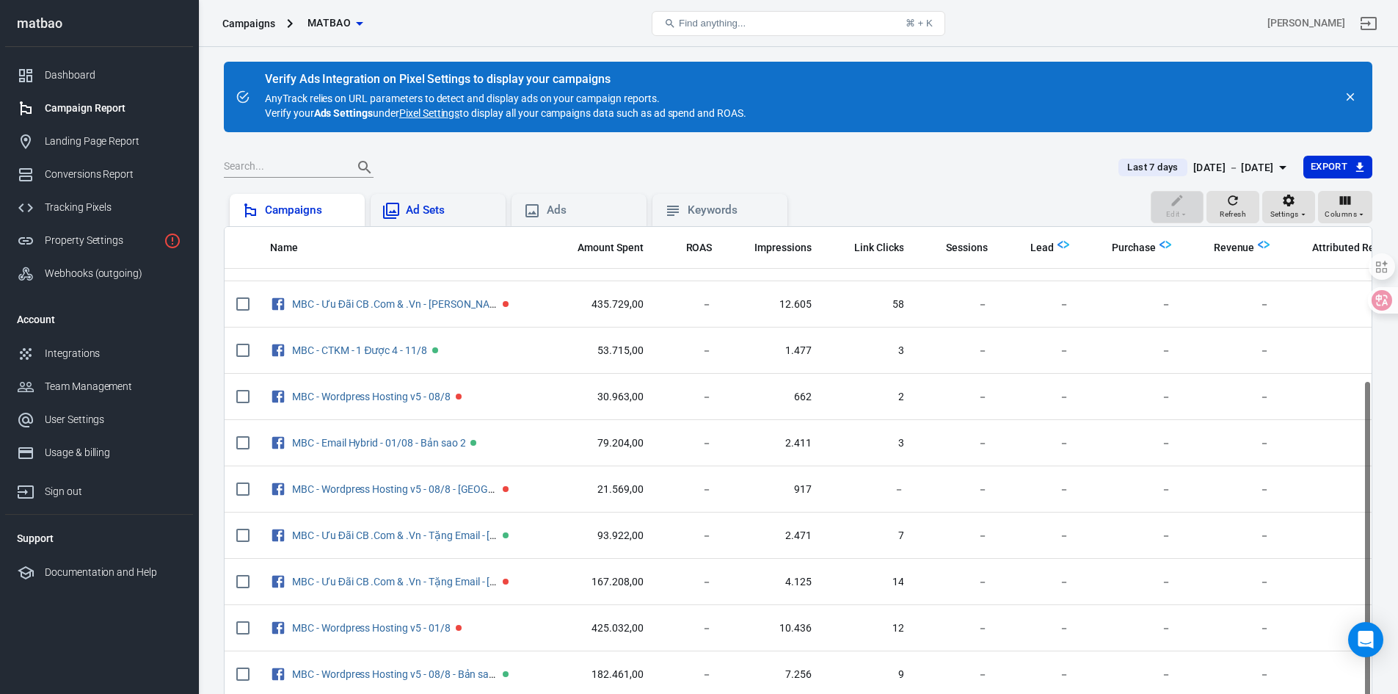
click at [444, 214] on div "Ad Sets" at bounding box center [450, 210] width 88 height 15
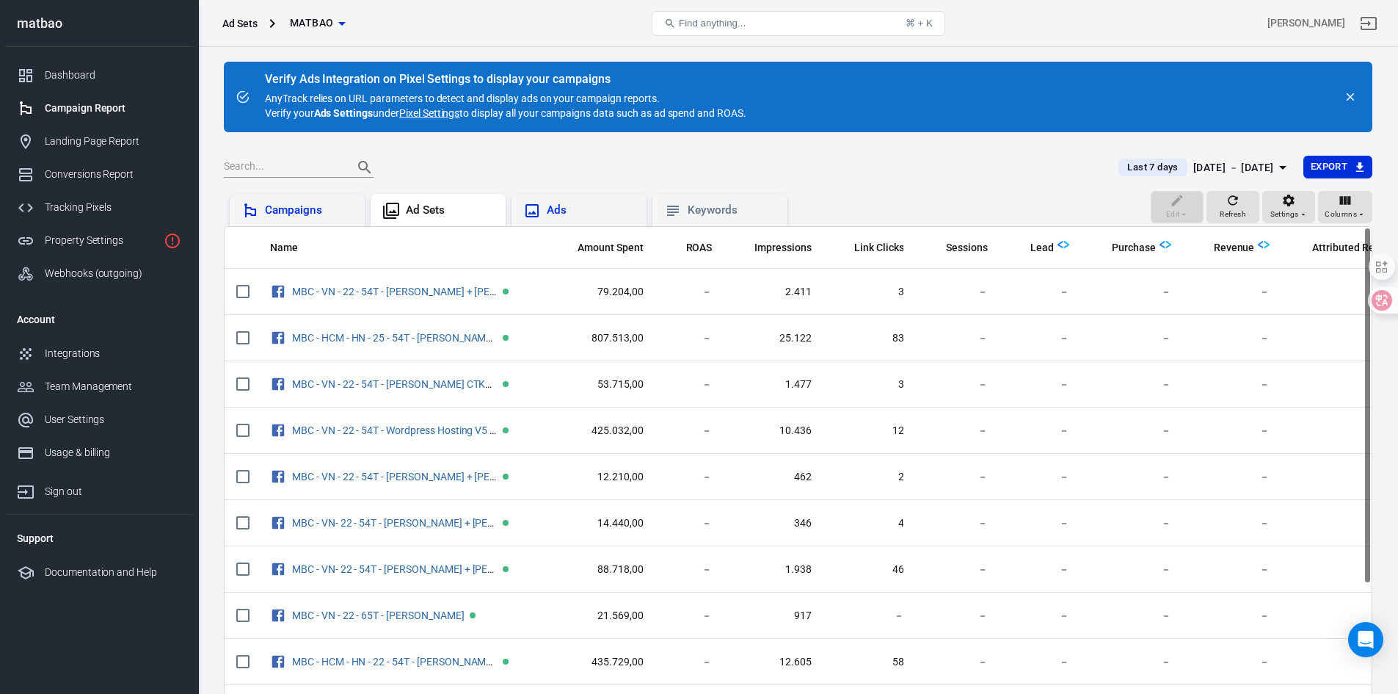
click at [576, 204] on div "Ads" at bounding box center [591, 210] width 88 height 15
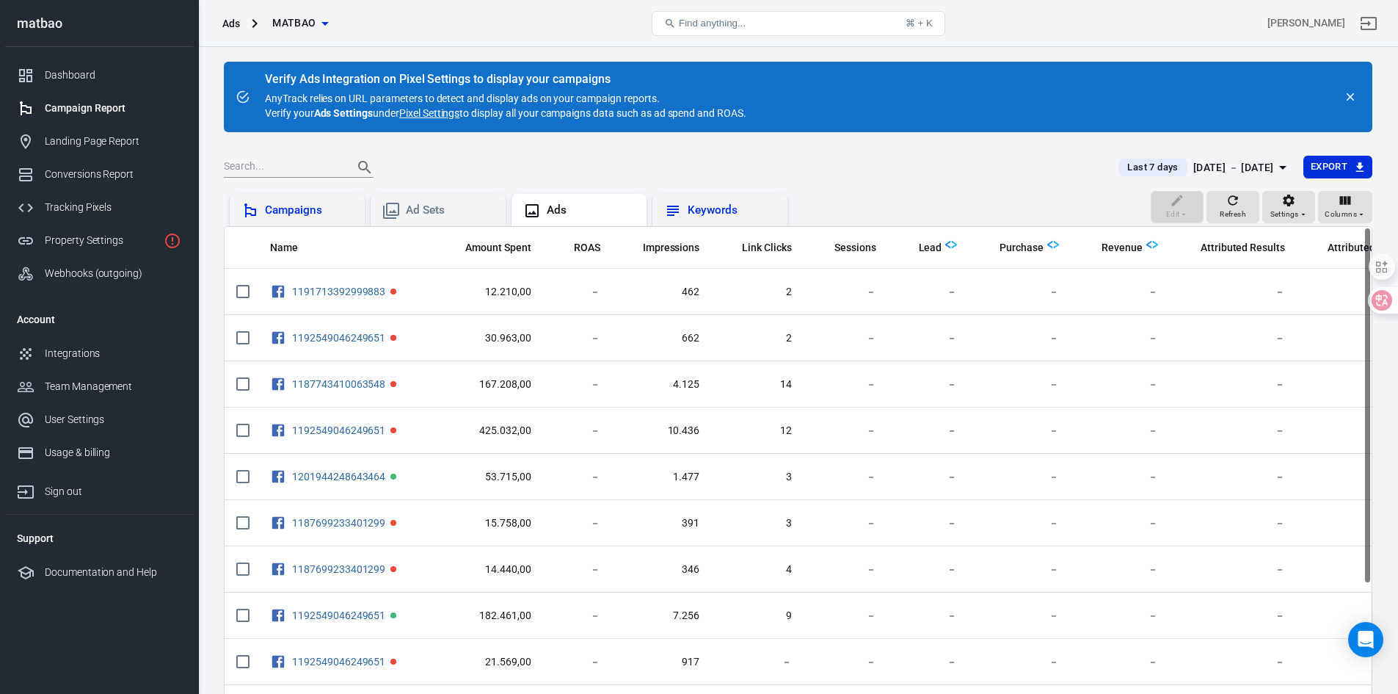
click at [710, 206] on div "Keywords" at bounding box center [732, 210] width 88 height 15
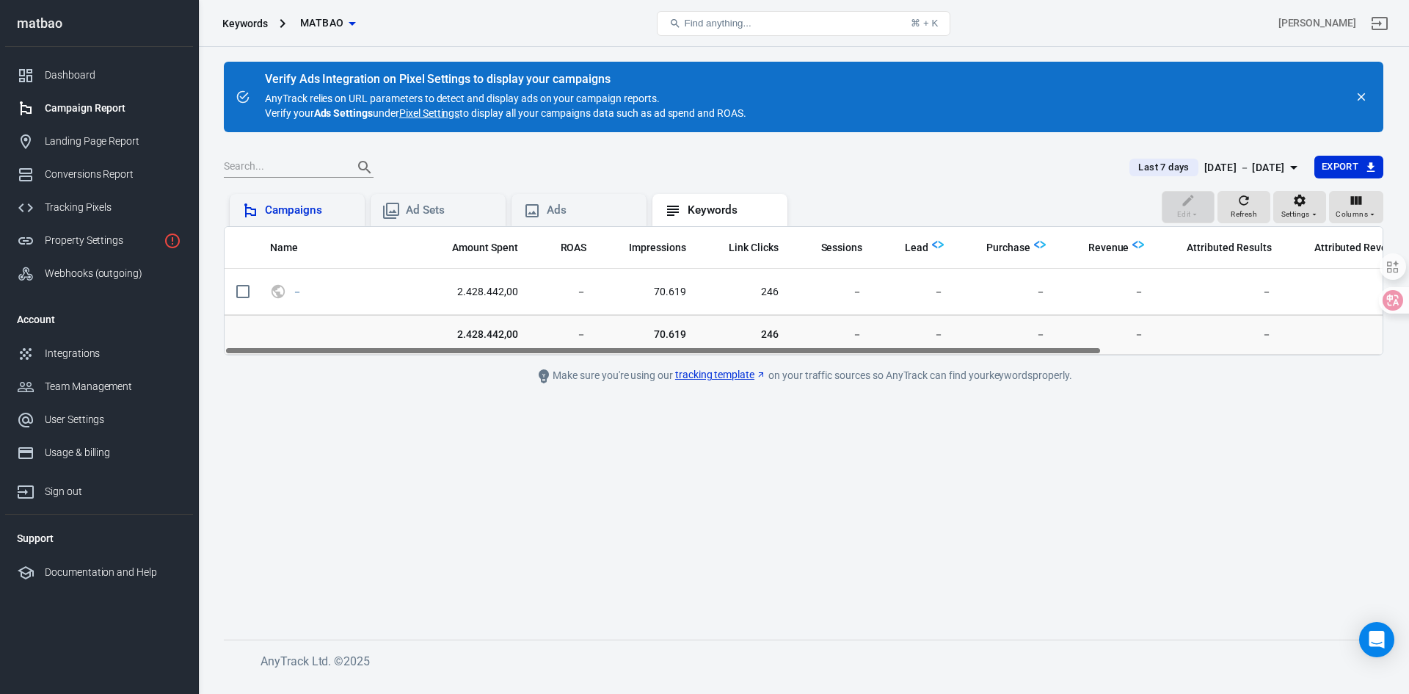
click at [272, 208] on div "Campaigns" at bounding box center [309, 210] width 88 height 15
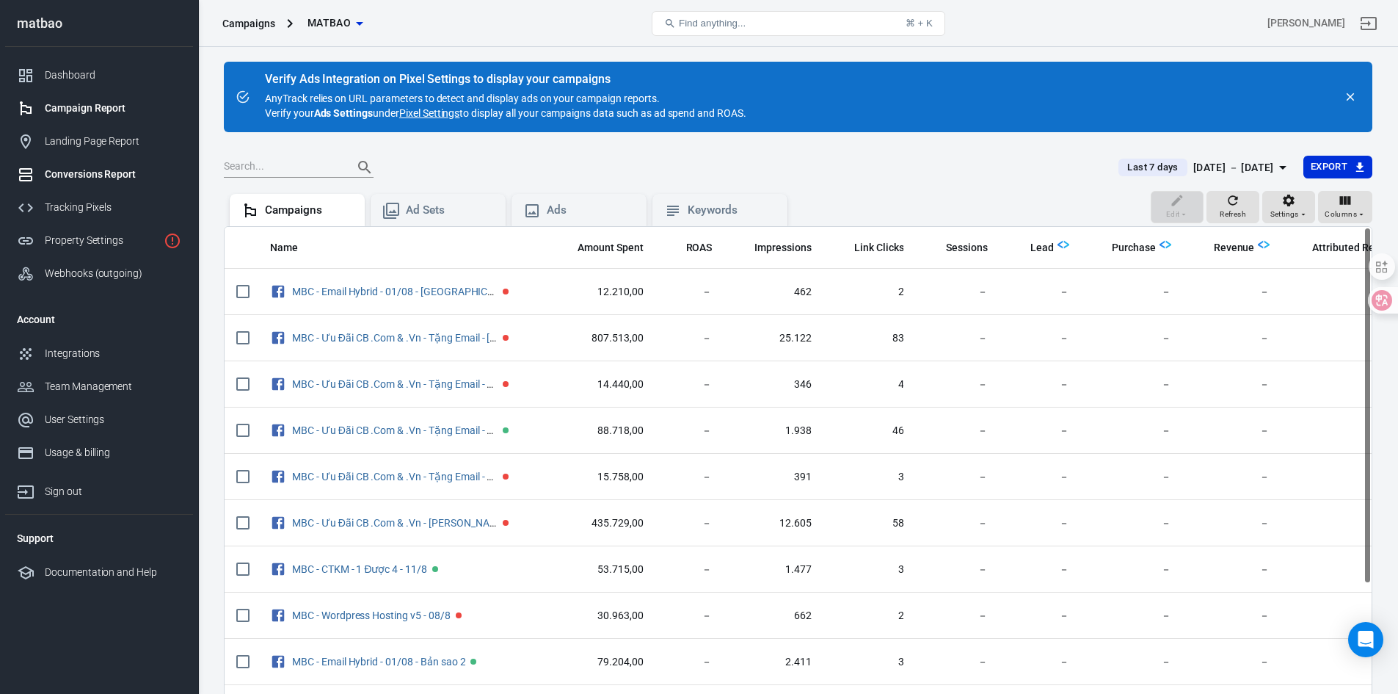
click at [91, 178] on div "Conversions Report" at bounding box center [113, 174] width 137 height 15
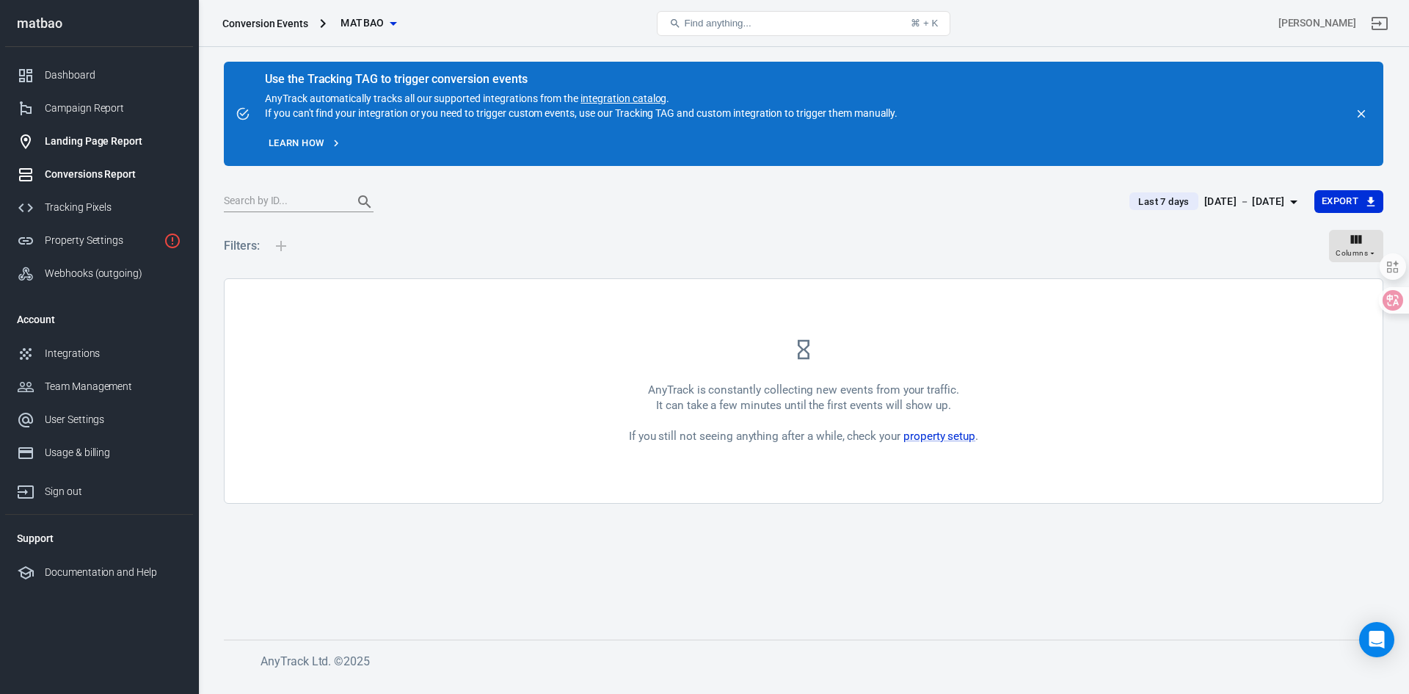
click at [128, 142] on div "Landing Page Report" at bounding box center [113, 141] width 137 height 15
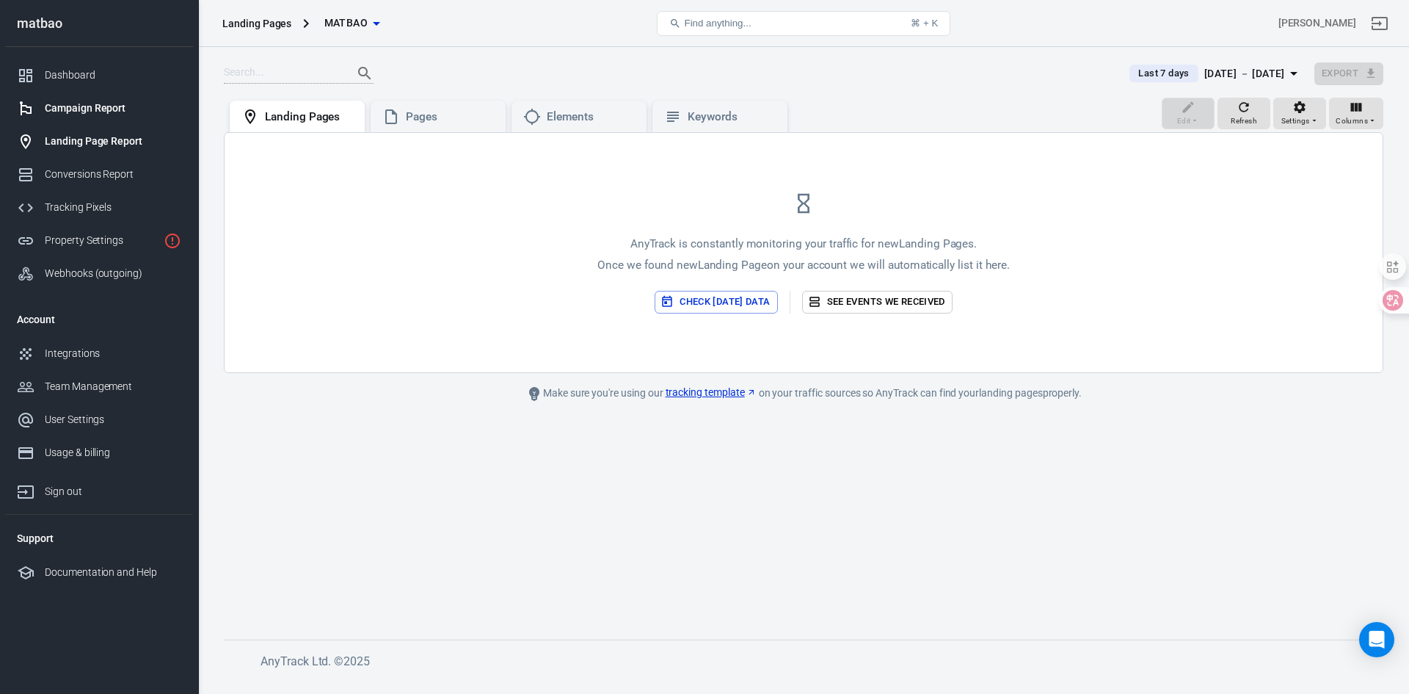
click at [95, 100] on link "Campaign Report" at bounding box center [99, 108] width 188 height 33
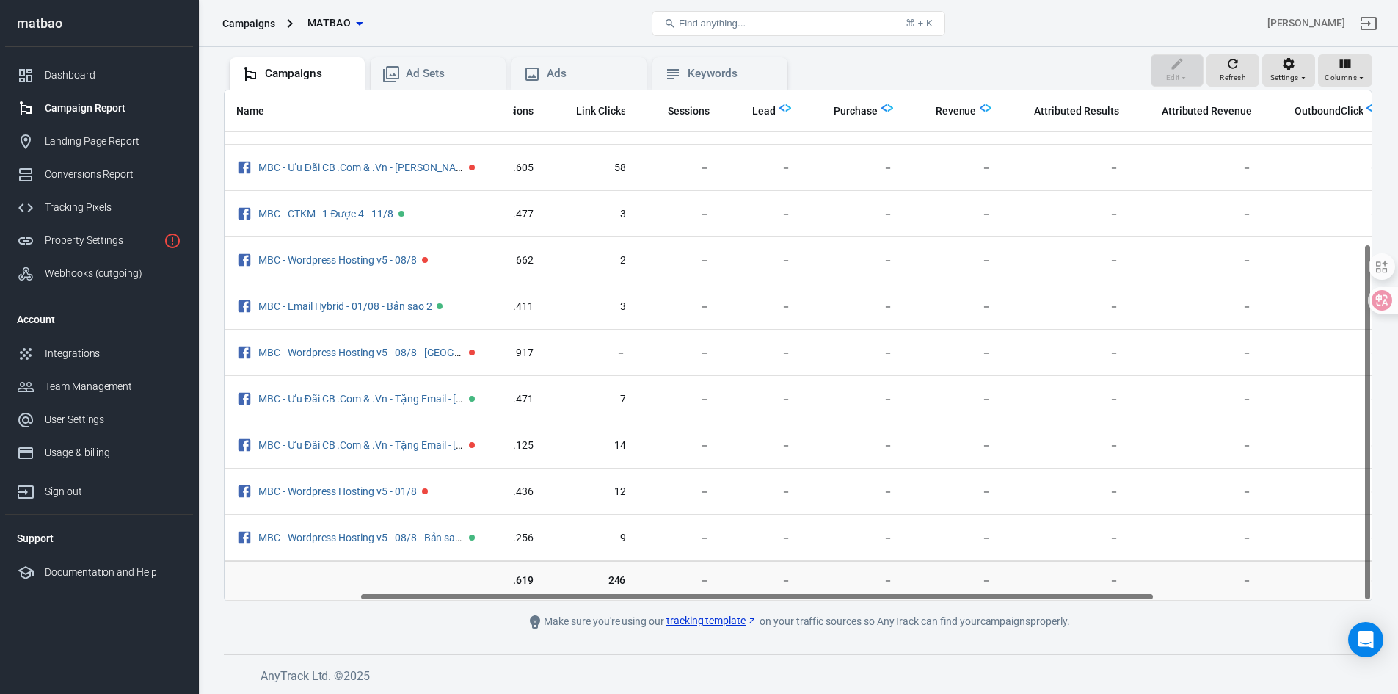
scroll to position [219, 0]
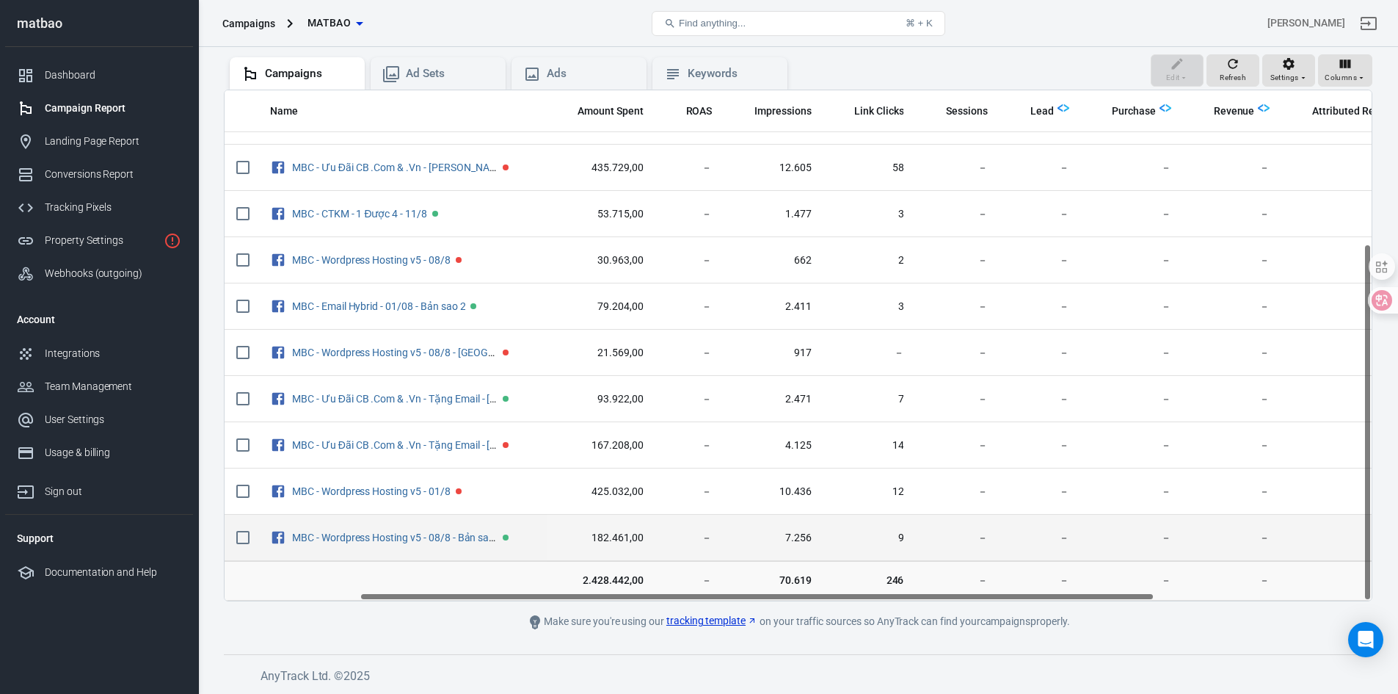
drag, startPoint x: 910, startPoint y: 595, endPoint x: 733, endPoint y: 520, distance: 191.8
click at [747, 532] on div "Name Amount Spent ROAS Impressions Link Clicks Sessions Lead Purchase Revenue A…" at bounding box center [798, 346] width 1149 height 512
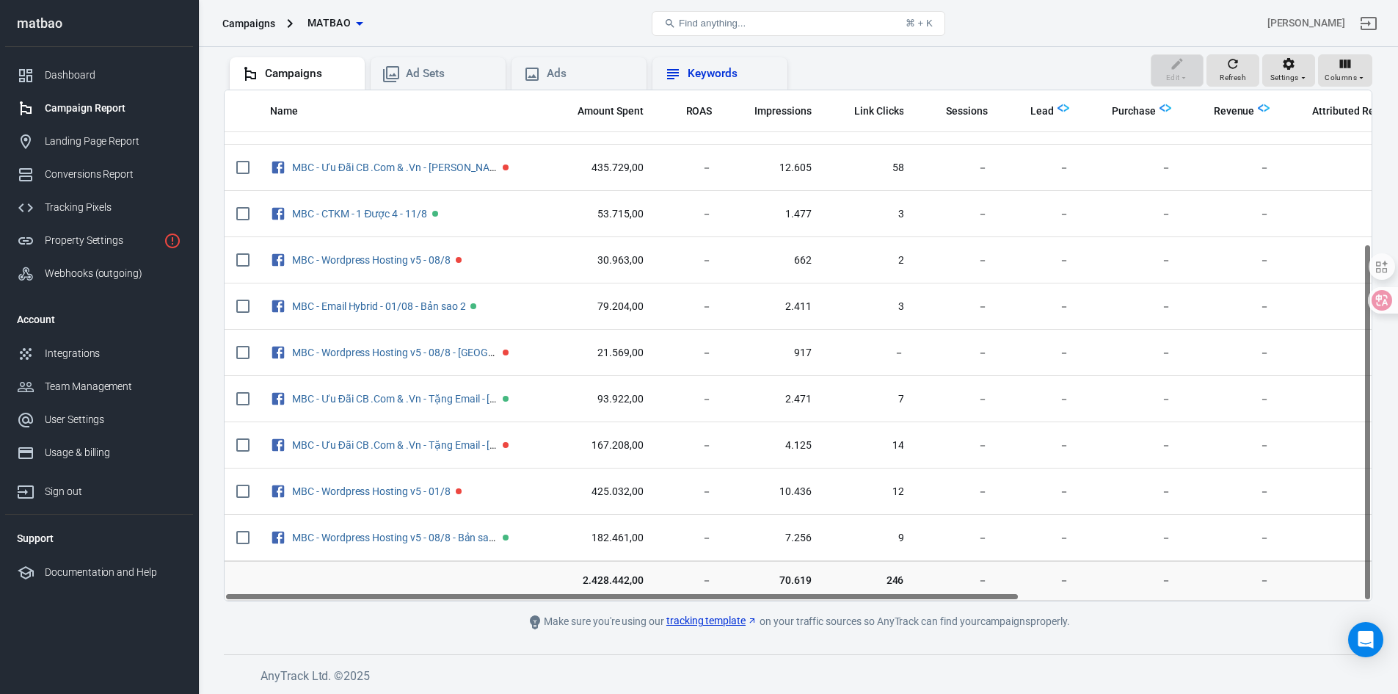
drag, startPoint x: 725, startPoint y: 68, endPoint x: 580, endPoint y: 84, distance: 145.4
click at [724, 68] on div "Keywords" at bounding box center [732, 73] width 88 height 15
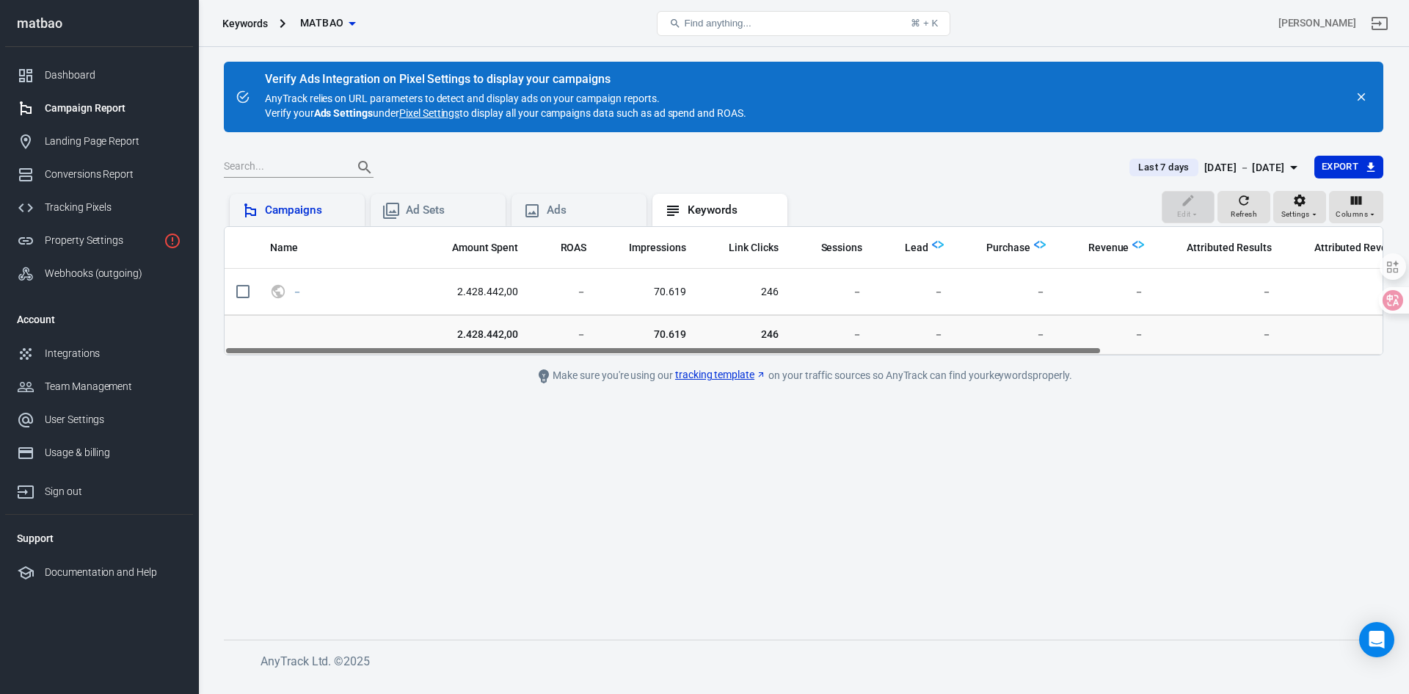
click at [294, 207] on div "Campaigns" at bounding box center [309, 210] width 88 height 15
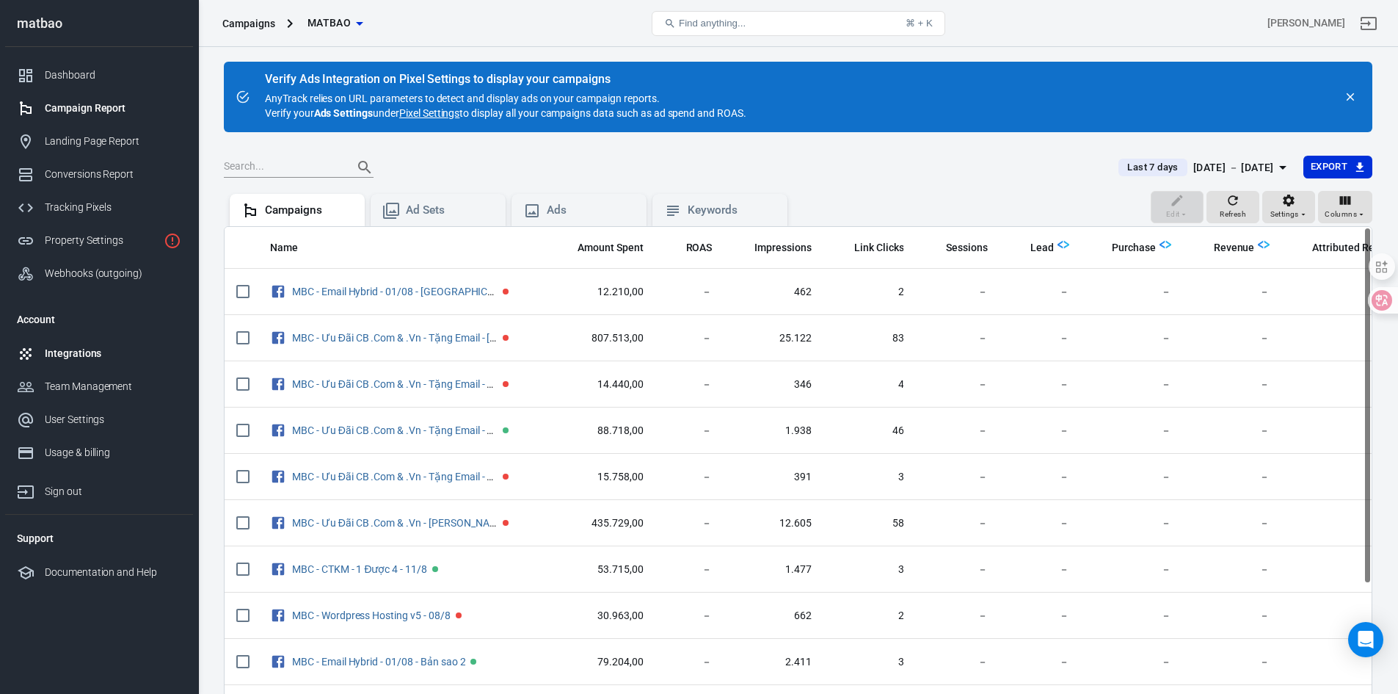
click at [73, 350] on div "Integrations" at bounding box center [113, 353] width 137 height 15
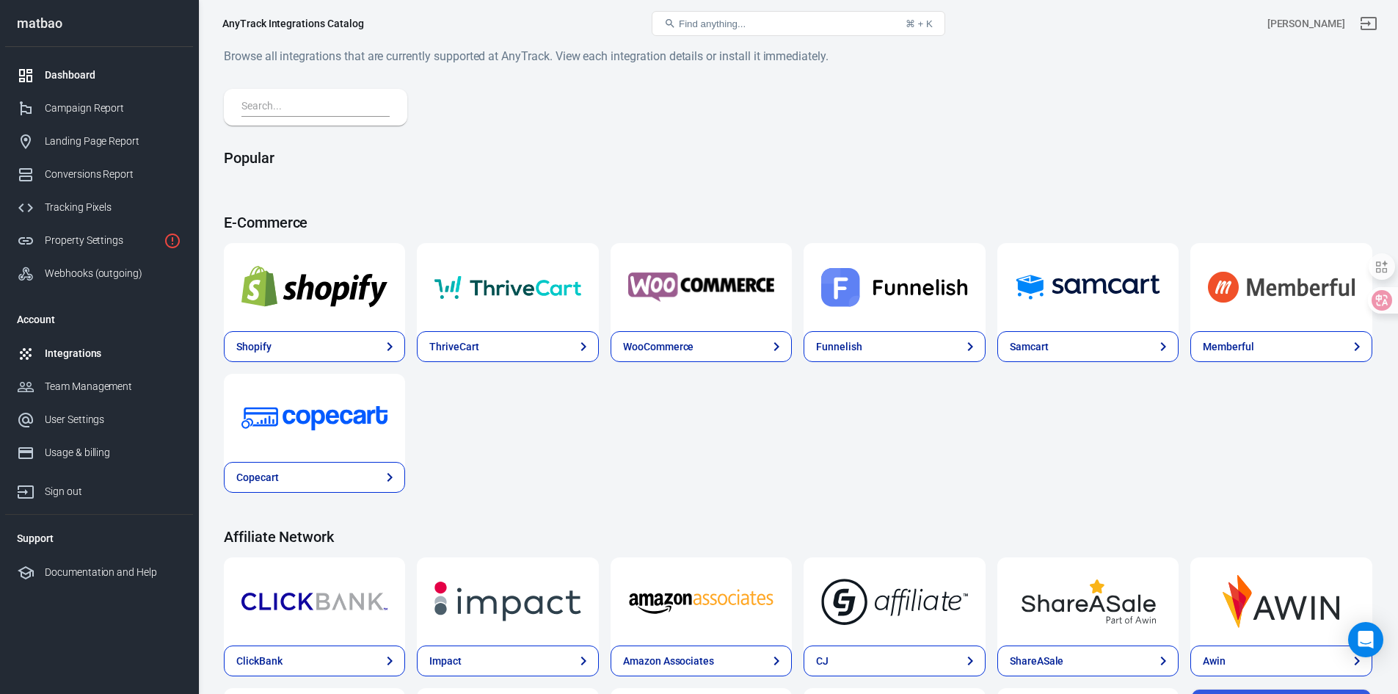
click at [92, 76] on div "Dashboard" at bounding box center [113, 75] width 137 height 15
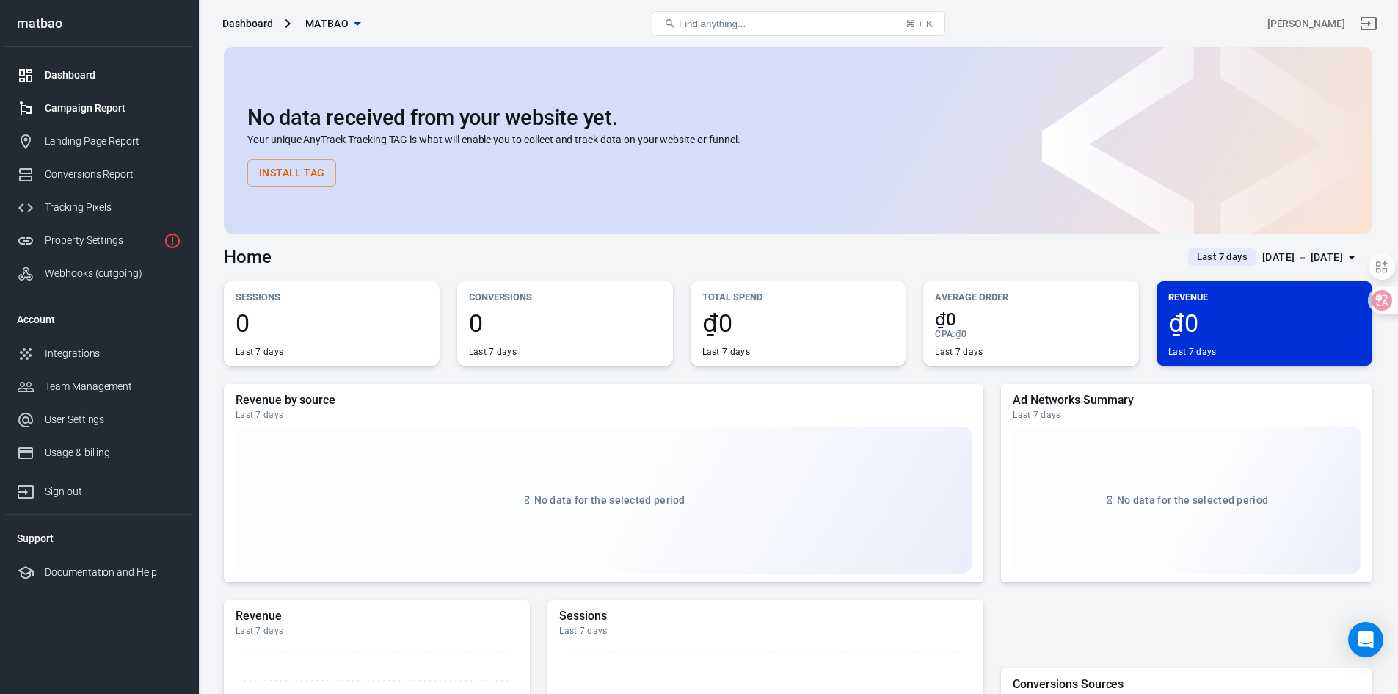
click at [68, 103] on div "Campaign Report" at bounding box center [113, 108] width 137 height 15
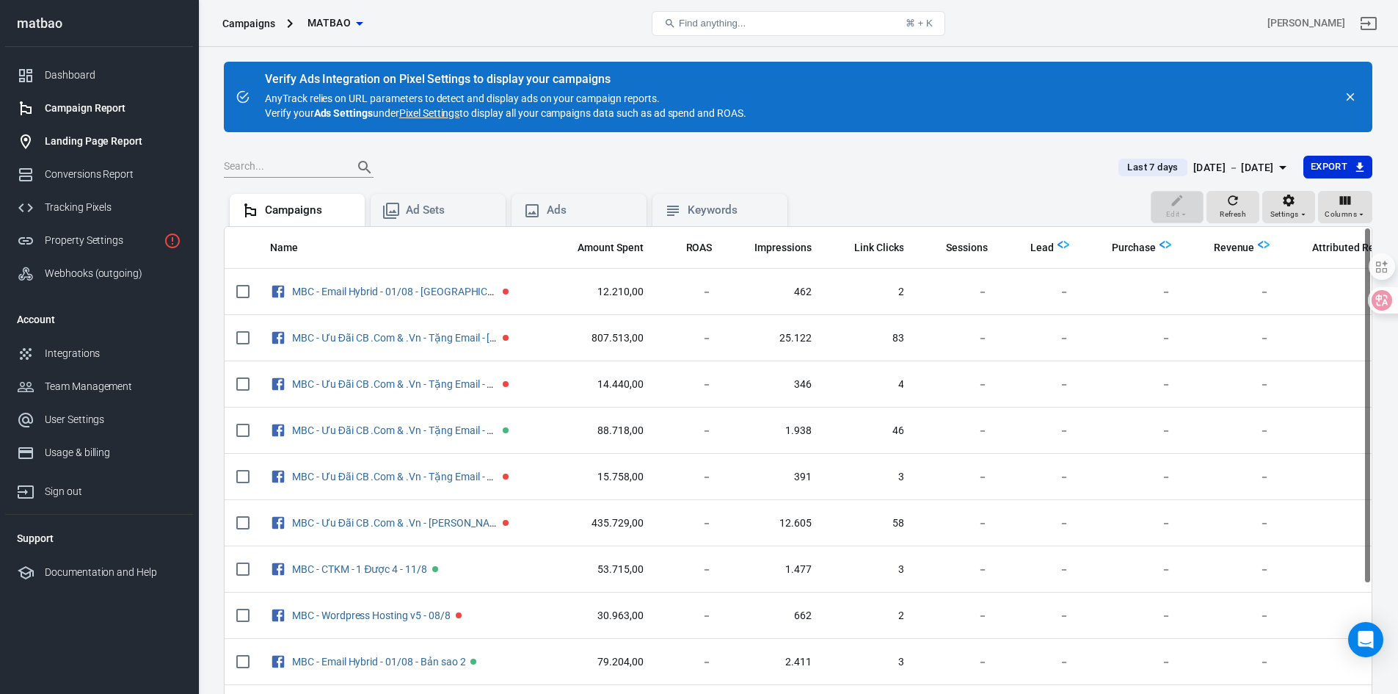
click at [73, 147] on div "Landing Page Report" at bounding box center [113, 141] width 137 height 15
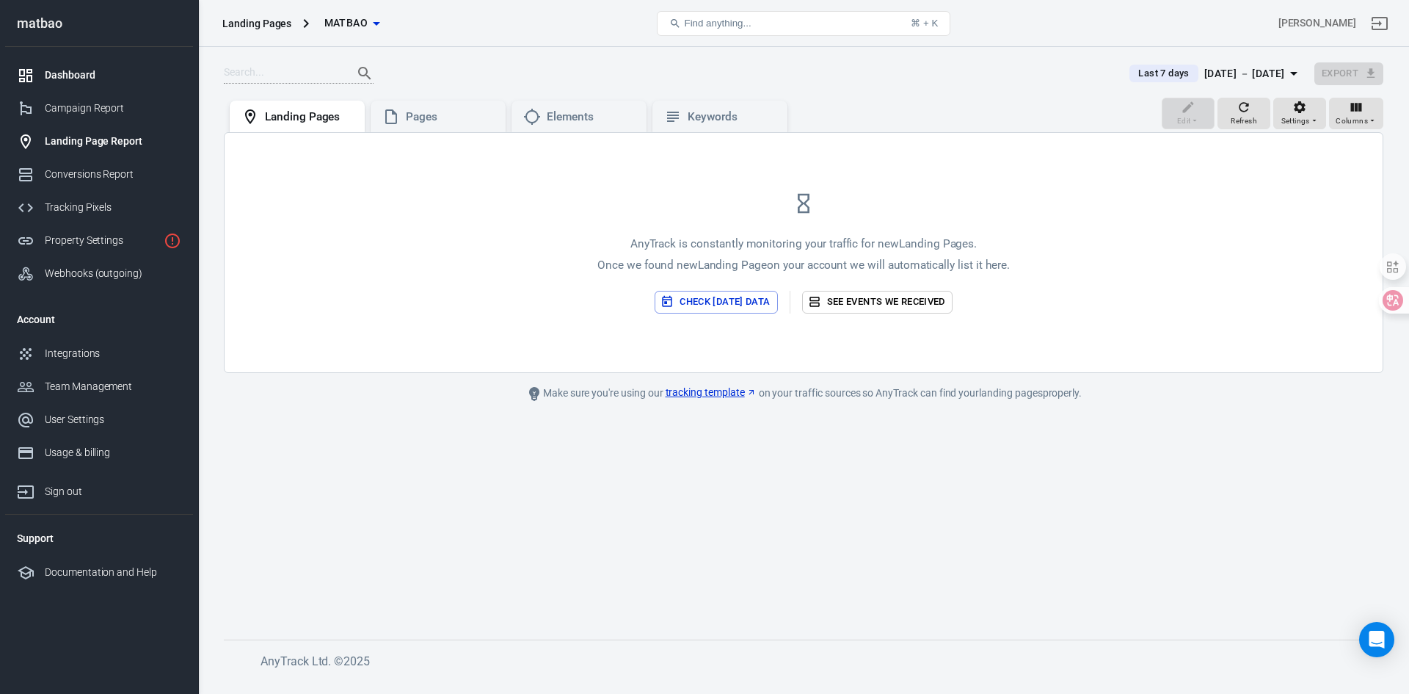
click at [139, 73] on div "Dashboard" at bounding box center [113, 75] width 137 height 15
